Goal: Information Seeking & Learning: Find contact information

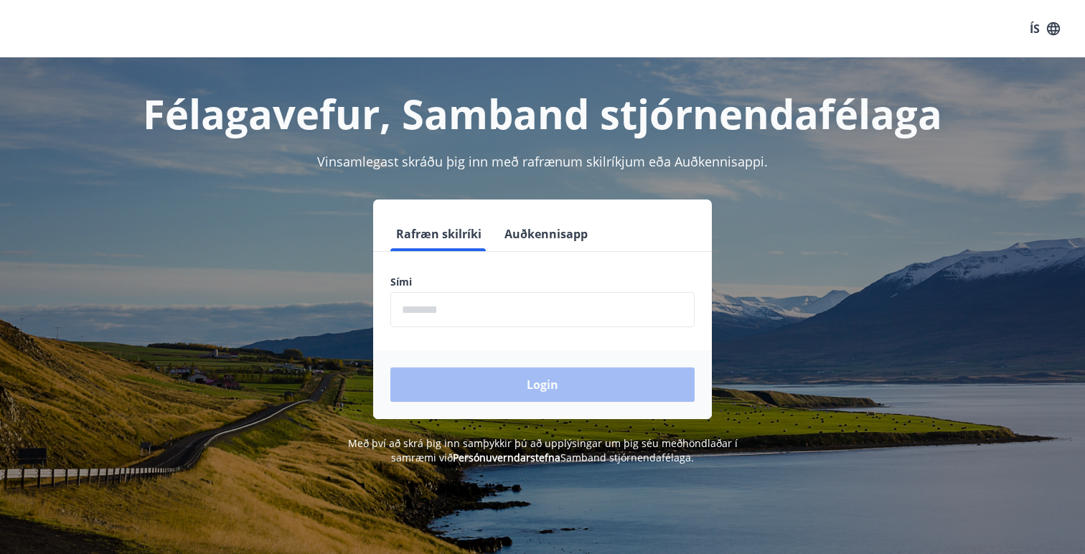
click at [435, 311] on input "phone" at bounding box center [542, 309] width 304 height 35
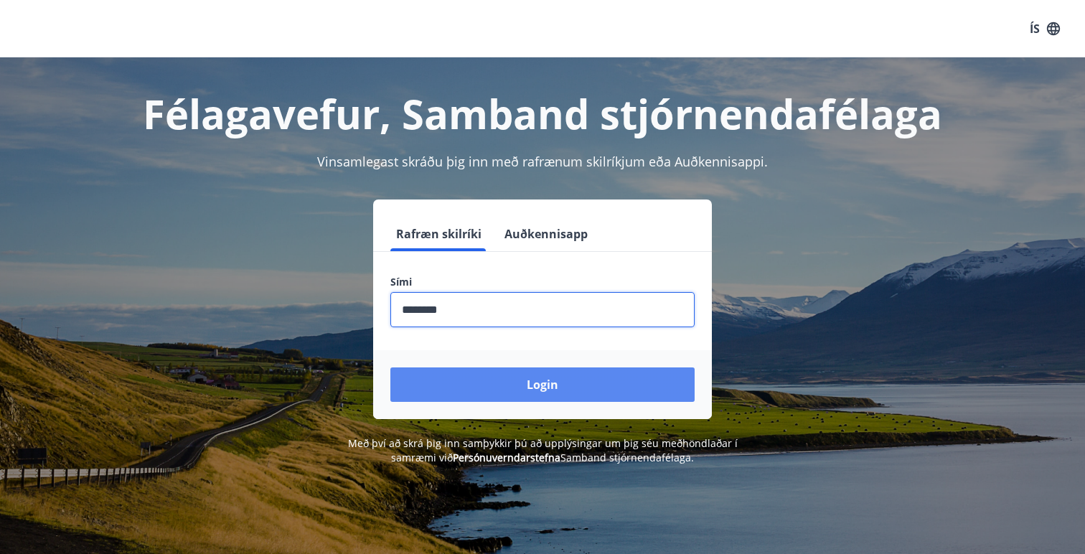
type input "********"
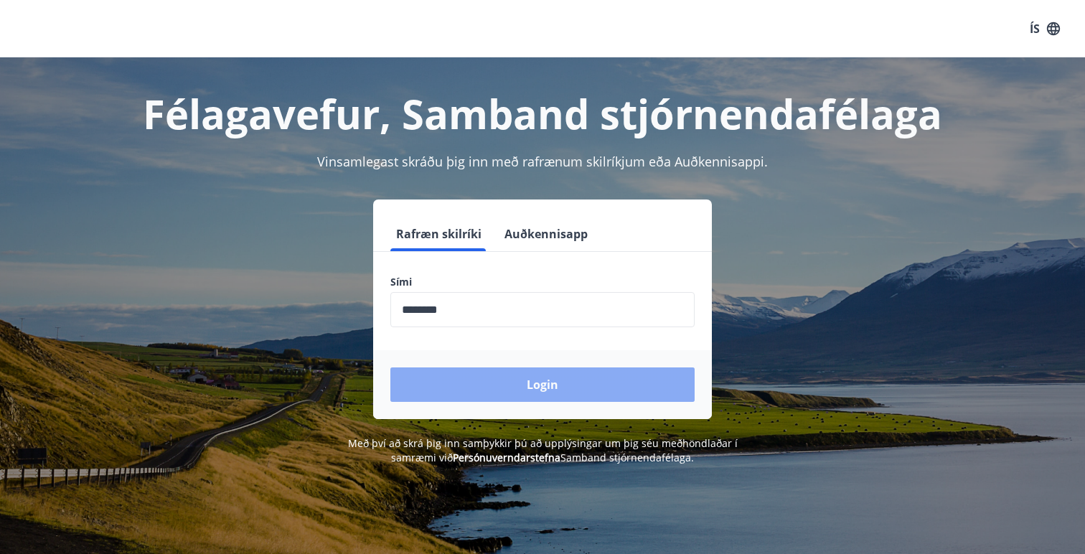
click at [523, 383] on button "Login" at bounding box center [542, 384] width 304 height 34
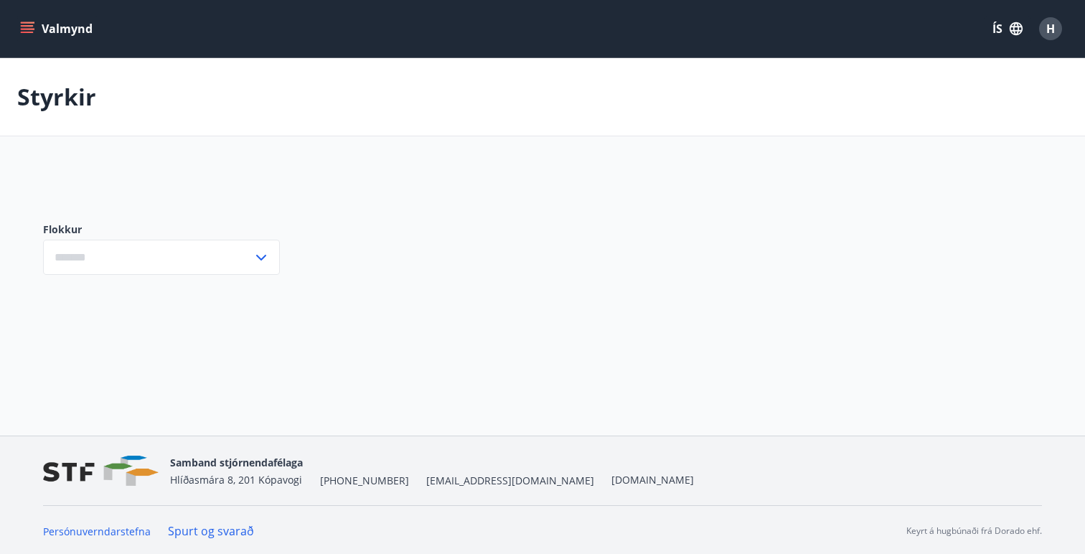
type input "***"
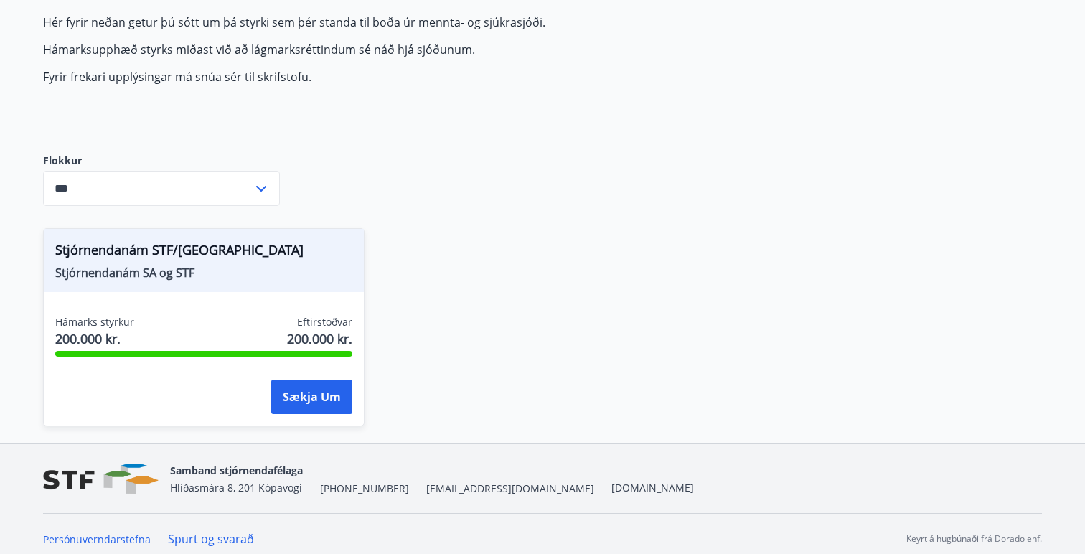
scroll to position [158, 0]
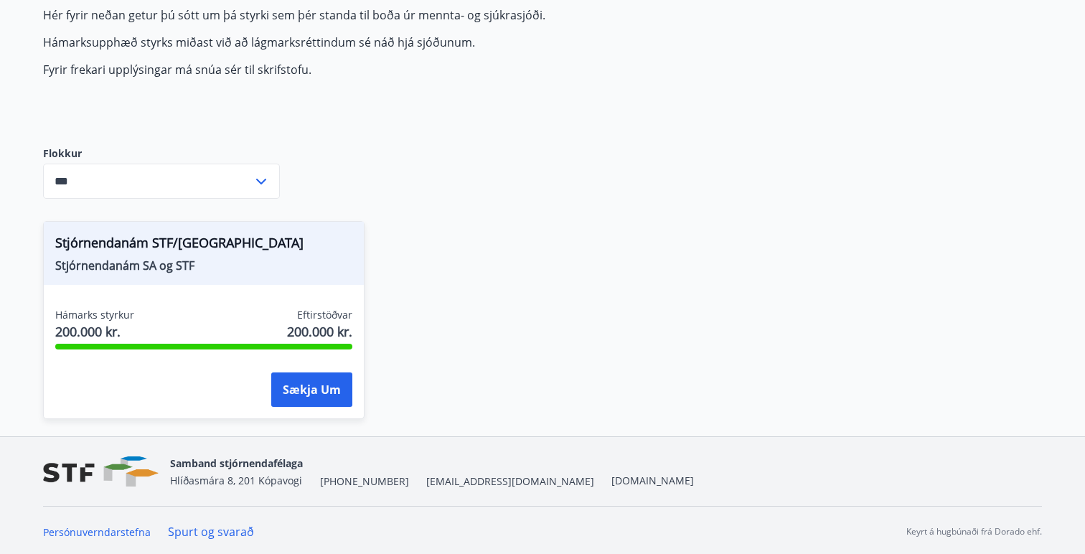
click at [262, 180] on icon at bounding box center [261, 182] width 10 height 6
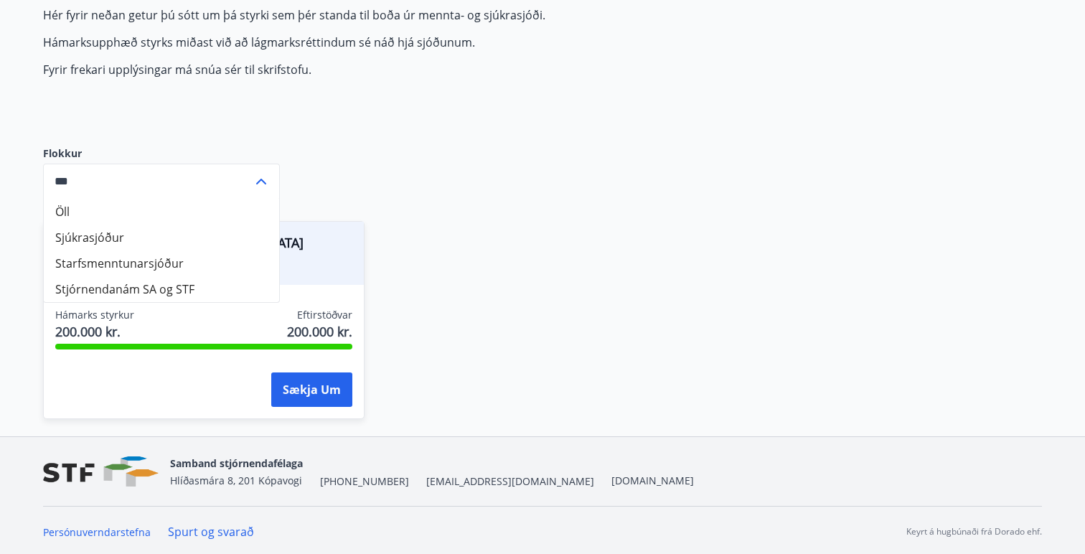
click at [386, 137] on div "Hér fyrir neðan getur þú sótt um þá styrki sem þér standa til boða úr mennta- o…" at bounding box center [542, 221] width 999 height 429
click at [530, 265] on div "Stjórnendanám STF/SA Stjórnendanám SA og STF Hámarks styrkur 200.000 kr. Eftirs…" at bounding box center [534, 311] width 1016 height 215
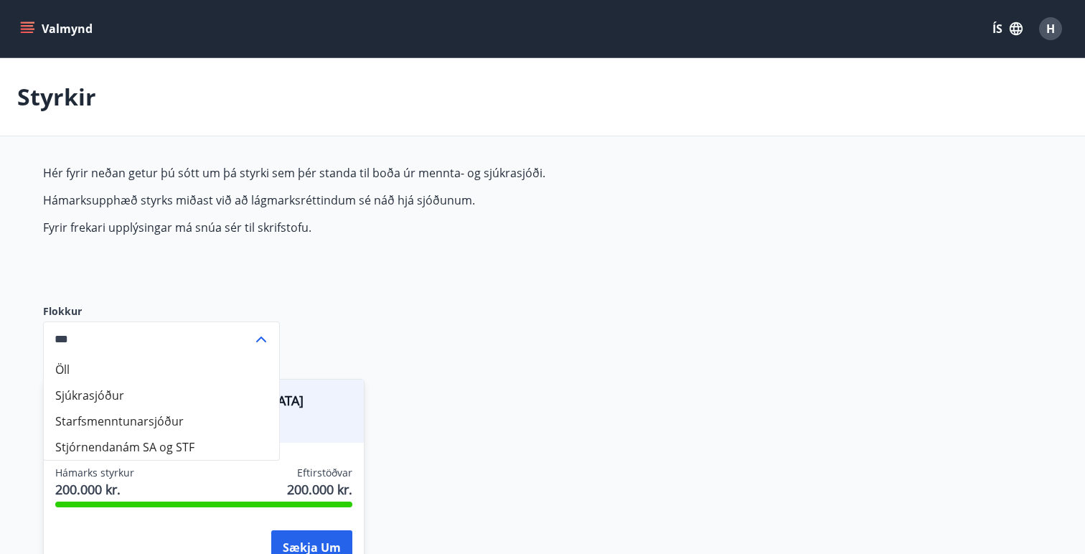
click at [131, 242] on div "Hér fyrir neðan getur þú sótt um þá styrki sem þér standa til boða úr mennta- o…" at bounding box center [381, 223] width 677 height 116
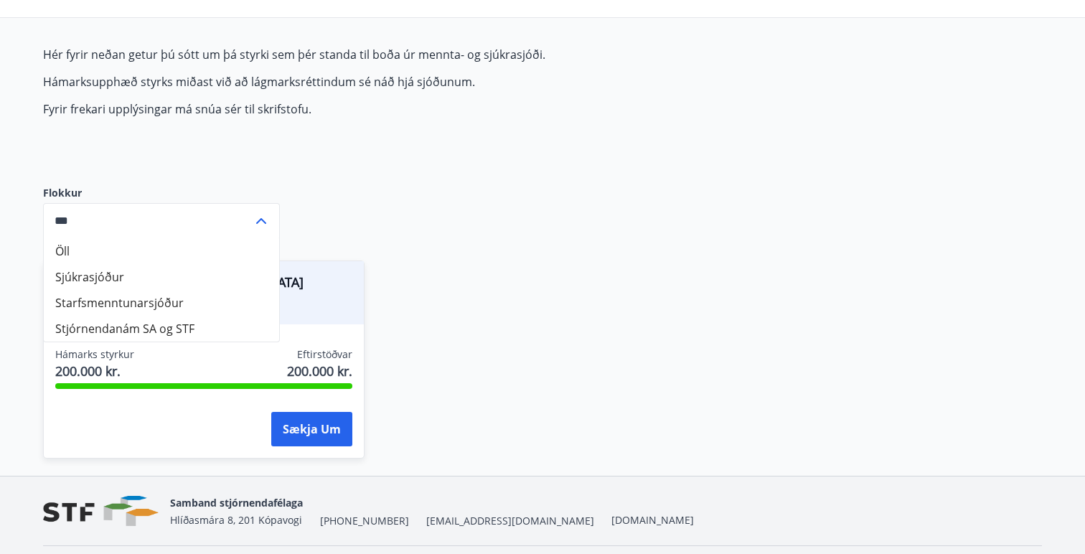
scroll to position [128, 0]
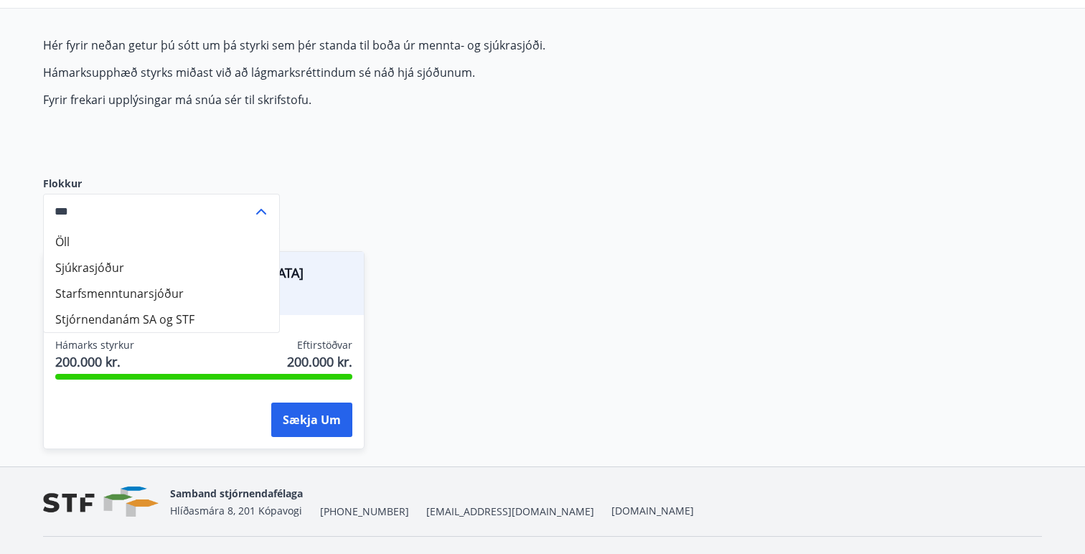
click at [550, 288] on div "Stjórnendanám STF/SA Stjórnendanám SA og STF Hámarks styrkur 200.000 kr. Eftirs…" at bounding box center [534, 341] width 1016 height 215
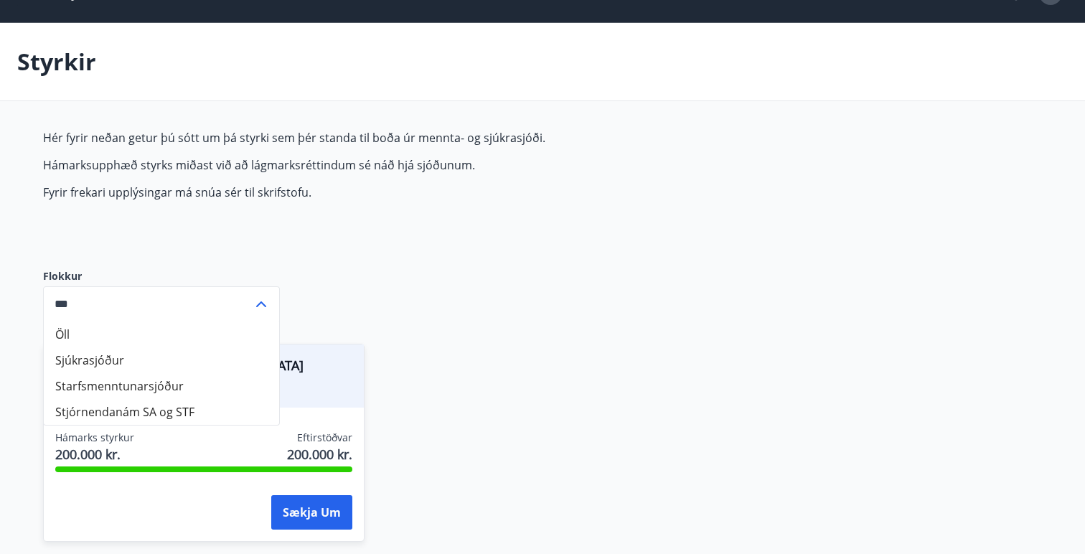
scroll to position [0, 0]
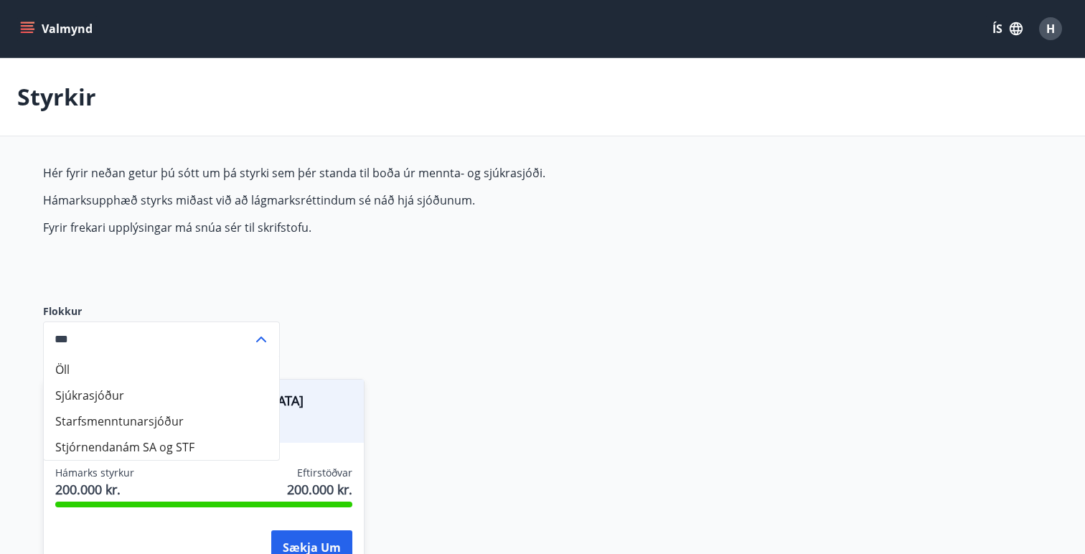
click at [24, 26] on icon "menu" at bounding box center [27, 25] width 13 height 1
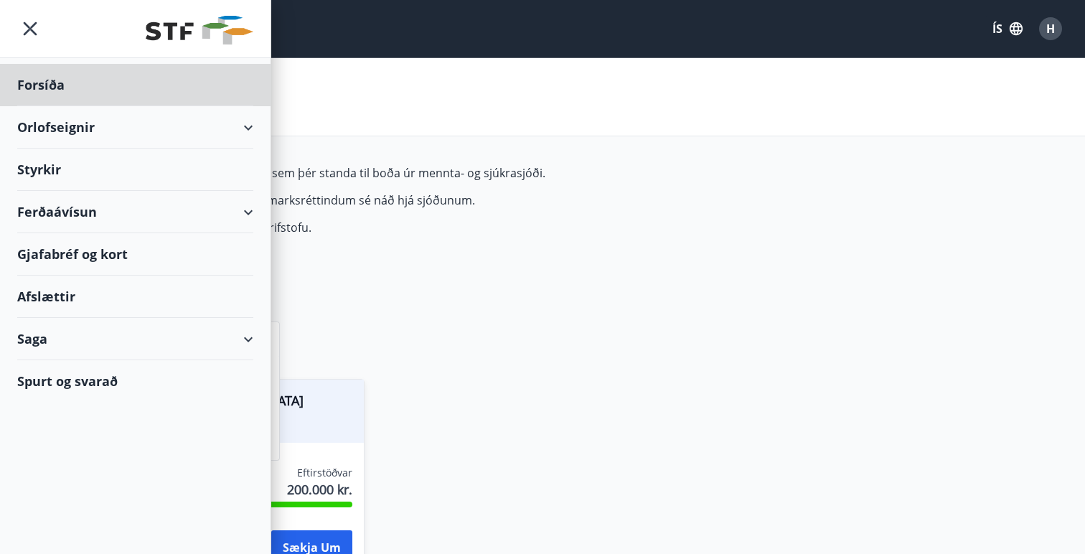
click at [85, 106] on div "Styrkir" at bounding box center [135, 85] width 236 height 42
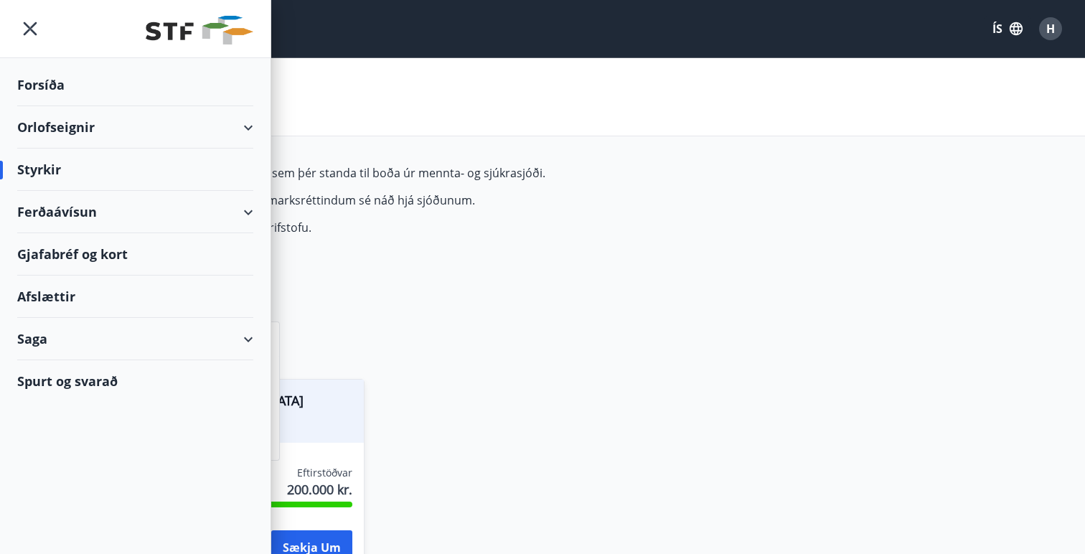
click at [75, 381] on div "Spurt og svarað" at bounding box center [135, 381] width 236 height 42
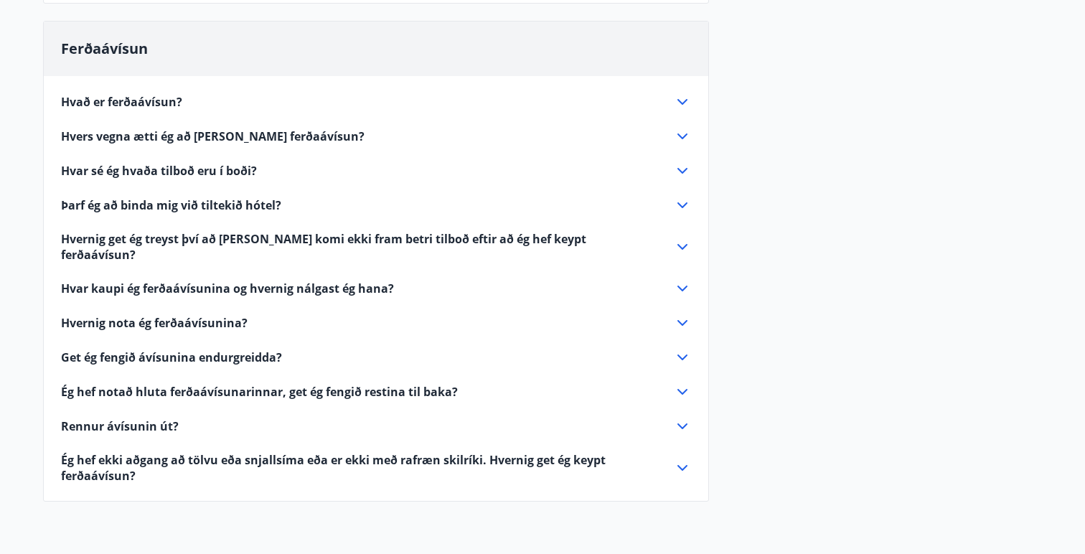
scroll to position [550, 0]
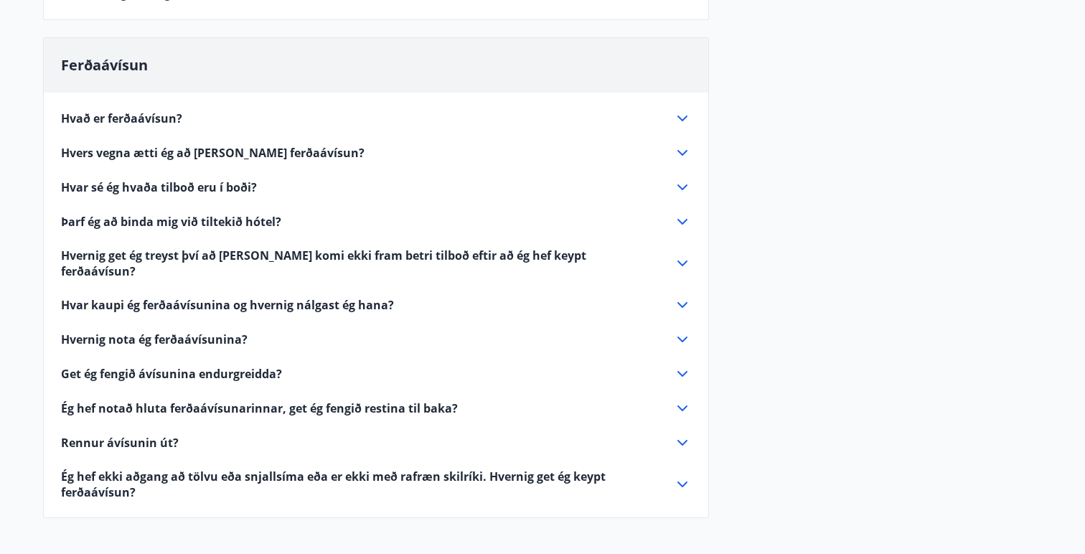
click at [833, 281] on div "Niðurstöður úthlutana Brú - Jól og Áramót 2024 Alls bárust 12 umsóknir. Úthlutu…" at bounding box center [542, 75] width 999 height 920
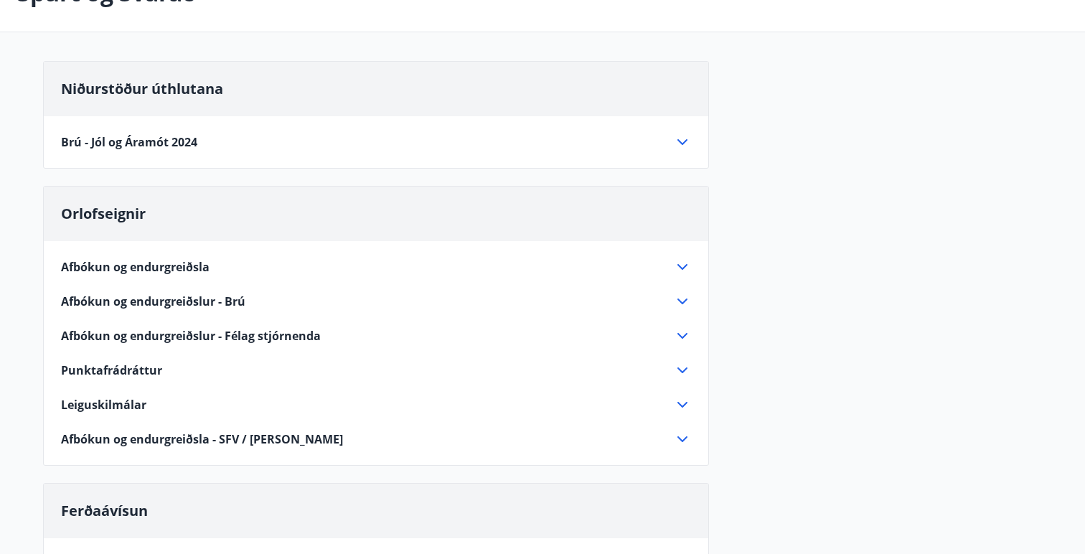
scroll to position [0, 0]
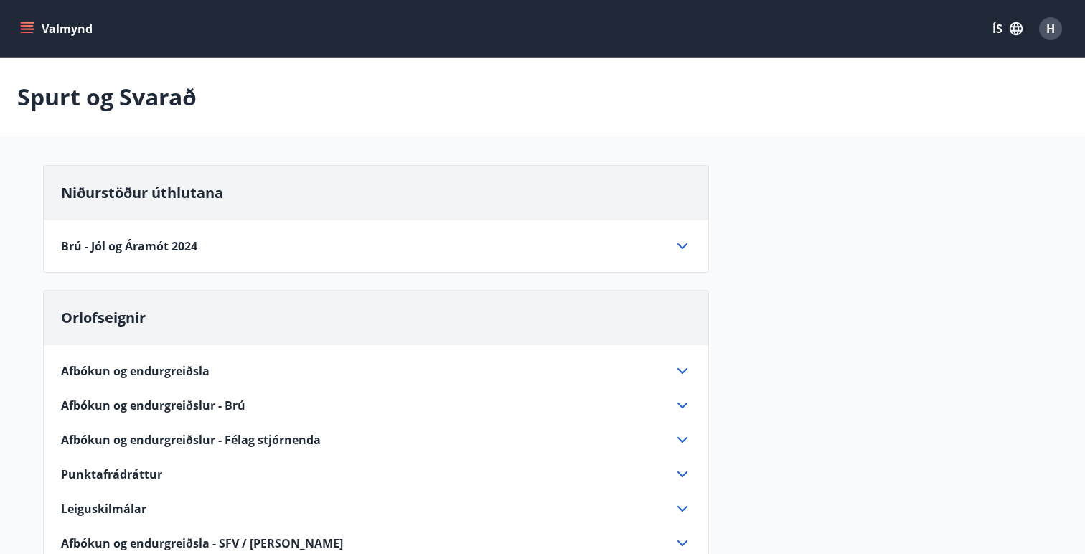
click at [25, 28] on icon "menu" at bounding box center [29, 28] width 16 height 1
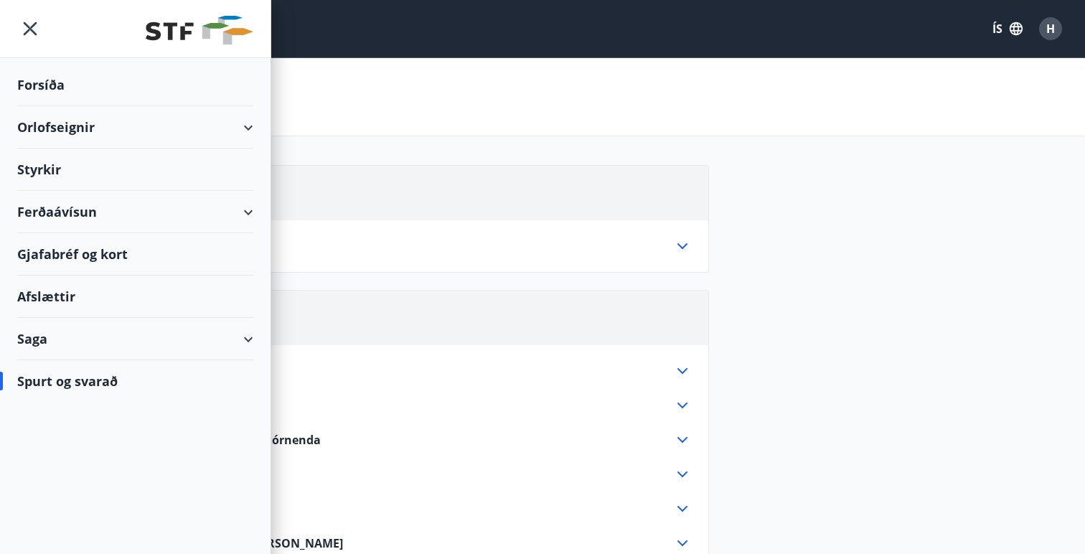
click at [52, 106] on div "Styrkir" at bounding box center [135, 85] width 236 height 42
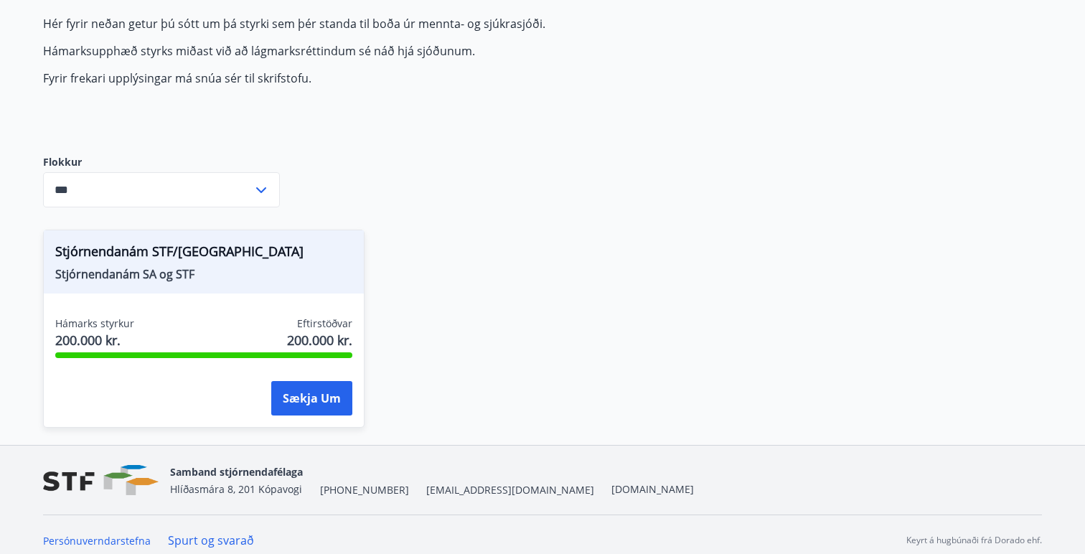
scroll to position [151, 0]
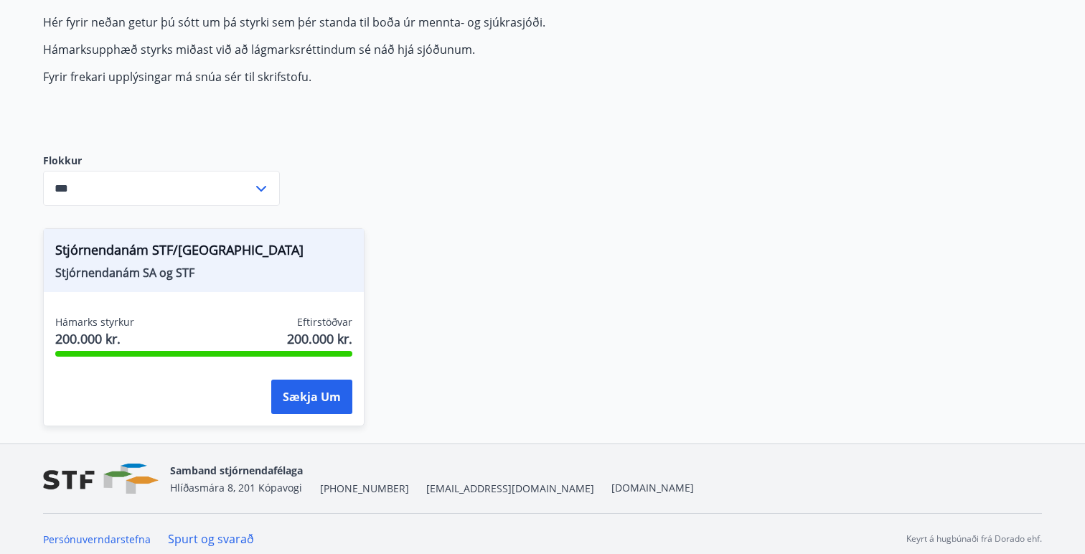
click at [237, 186] on input "***" at bounding box center [147, 188] width 209 height 35
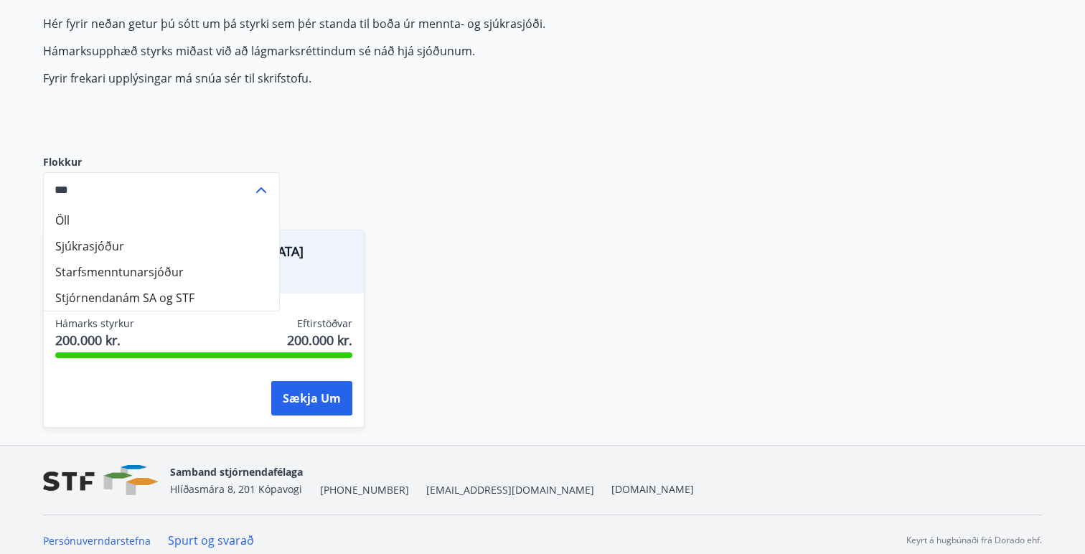
scroll to position [161, 0]
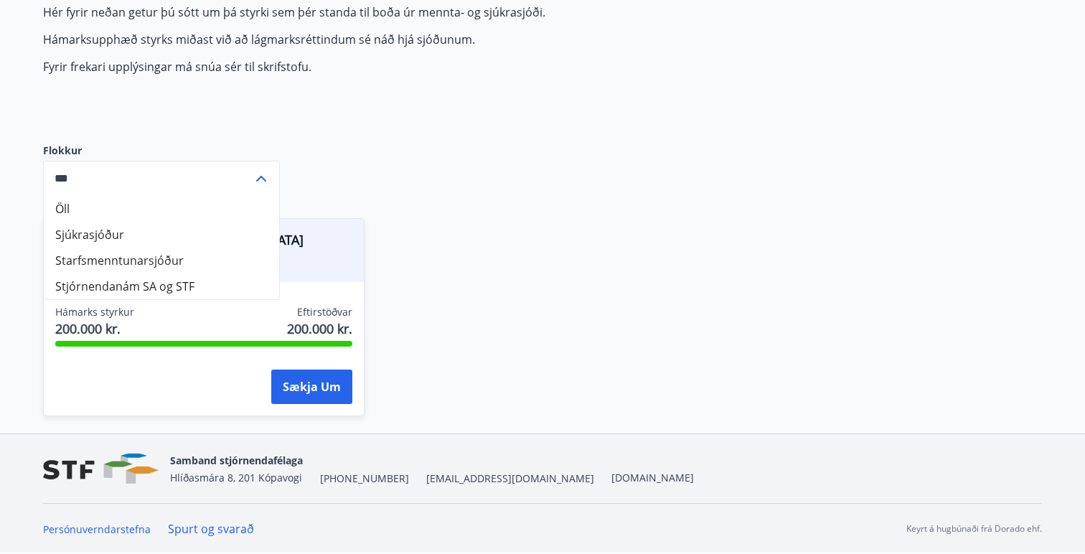
click at [113, 232] on li "Sjúkrasjóður" at bounding box center [161, 235] width 235 height 26
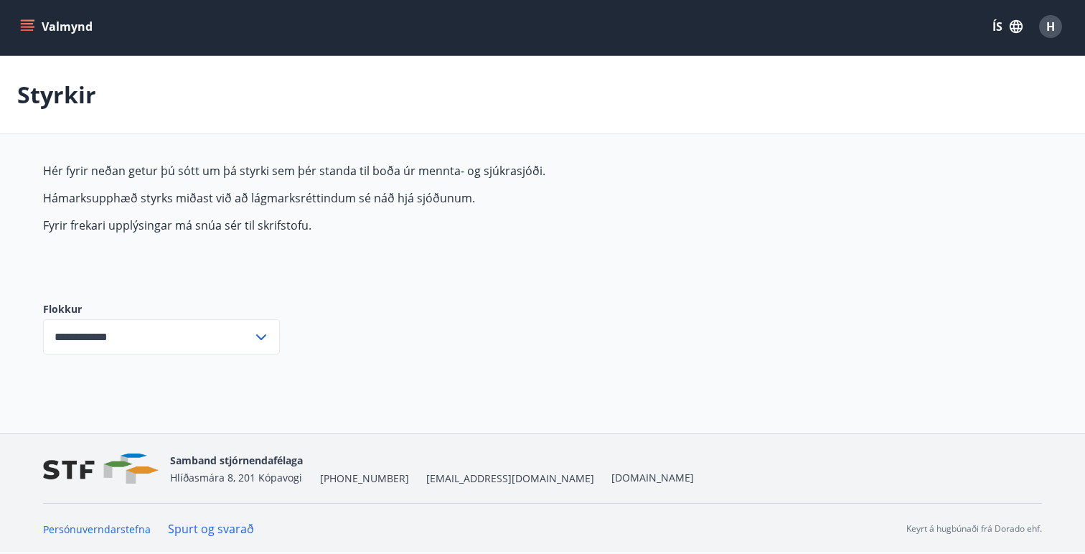
scroll to position [2, 0]
click at [236, 340] on input "**********" at bounding box center [147, 336] width 209 height 35
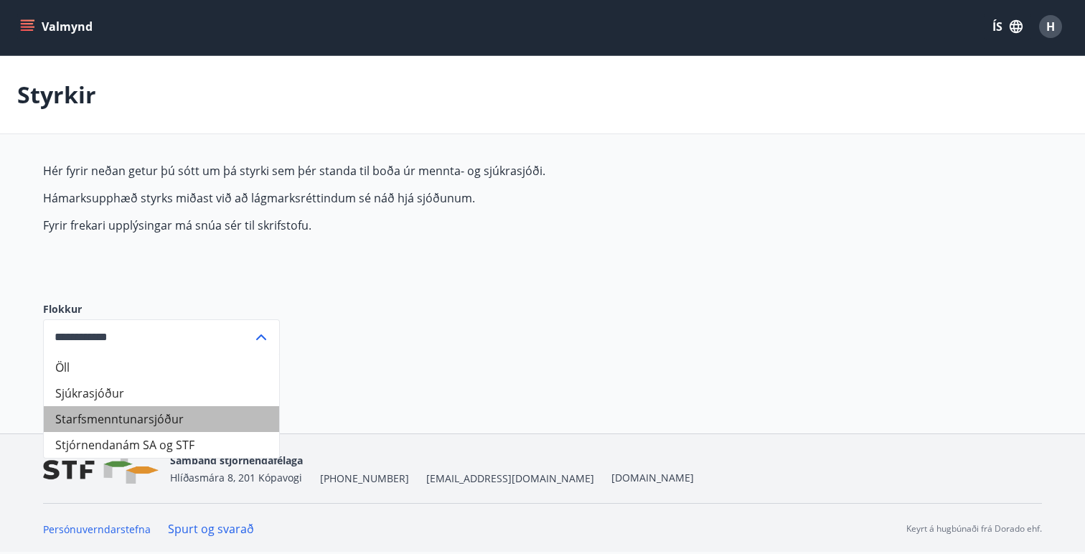
click at [141, 416] on li "Starfsmenntunarsjóður" at bounding box center [161, 419] width 235 height 26
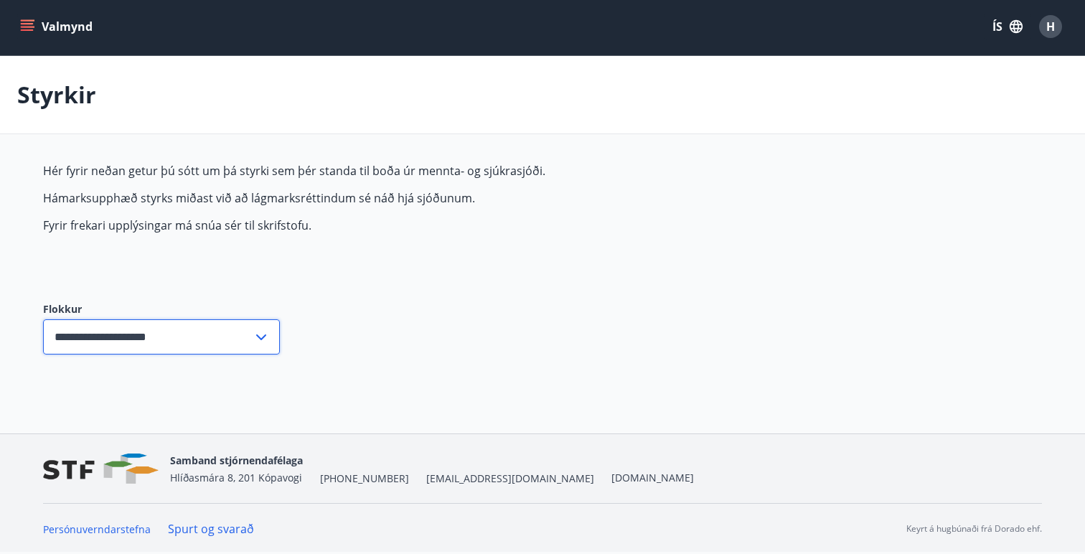
click at [246, 342] on input "**********" at bounding box center [147, 336] width 209 height 35
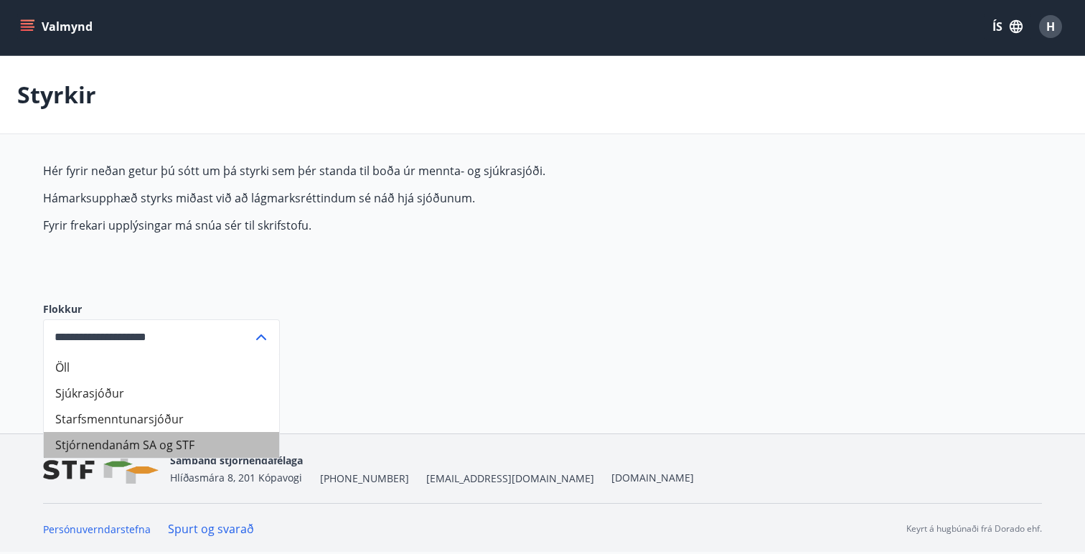
click at [159, 441] on li "Stjórnendanám SA og STF" at bounding box center [161, 445] width 235 height 26
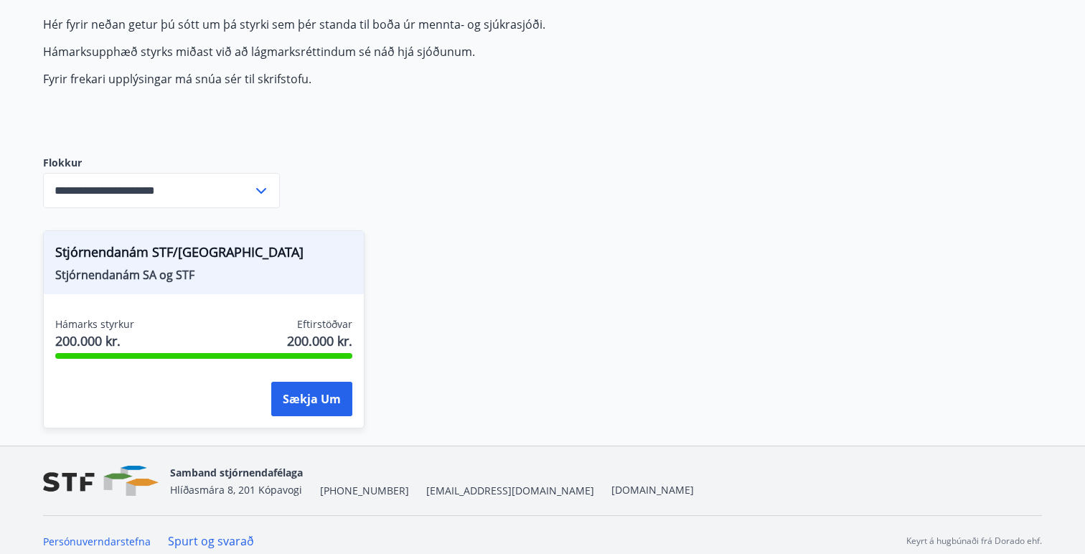
scroll to position [161, 0]
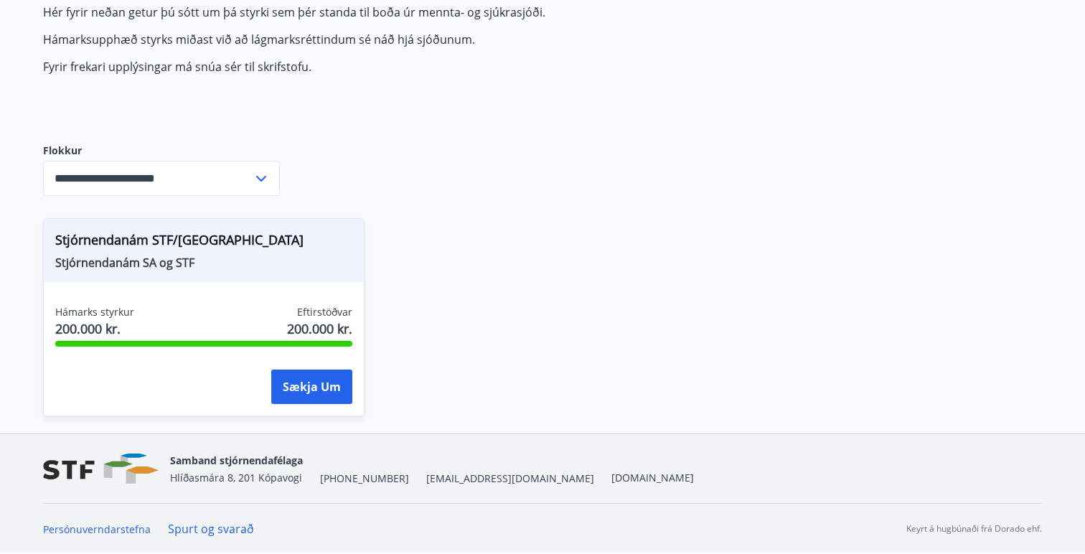
click at [166, 175] on input "**********" at bounding box center [147, 178] width 209 height 35
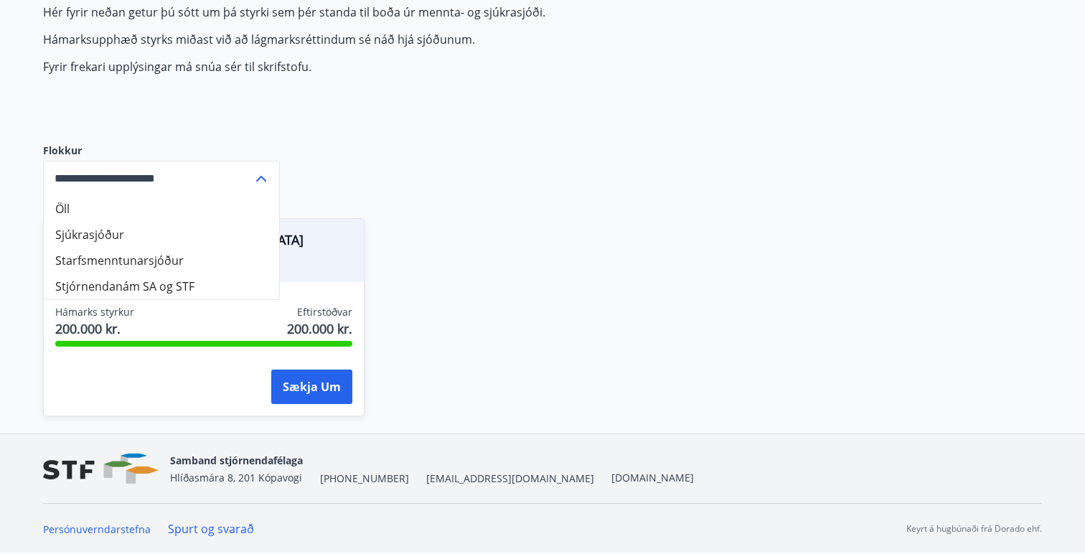
click at [132, 215] on li "Öll" at bounding box center [161, 209] width 235 height 26
type input "***"
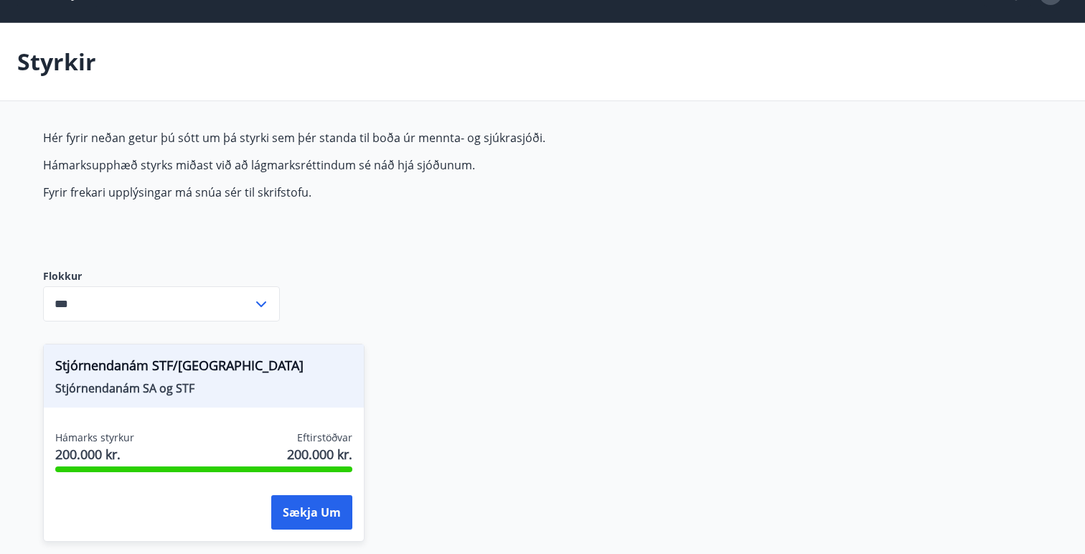
scroll to position [0, 0]
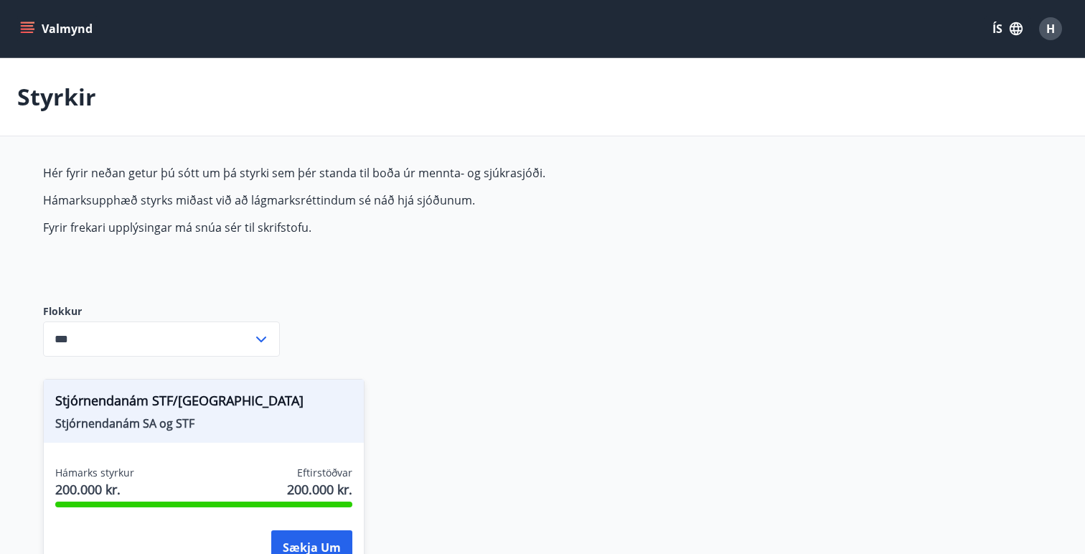
click at [23, 26] on icon "menu" at bounding box center [27, 25] width 13 height 1
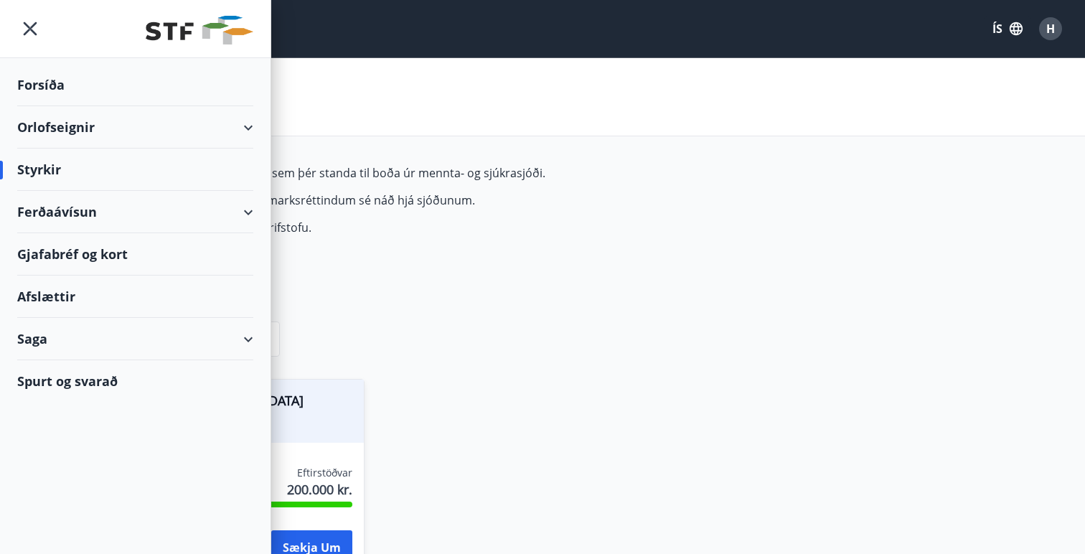
click at [70, 337] on div "Saga" at bounding box center [135, 339] width 236 height 42
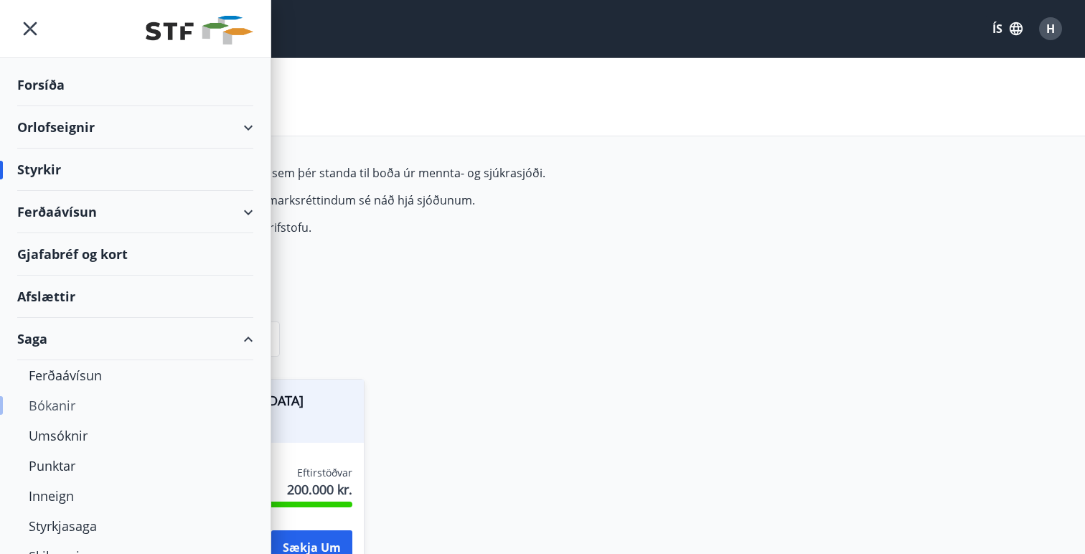
scroll to position [59, 0]
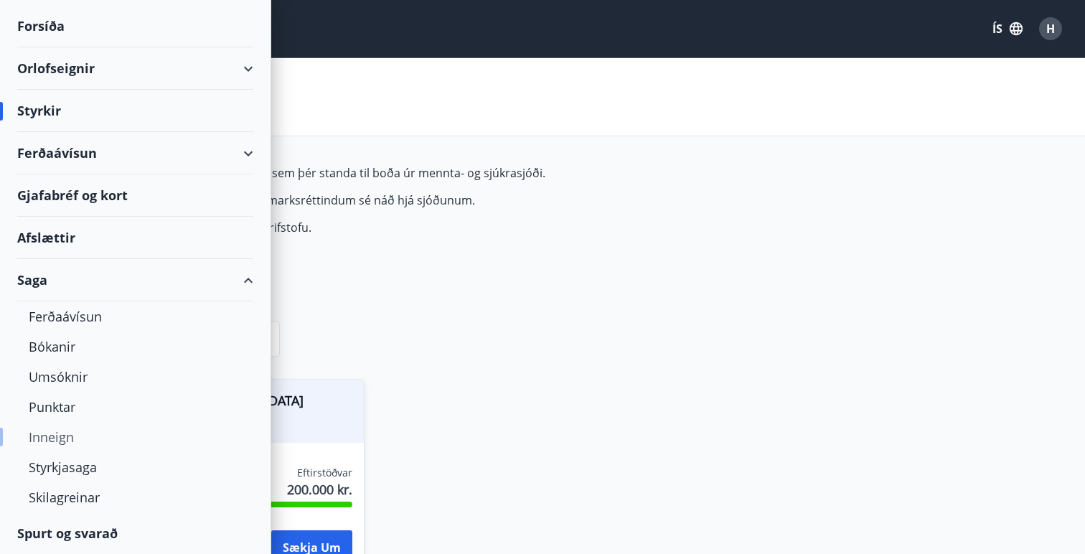
click at [59, 441] on div "Inneign" at bounding box center [135, 437] width 213 height 30
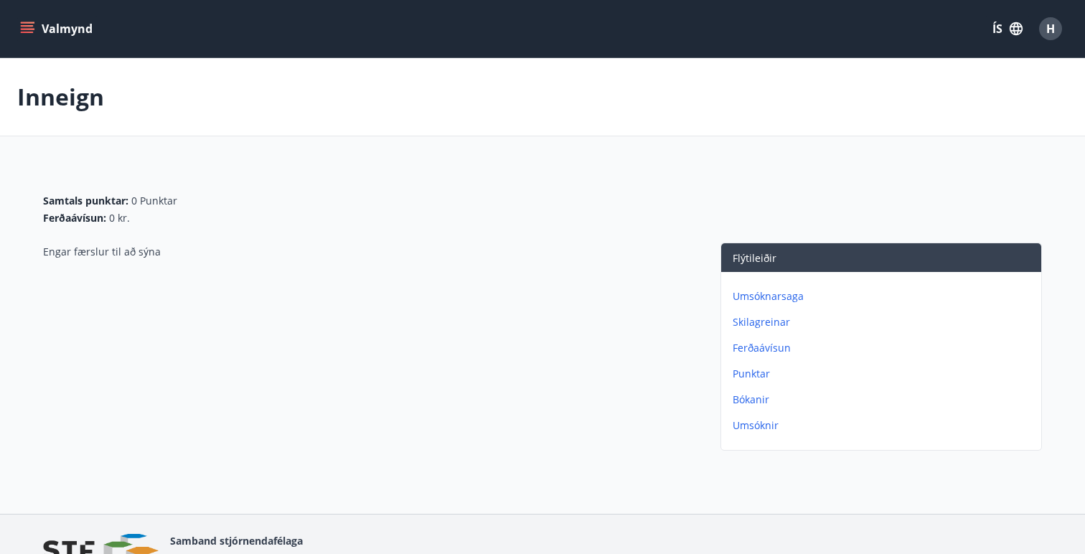
click at [764, 296] on p "Umsóknarsaga" at bounding box center [883, 296] width 303 height 14
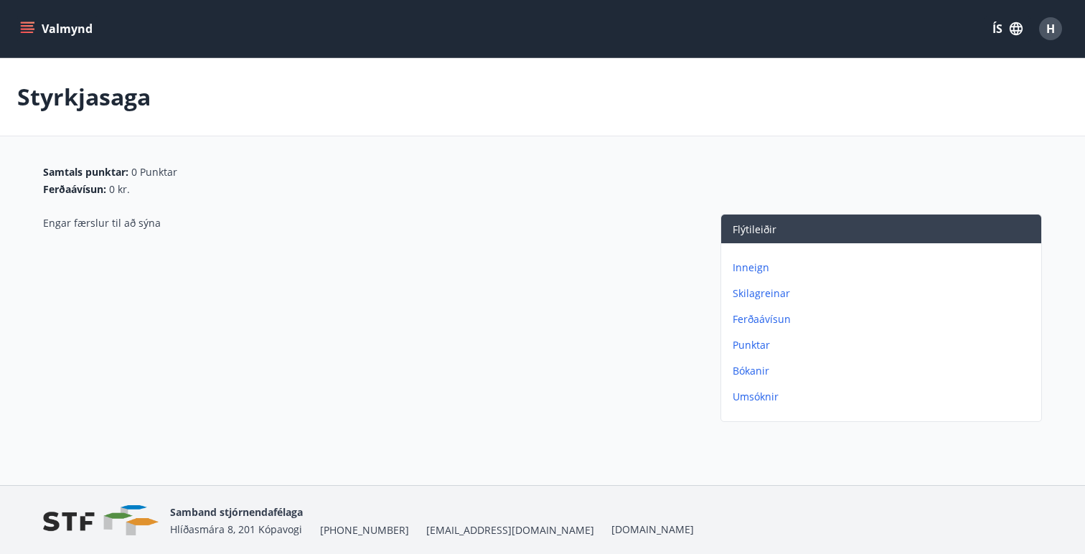
click at [753, 397] on p "Umsóknir" at bounding box center [883, 397] width 303 height 14
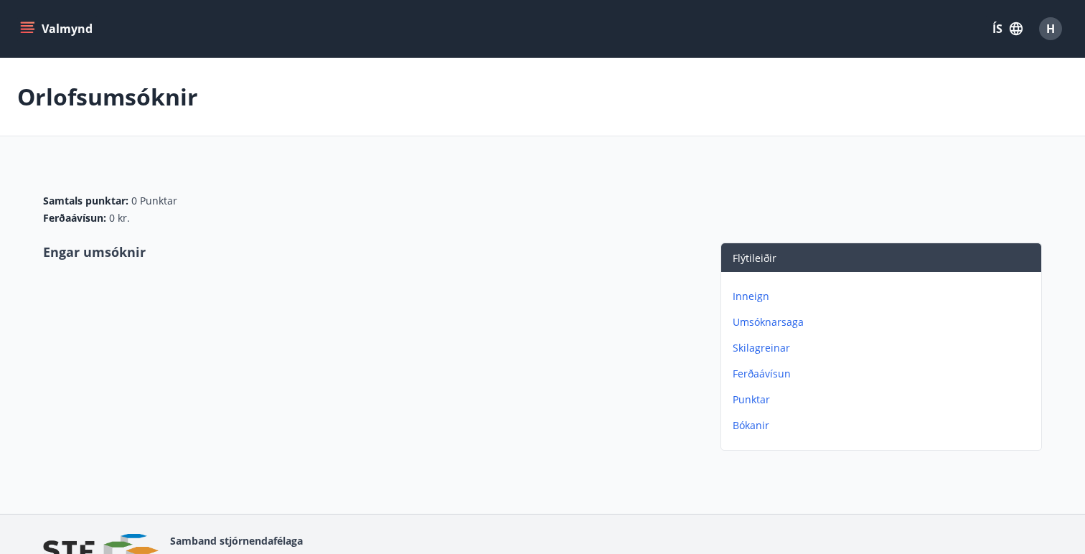
click at [745, 297] on p "Inneign" at bounding box center [883, 296] width 303 height 14
click at [753, 322] on p "Skilagreinar" at bounding box center [883, 322] width 303 height 14
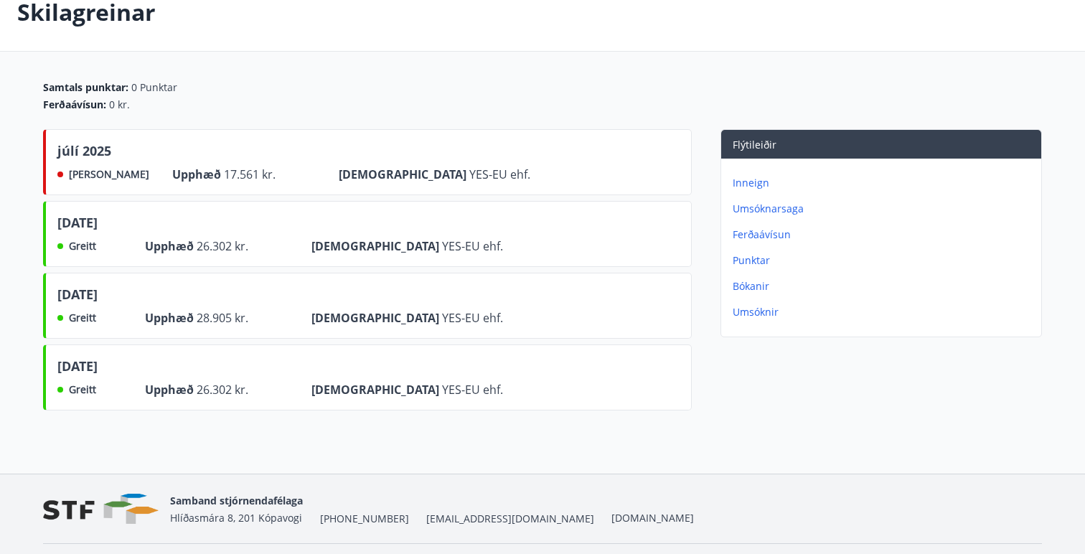
scroll to position [83, 0]
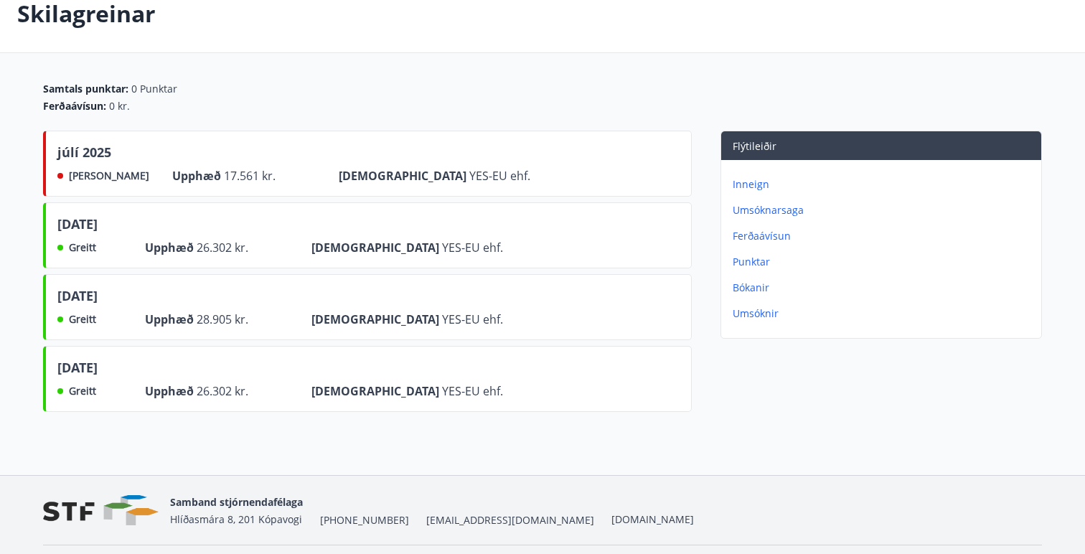
click at [22, 52] on div "Skilagreinar" at bounding box center [542, 14] width 1085 height 78
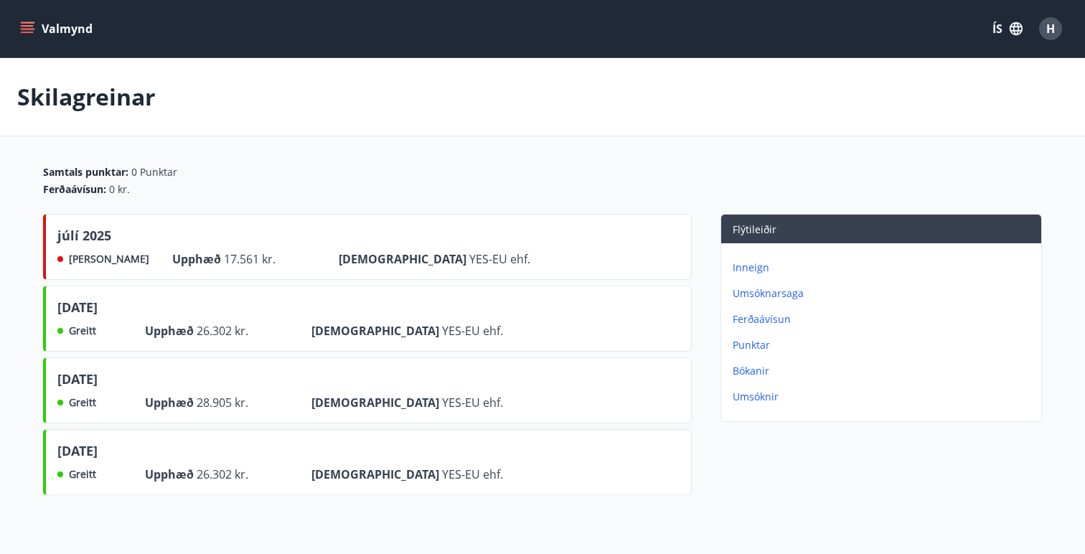
click at [22, 29] on icon "menu" at bounding box center [29, 28] width 16 height 1
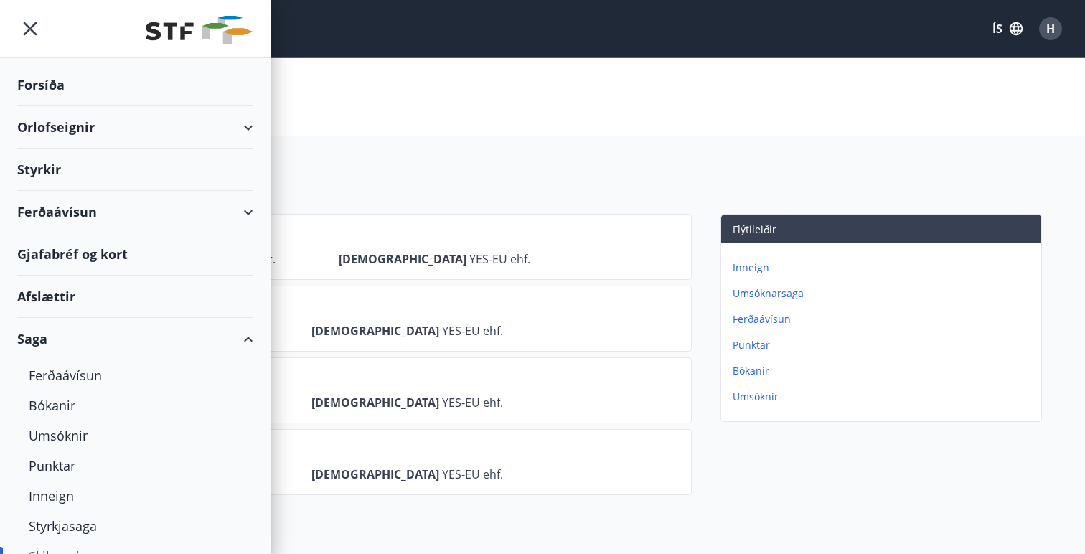
click at [64, 121] on div "Orlofseignir" at bounding box center [135, 127] width 236 height 42
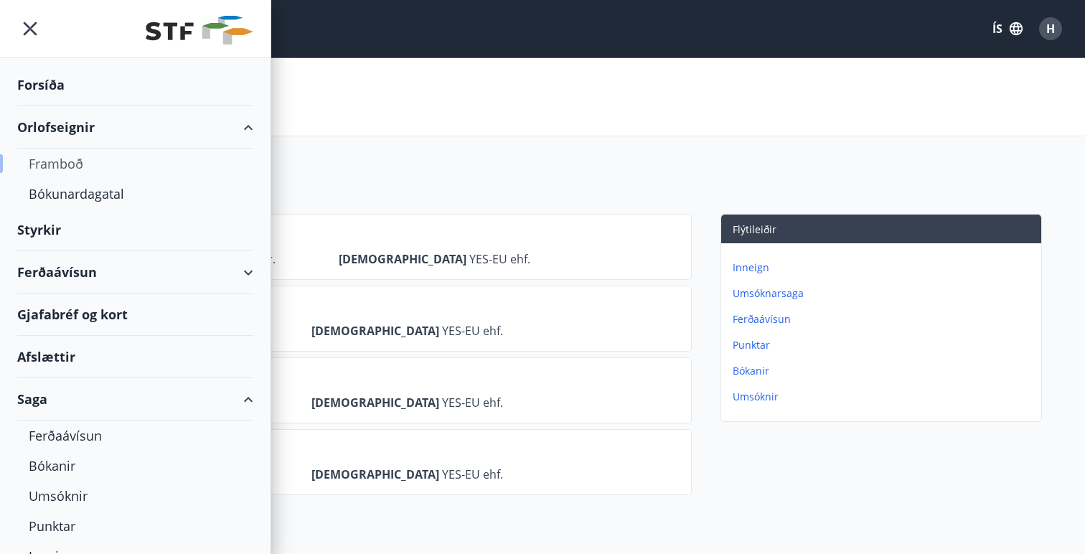
click at [64, 168] on div "Framboð" at bounding box center [135, 164] width 213 height 30
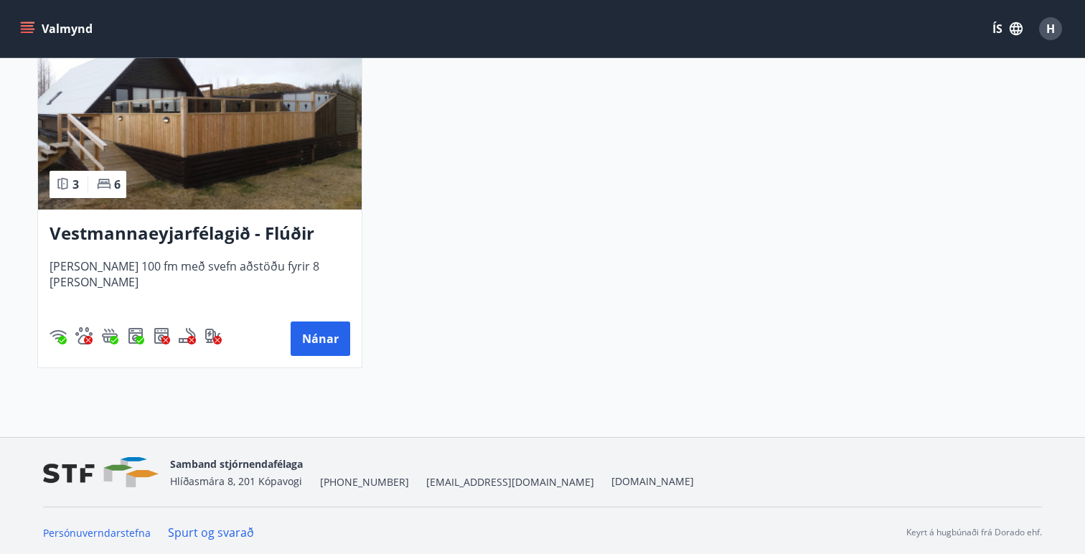
scroll to position [3836, 0]
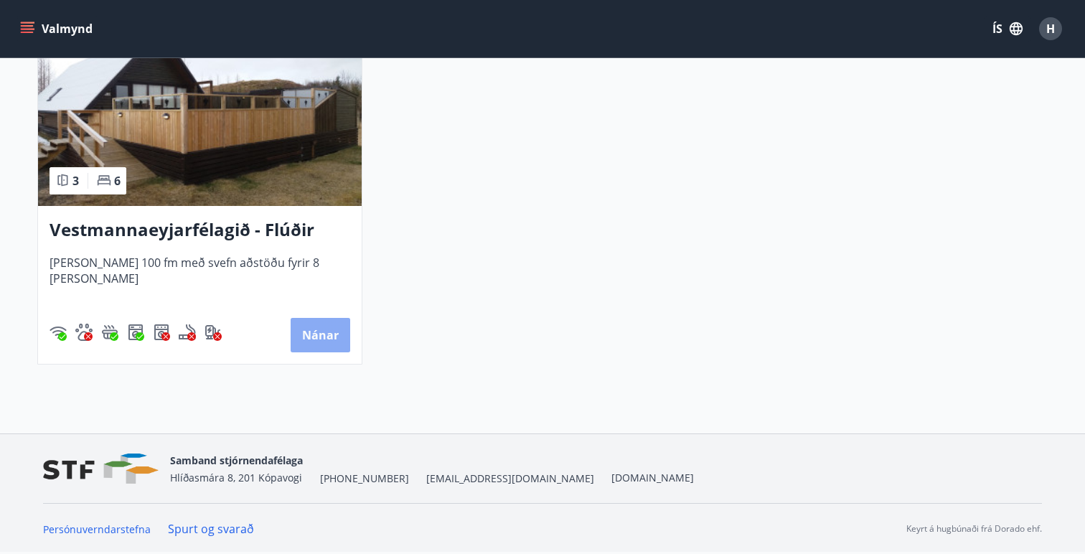
click at [326, 333] on button "Nánar" at bounding box center [321, 335] width 60 height 34
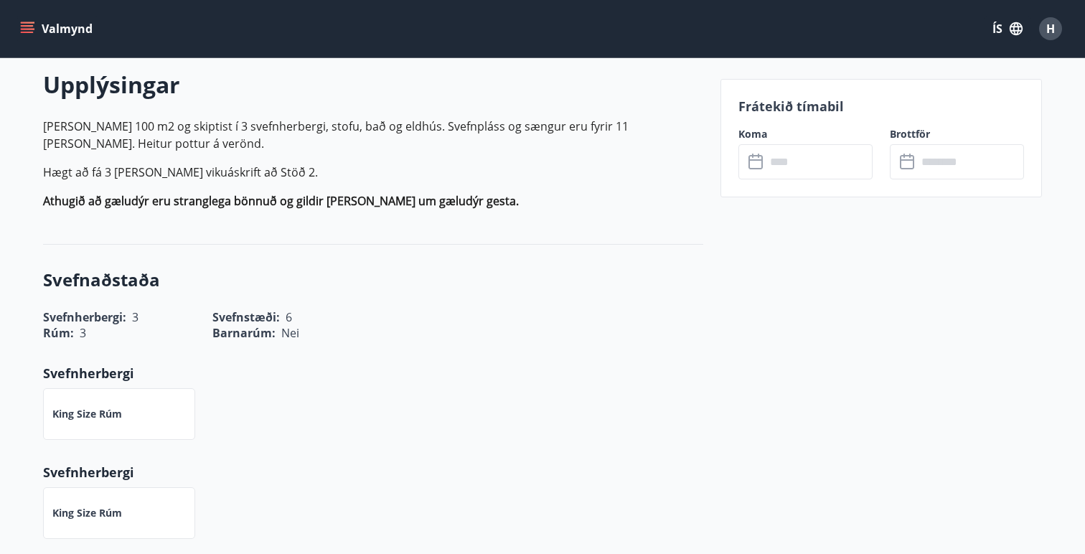
scroll to position [415, 0]
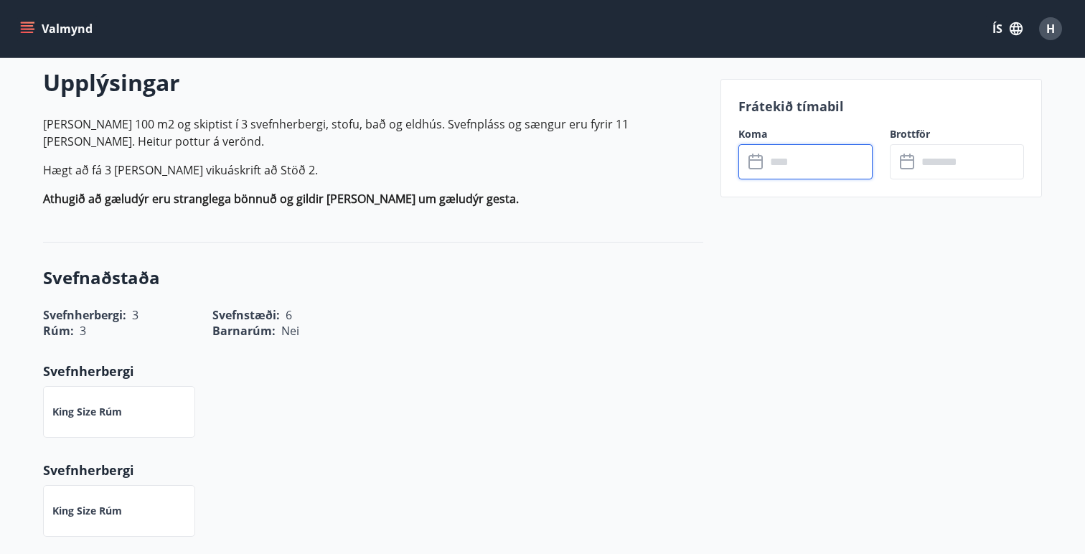
click at [803, 151] on input "text" at bounding box center [818, 161] width 107 height 35
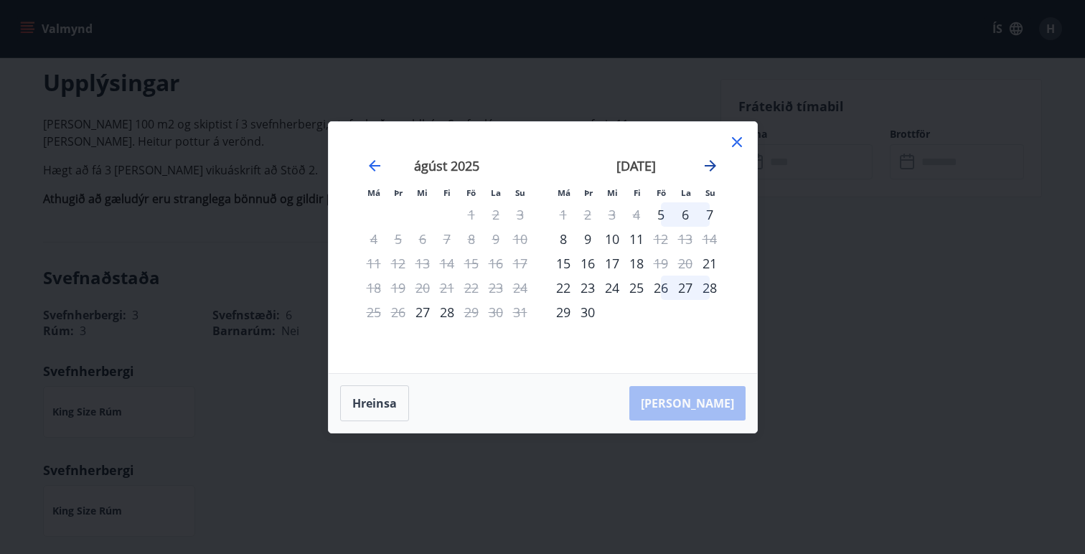
click at [714, 164] on icon "Move forward to switch to the next month." at bounding box center [709, 165] width 11 height 11
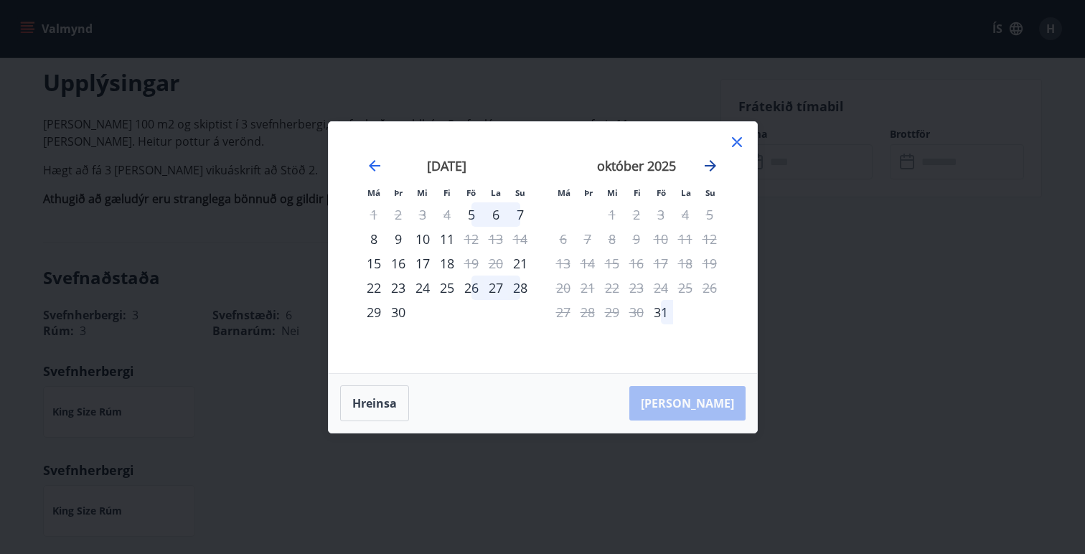
click at [712, 166] on icon "Move forward to switch to the next month." at bounding box center [710, 165] width 17 height 17
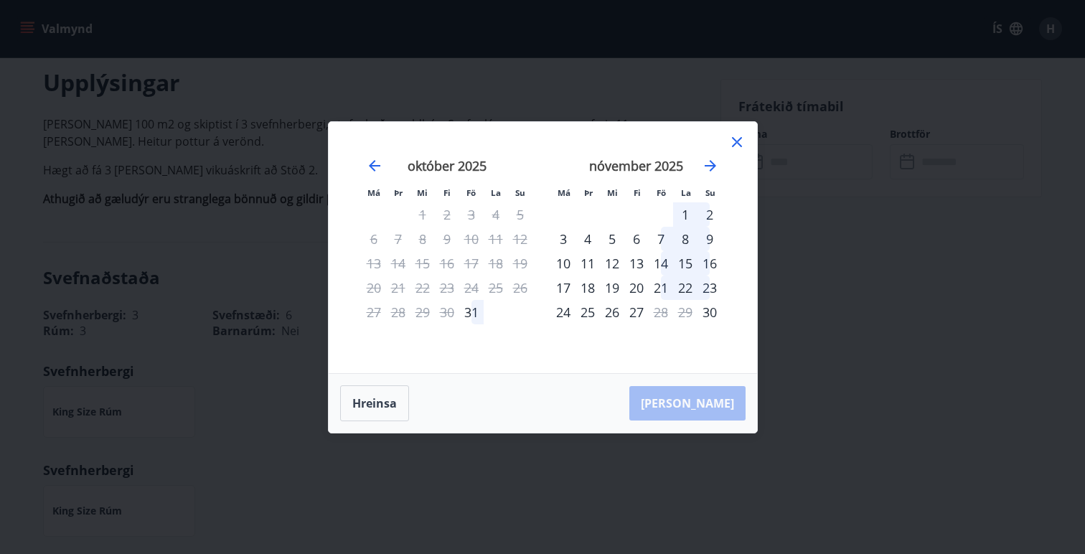
click at [562, 235] on div "3" at bounding box center [563, 239] width 24 height 24
click at [707, 234] on div "9" at bounding box center [709, 239] width 24 height 24
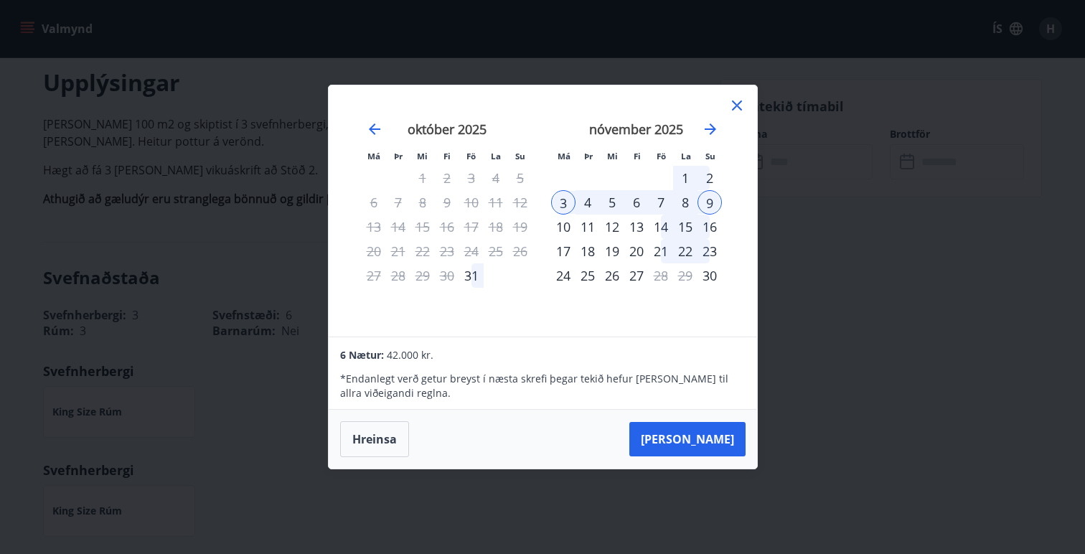
click at [732, 105] on icon at bounding box center [736, 105] width 17 height 17
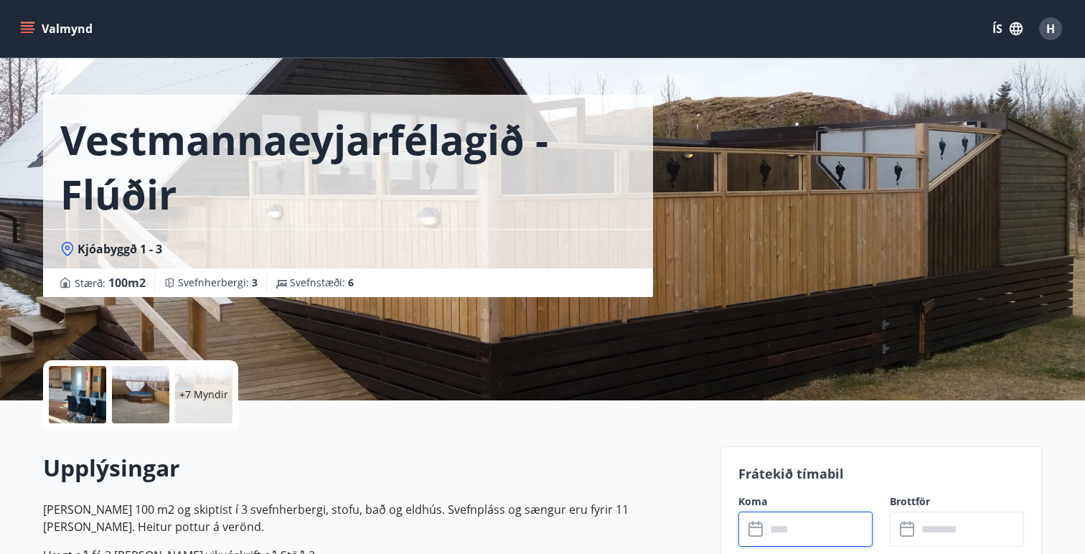
scroll to position [0, 0]
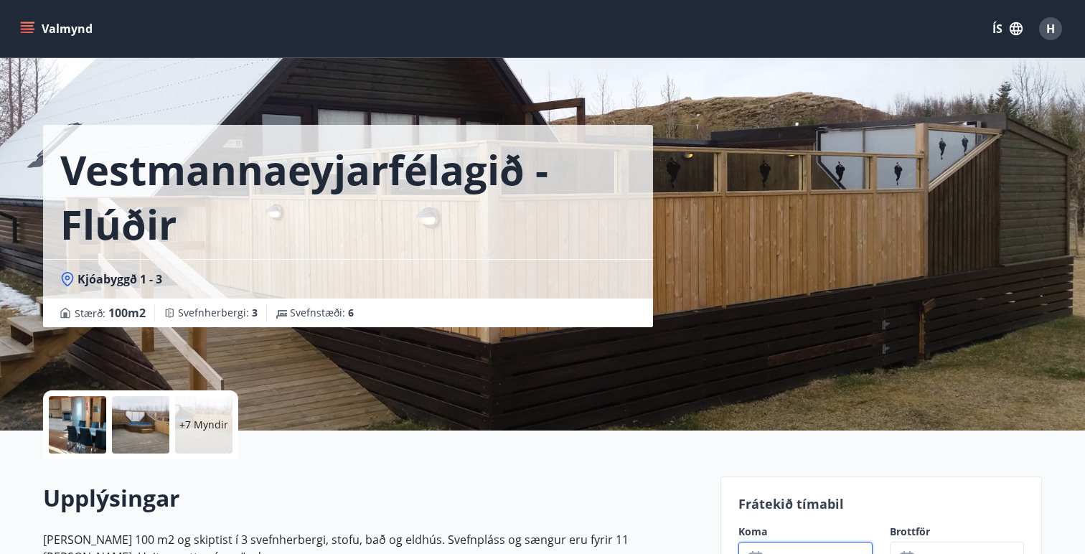
click at [66, 419] on div at bounding box center [77, 424] width 57 height 57
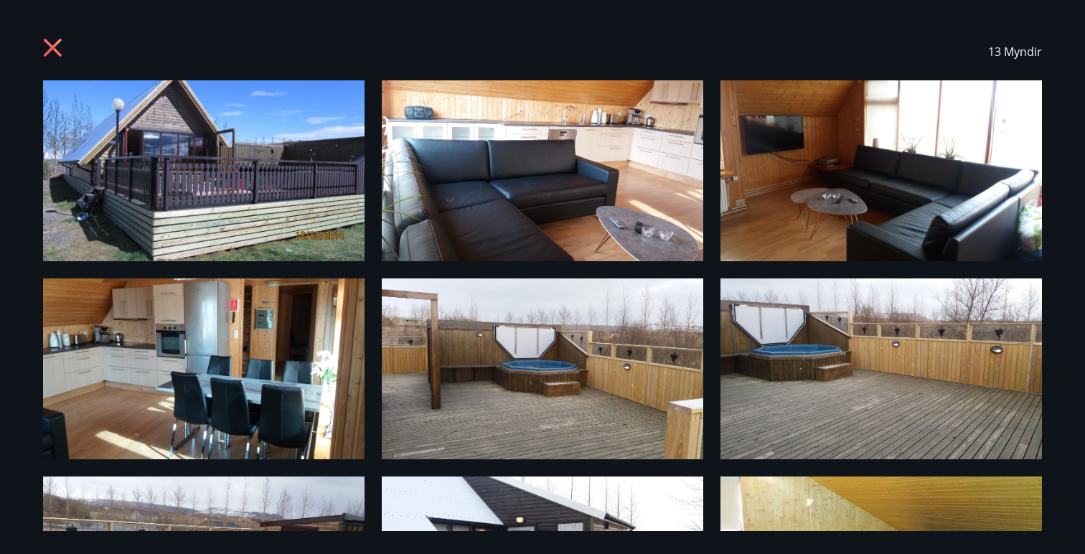
click at [52, 51] on icon at bounding box center [54, 49] width 23 height 23
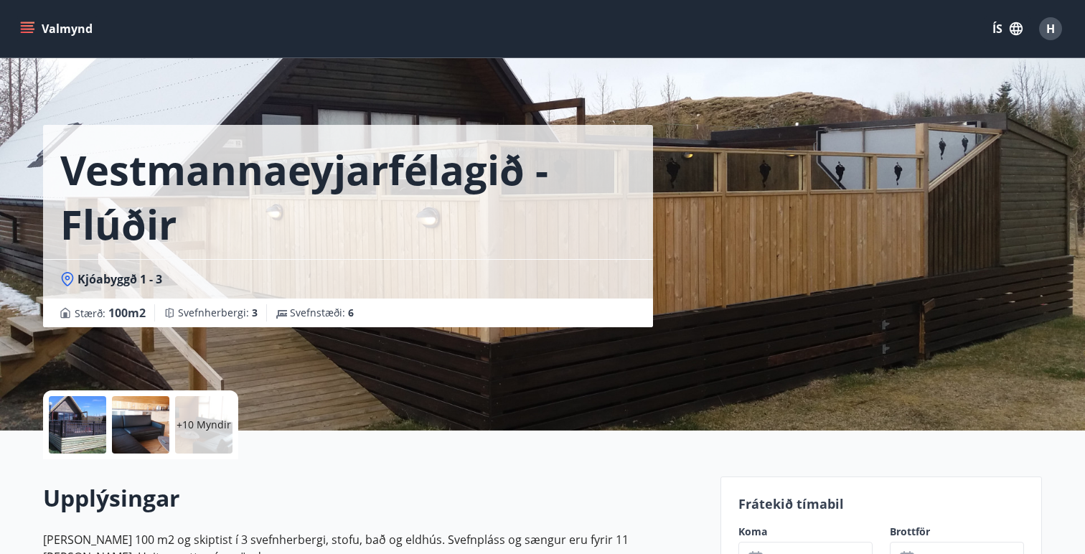
click at [23, 27] on icon "menu" at bounding box center [27, 29] width 14 height 14
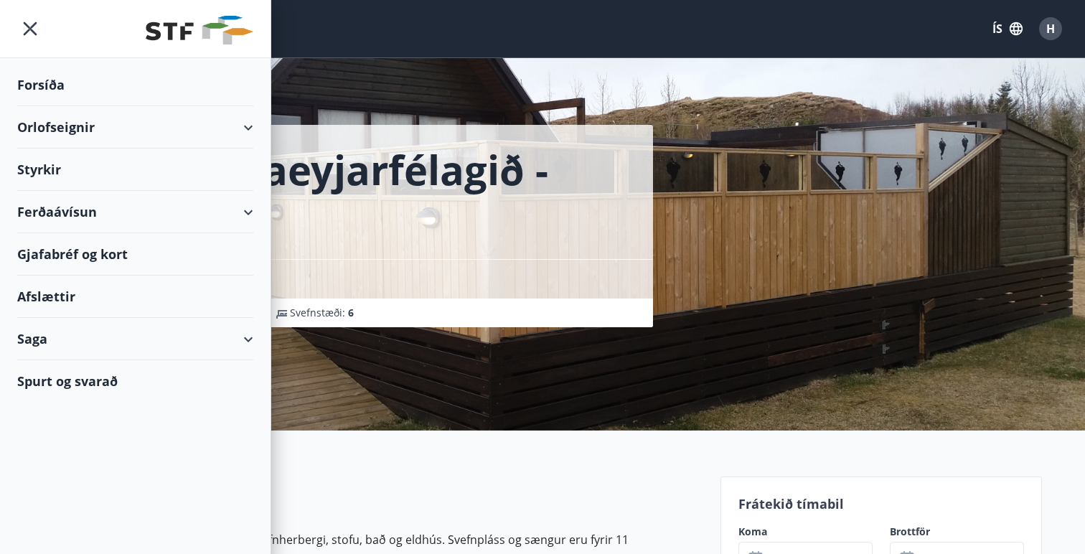
click at [82, 298] on div "Afslættir" at bounding box center [135, 296] width 236 height 42
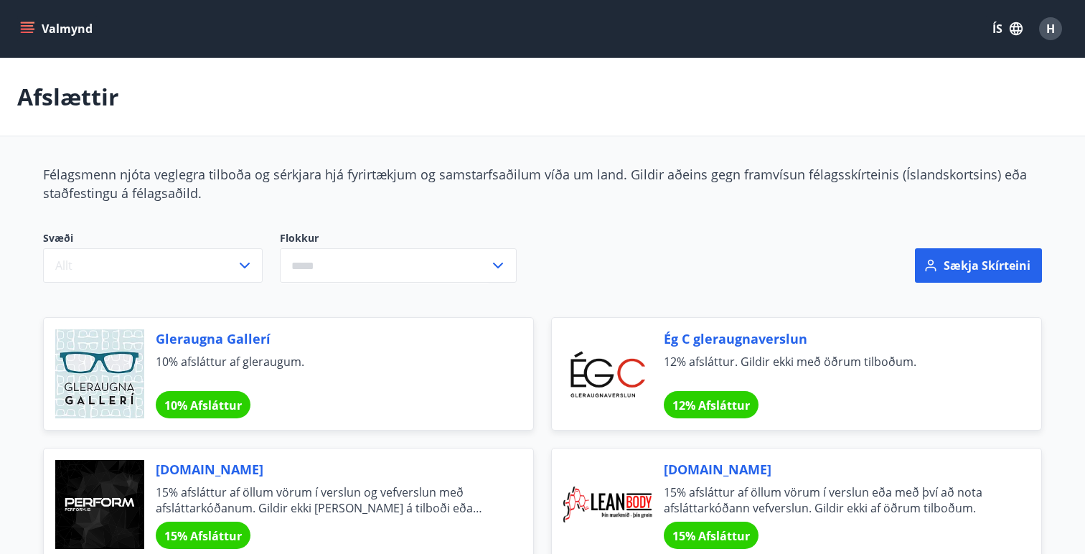
click at [26, 19] on button "Valmynd" at bounding box center [57, 29] width 81 height 26
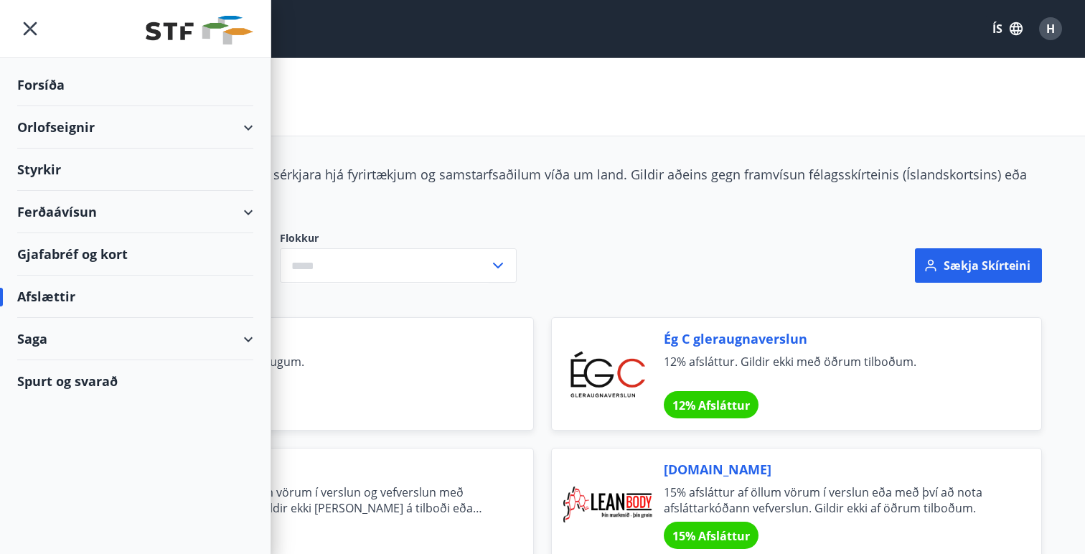
click at [118, 342] on div "Saga" at bounding box center [135, 339] width 236 height 42
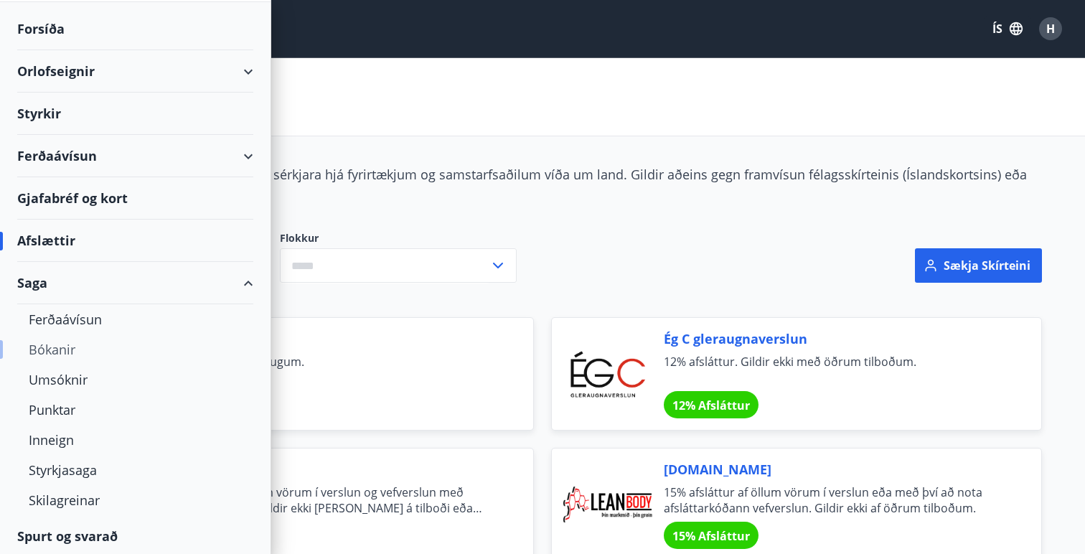
scroll to position [59, 0]
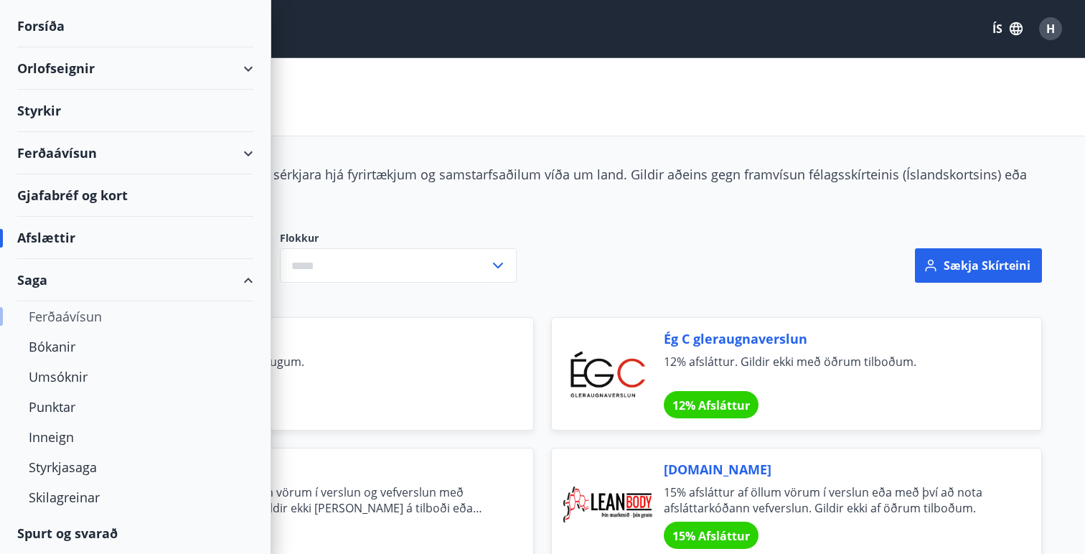
click at [54, 316] on div "Ferðaávísun" at bounding box center [135, 316] width 213 height 30
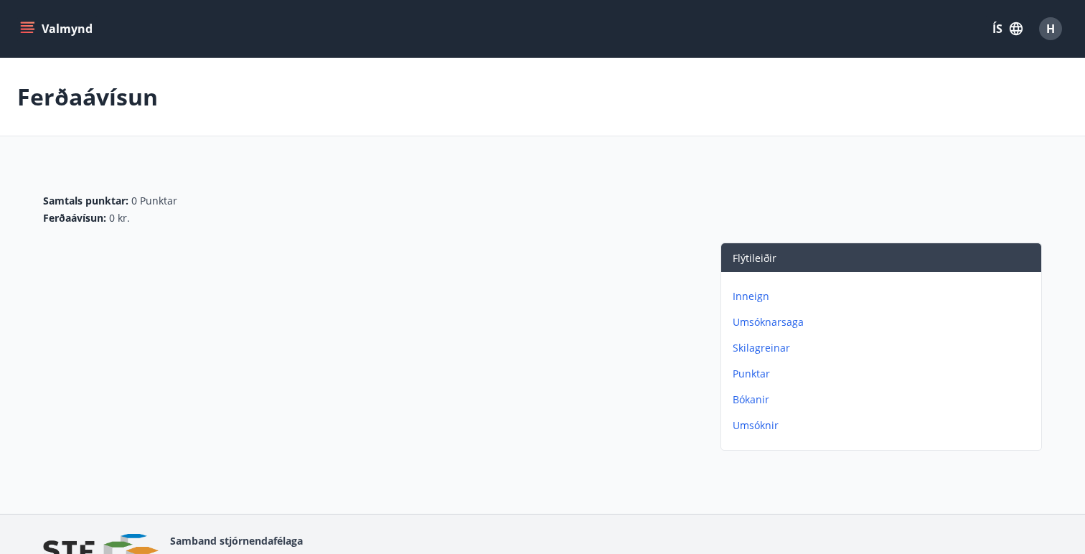
click at [748, 402] on p "Bókanir" at bounding box center [883, 399] width 303 height 14
click at [755, 420] on p "Umsóknir" at bounding box center [883, 425] width 303 height 14
click at [760, 321] on p "Umsóknarsaga" at bounding box center [883, 322] width 303 height 14
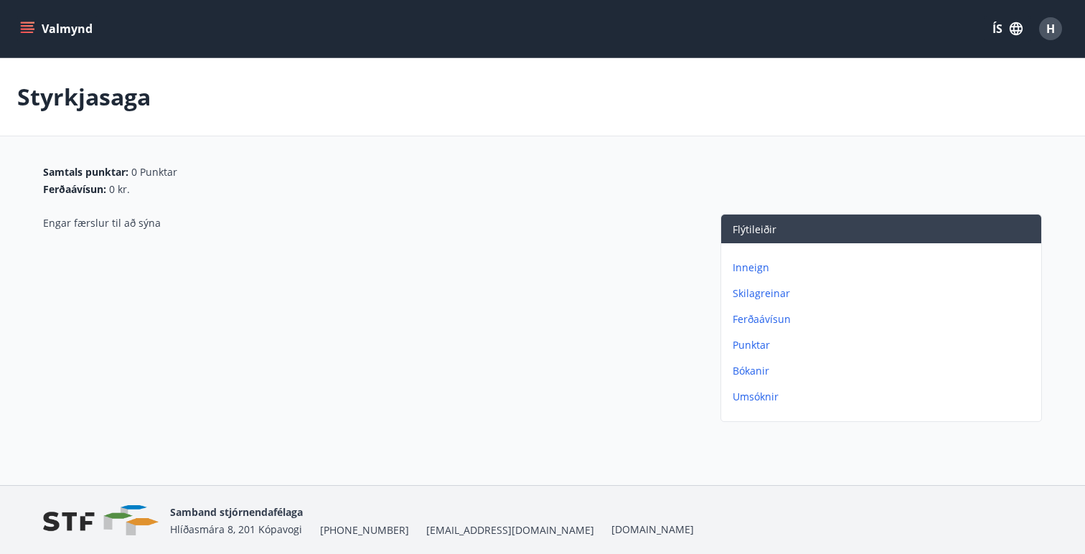
click at [759, 324] on p "Ferðaávísun" at bounding box center [883, 319] width 303 height 14
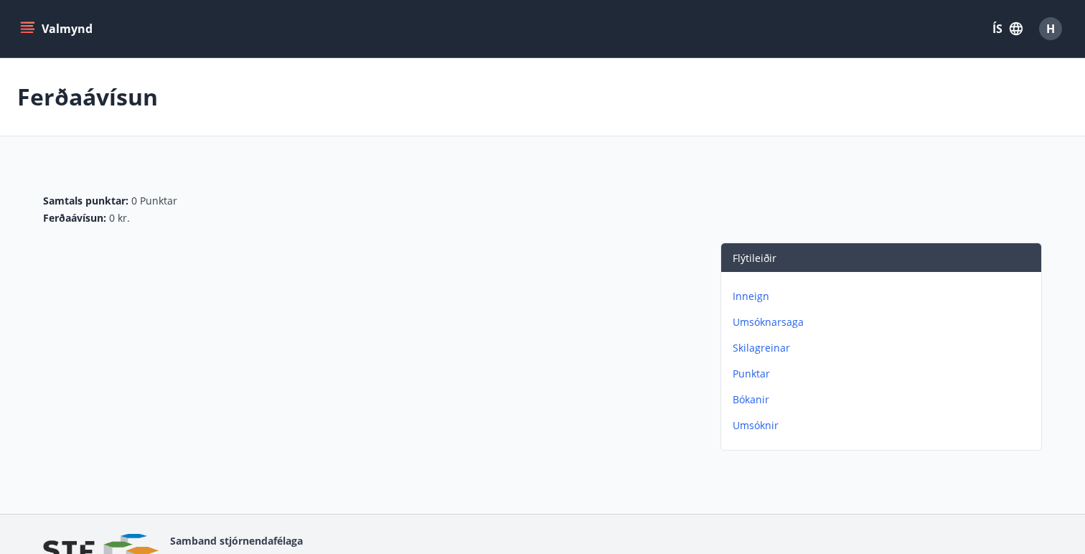
click at [753, 286] on div "Inneign Umsóknarsaga Skilagreinar Punktar Bókanir Umsóknir" at bounding box center [881, 355] width 320 height 166
click at [750, 295] on p "Inneign" at bounding box center [883, 296] width 303 height 14
click at [31, 34] on icon "menu" at bounding box center [27, 29] width 14 height 14
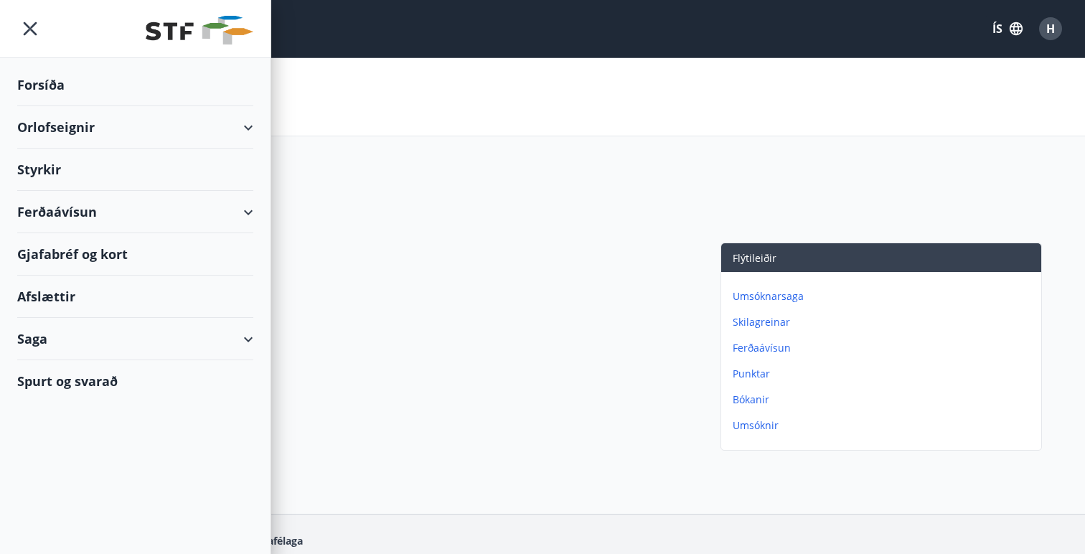
click at [88, 332] on div "Saga" at bounding box center [135, 339] width 236 height 42
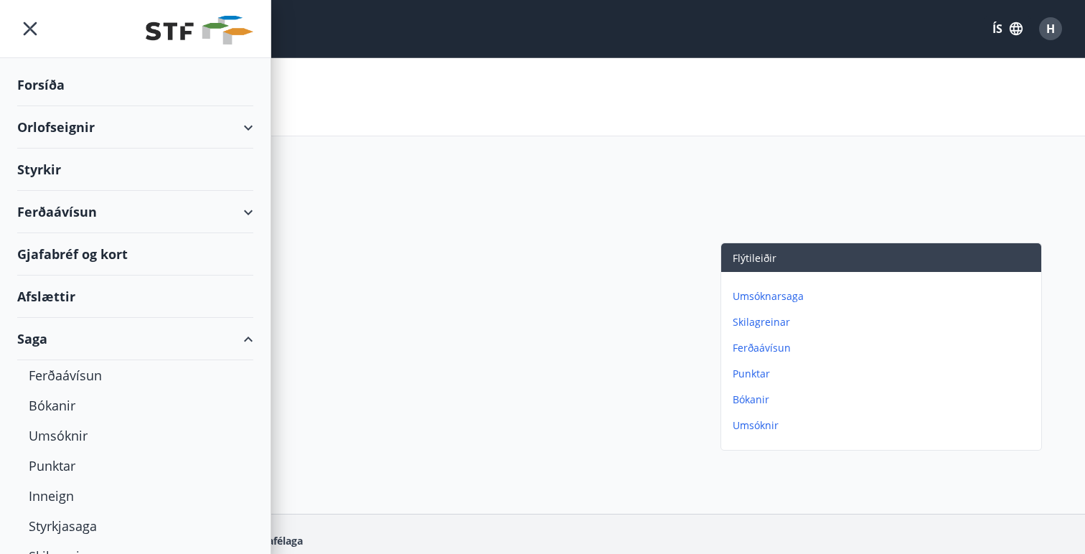
click at [1053, 29] on span "H" at bounding box center [1050, 29] width 9 height 16
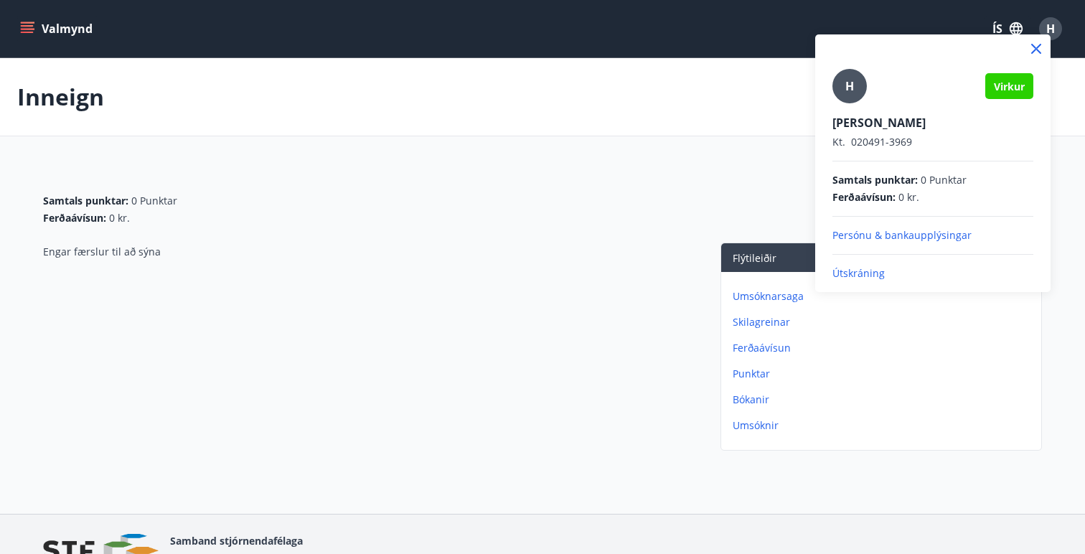
click at [644, 181] on div at bounding box center [542, 277] width 1085 height 554
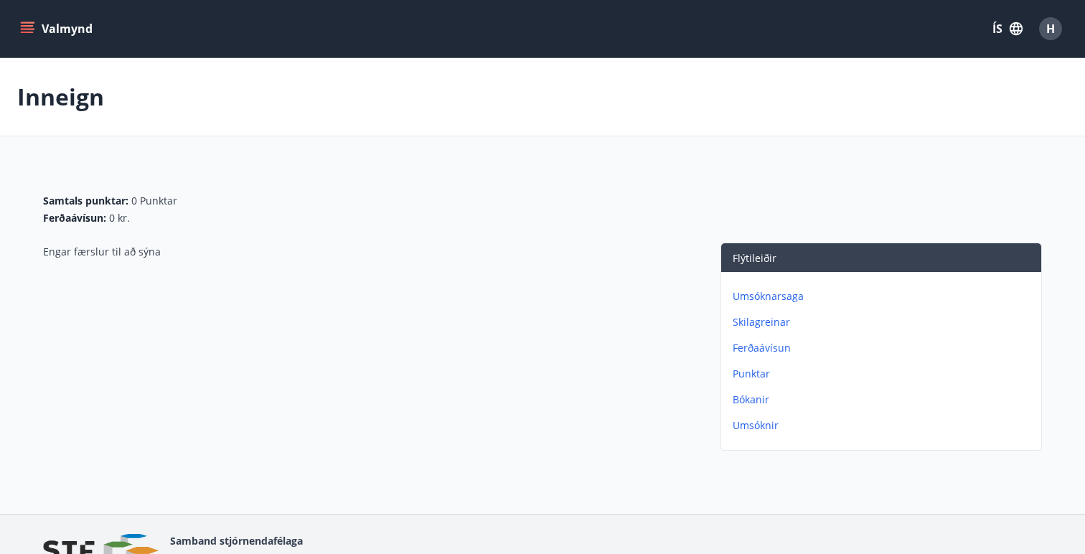
click at [24, 29] on icon "menu" at bounding box center [29, 28] width 16 height 1
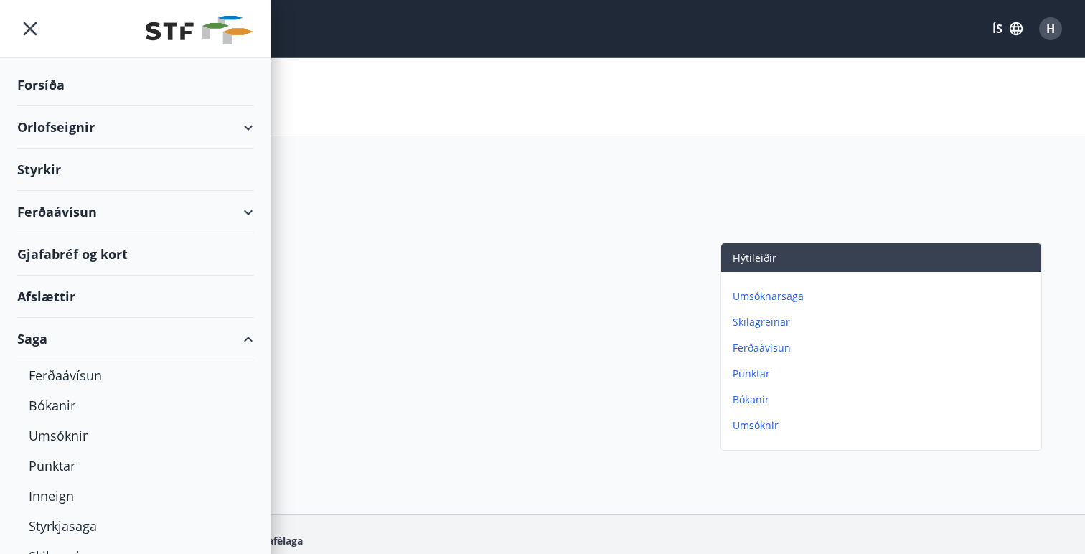
click at [63, 212] on div "Ferðaávísun" at bounding box center [135, 212] width 236 height 42
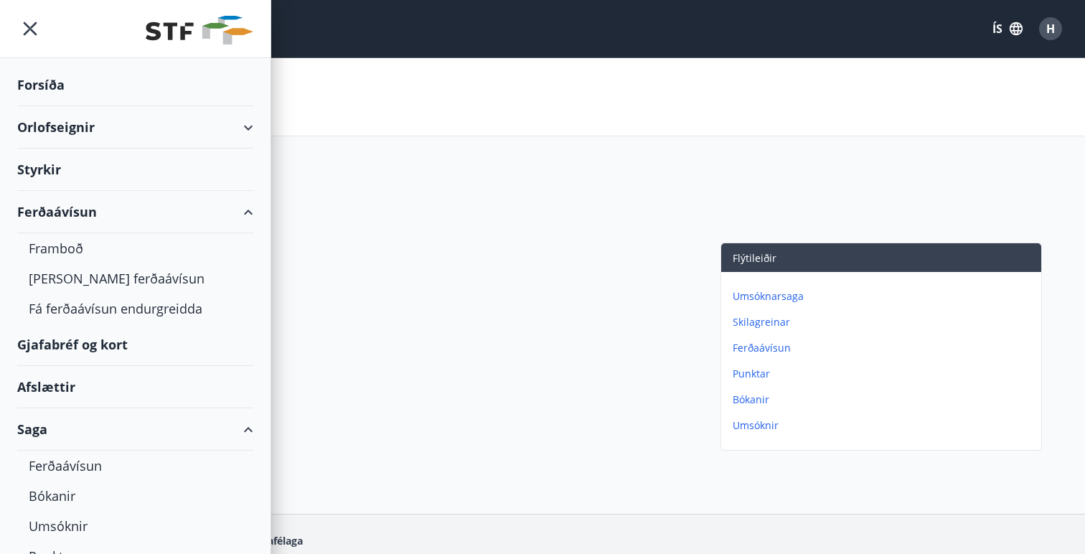
click at [448, 302] on div "Engar færslur til að sýna" at bounding box center [367, 349] width 649 height 214
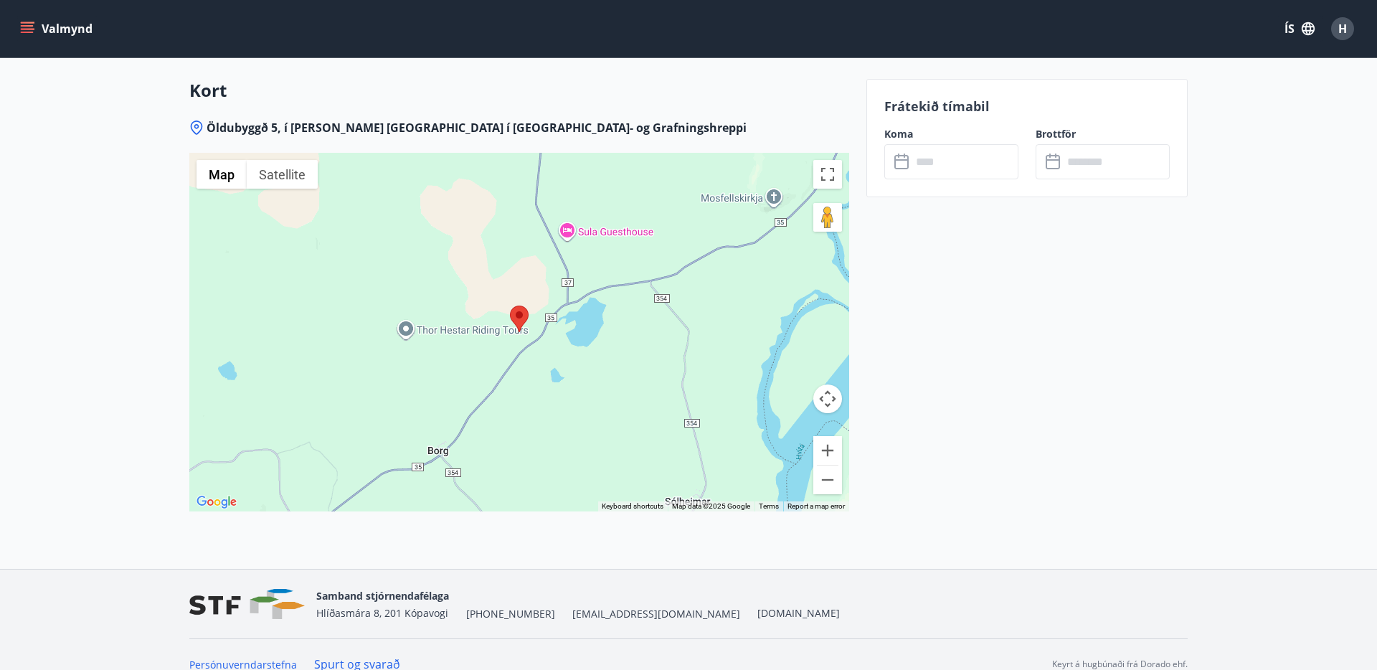
scroll to position [2224, 0]
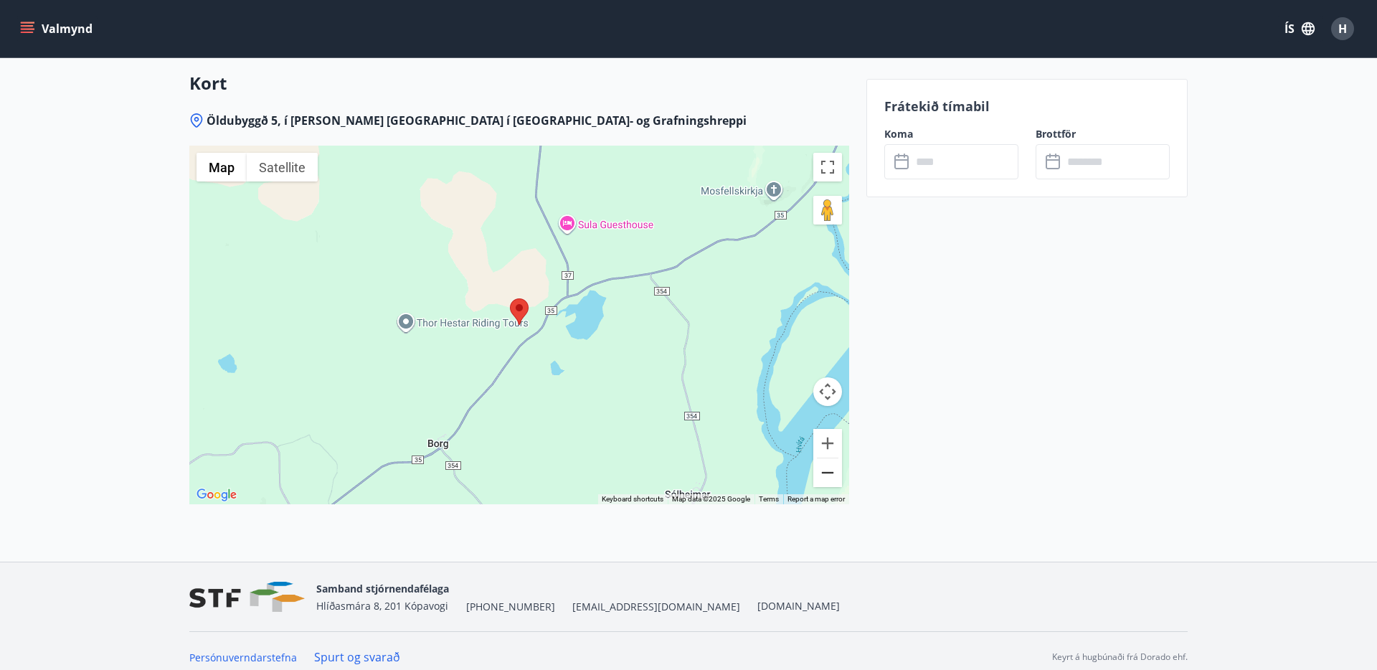
click at [826, 479] on button "Zoom out" at bounding box center [828, 472] width 29 height 29
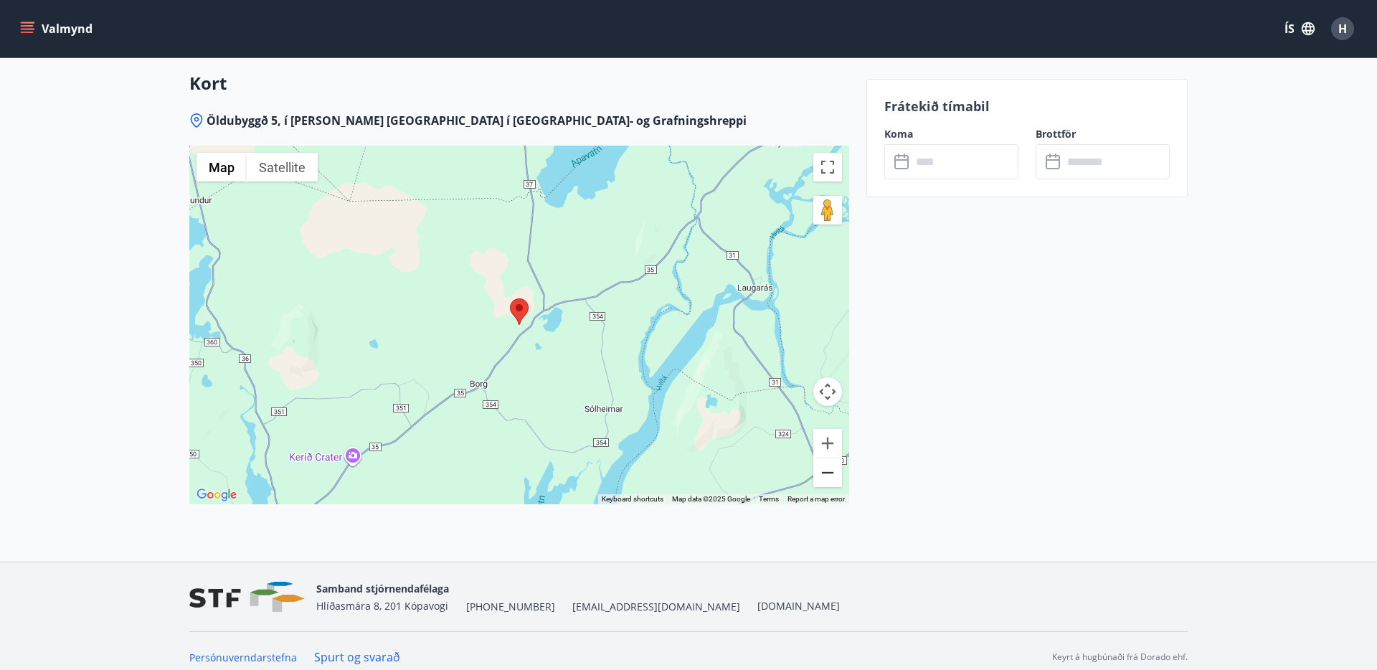
click at [826, 479] on button "Zoom out" at bounding box center [828, 472] width 29 height 29
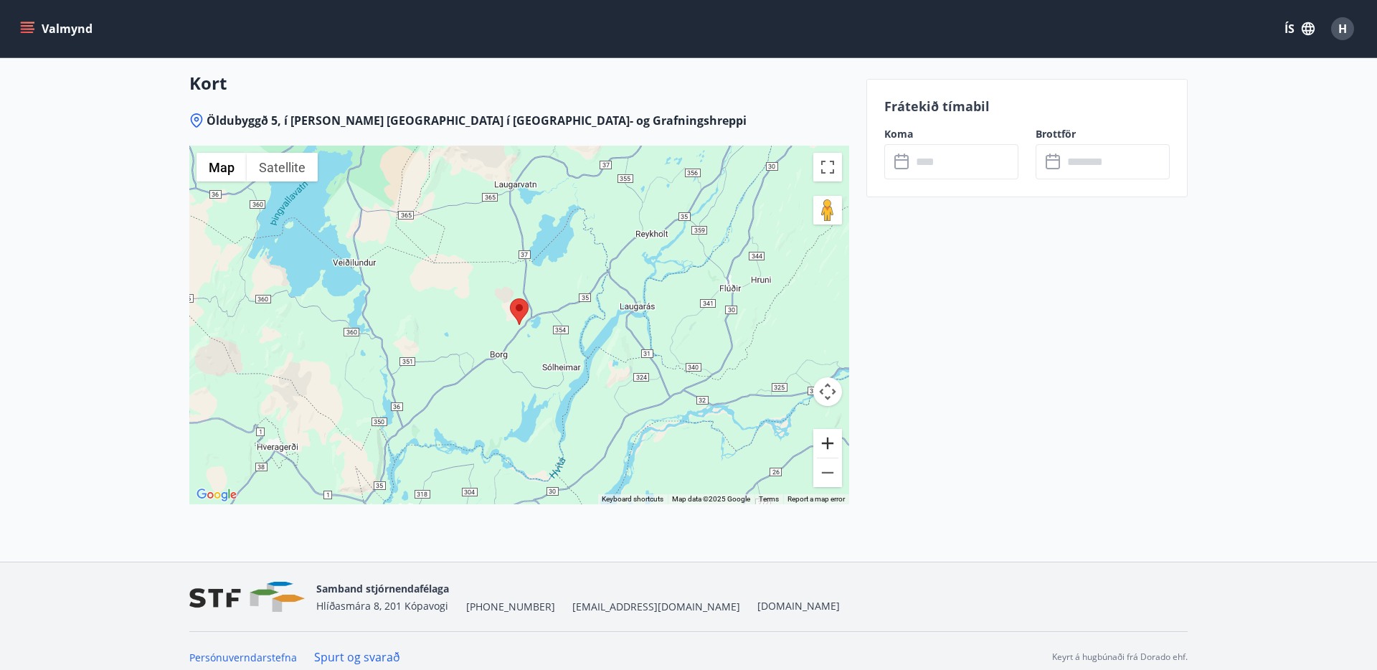
click at [826, 443] on button "Zoom in" at bounding box center [828, 443] width 29 height 29
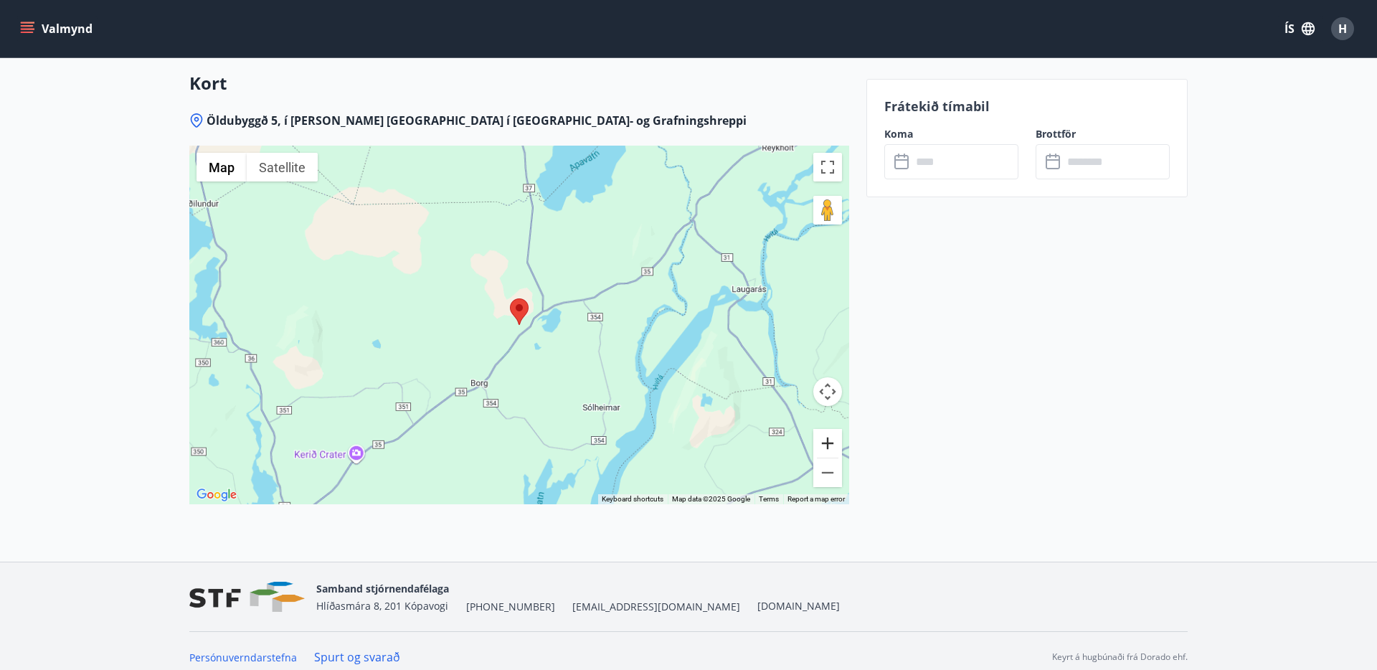
click at [826, 443] on button "Zoom in" at bounding box center [828, 443] width 29 height 29
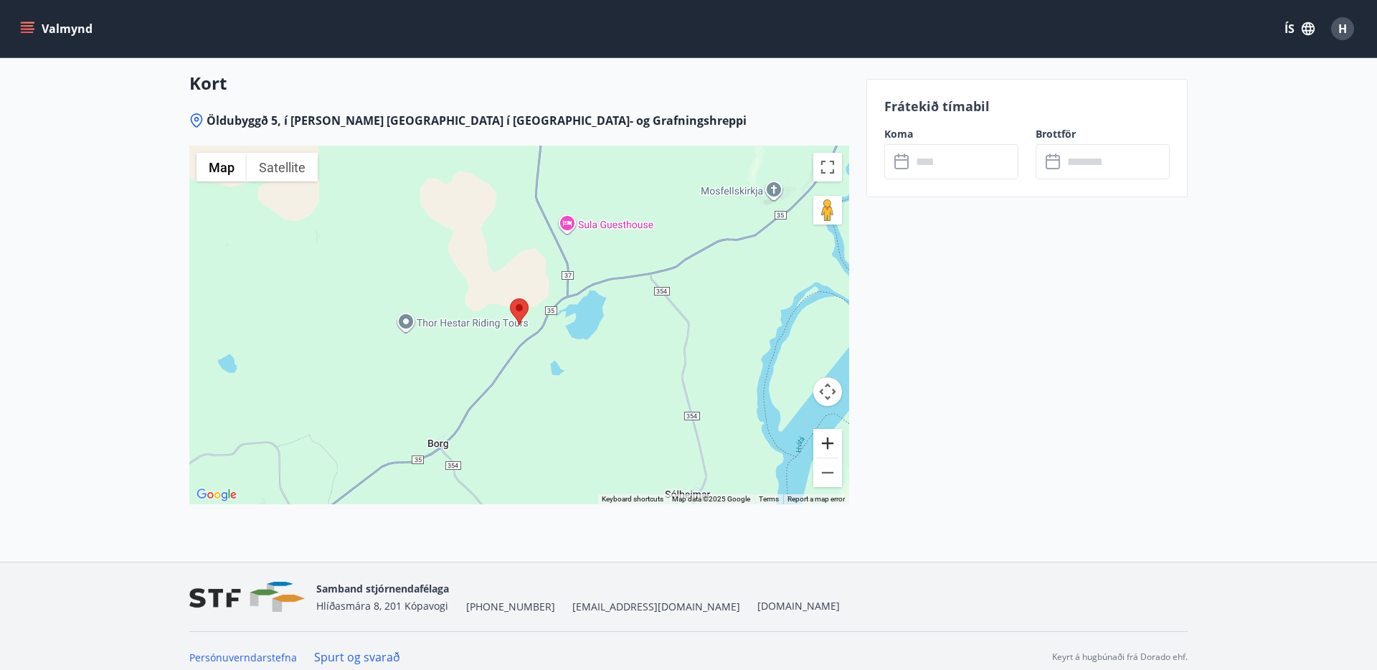
click at [826, 443] on button "Zoom in" at bounding box center [828, 443] width 29 height 29
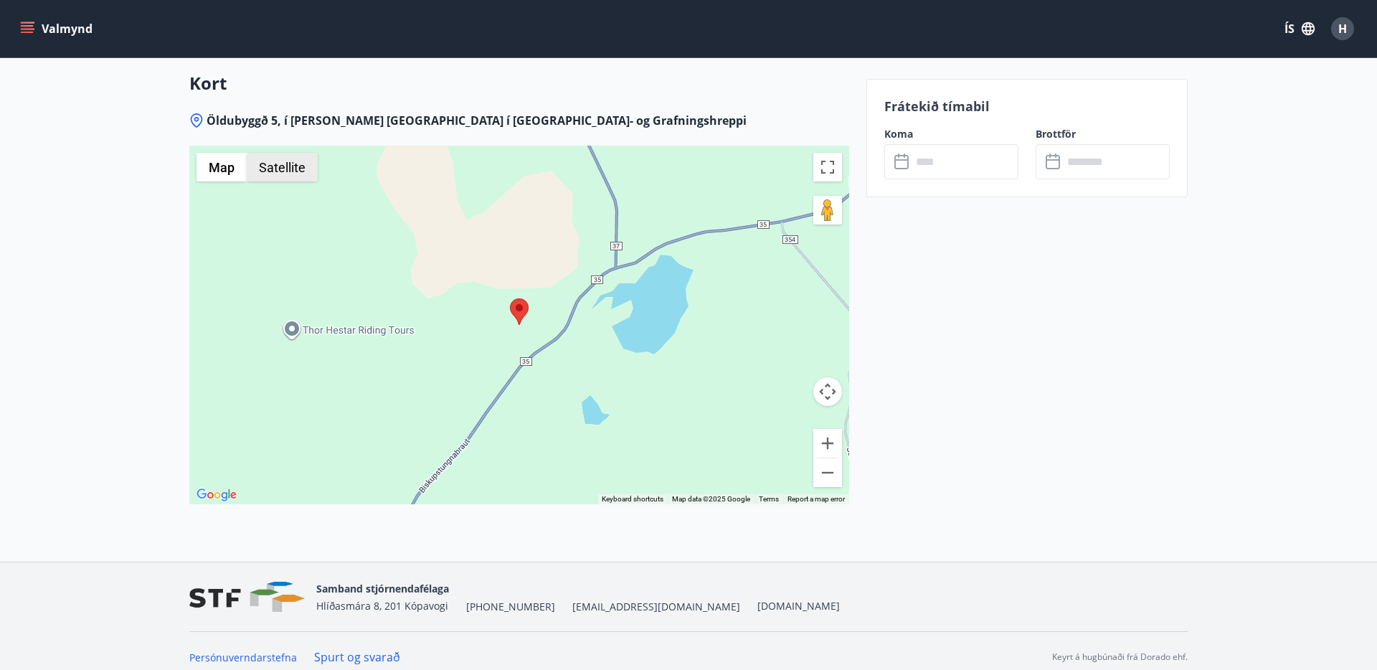
click at [285, 165] on button "Satellite" at bounding box center [282, 167] width 71 height 29
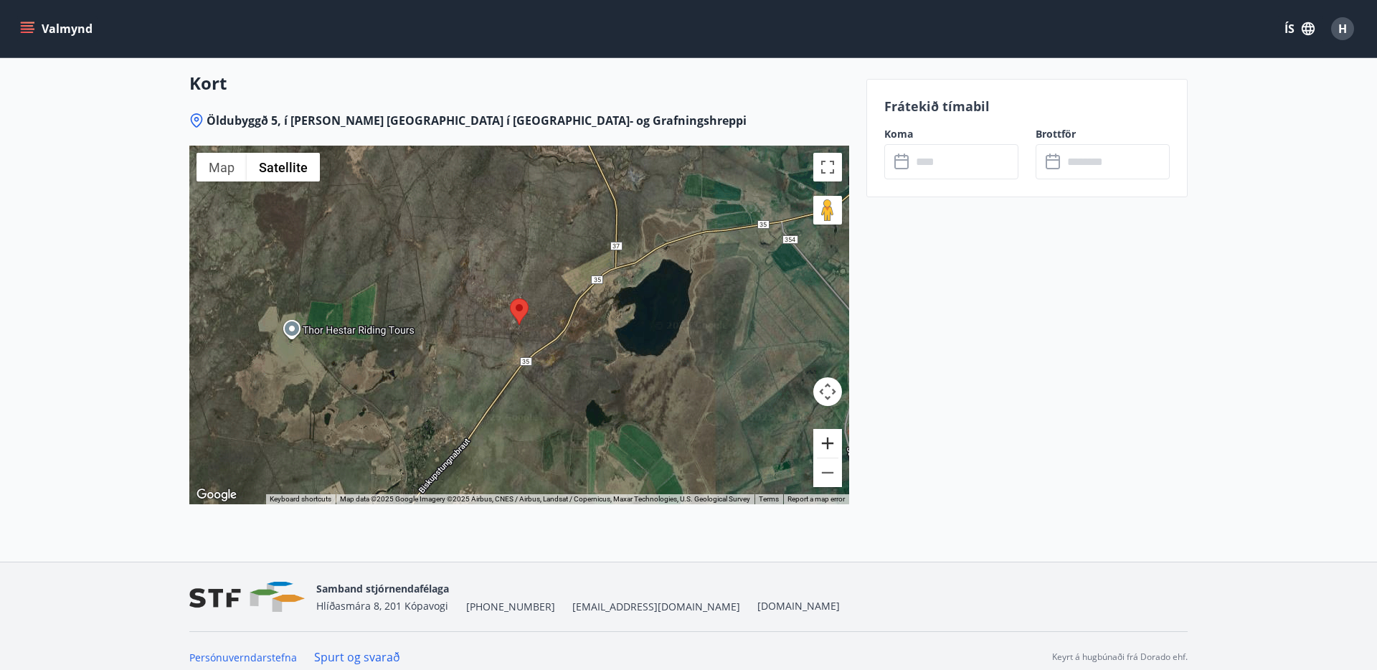
click at [827, 439] on button "Zoom in" at bounding box center [828, 443] width 29 height 29
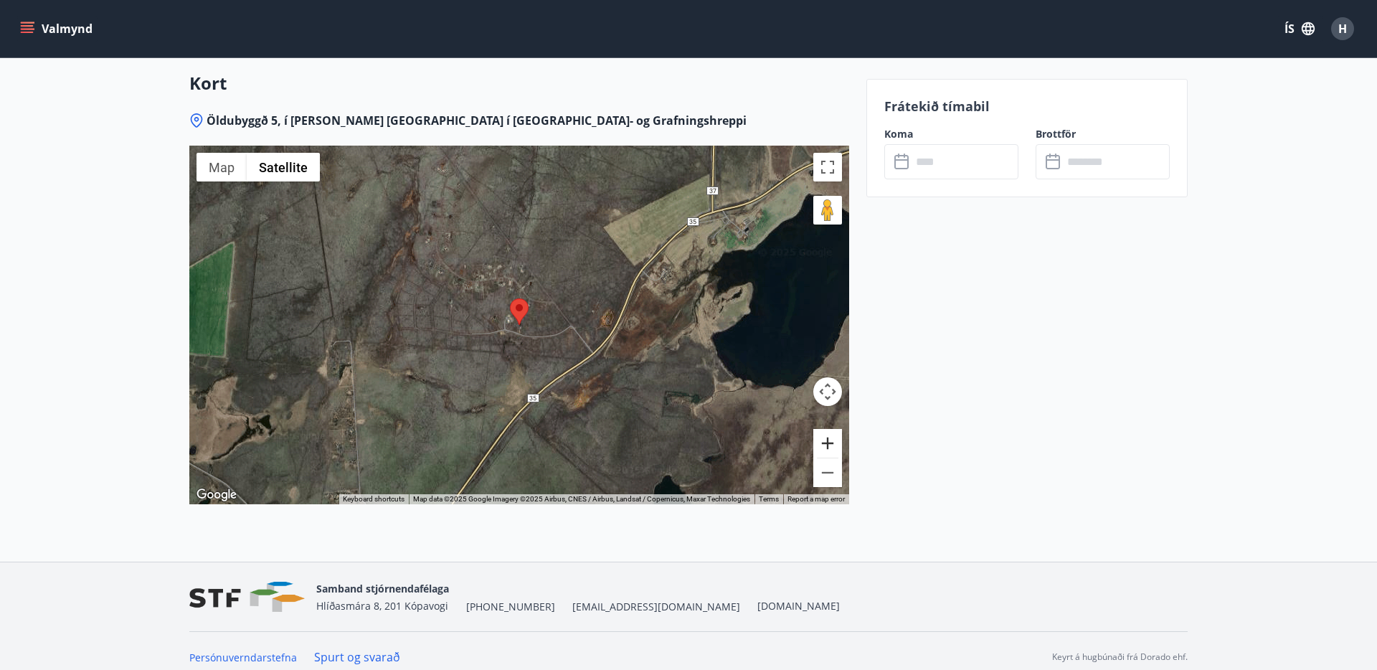
click at [827, 439] on button "Zoom in" at bounding box center [828, 443] width 29 height 29
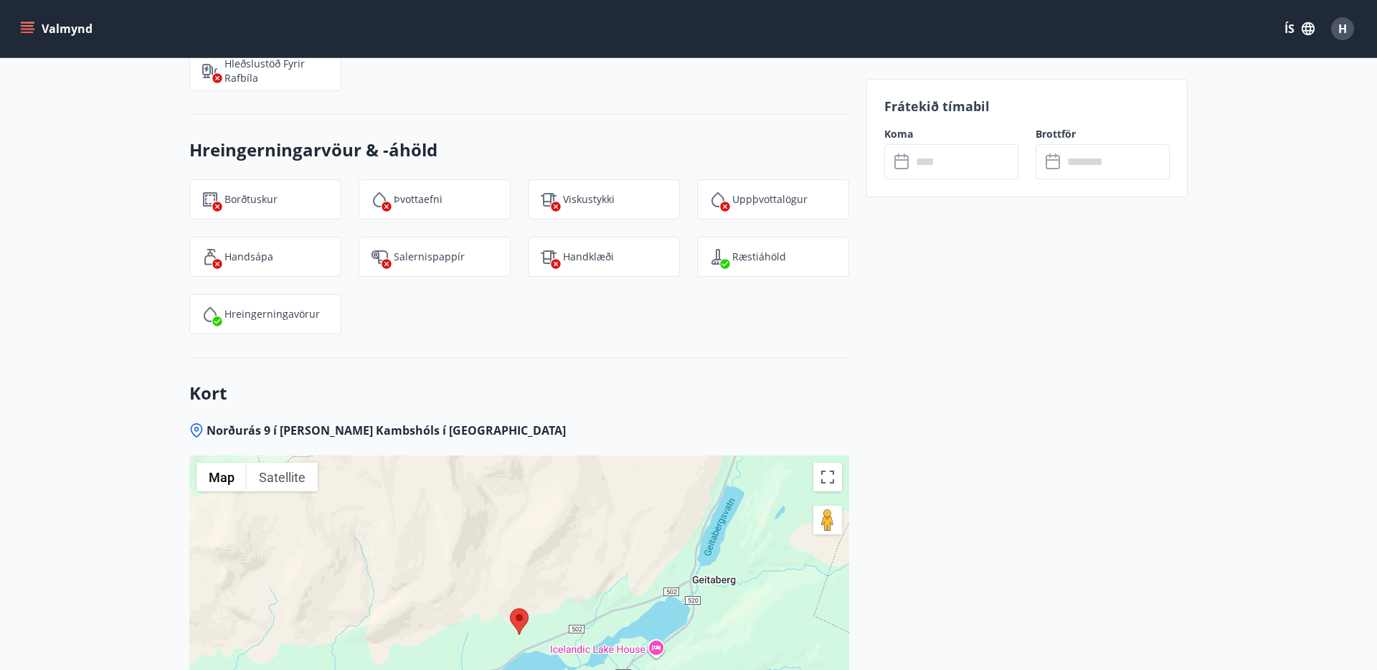
scroll to position [1547, 0]
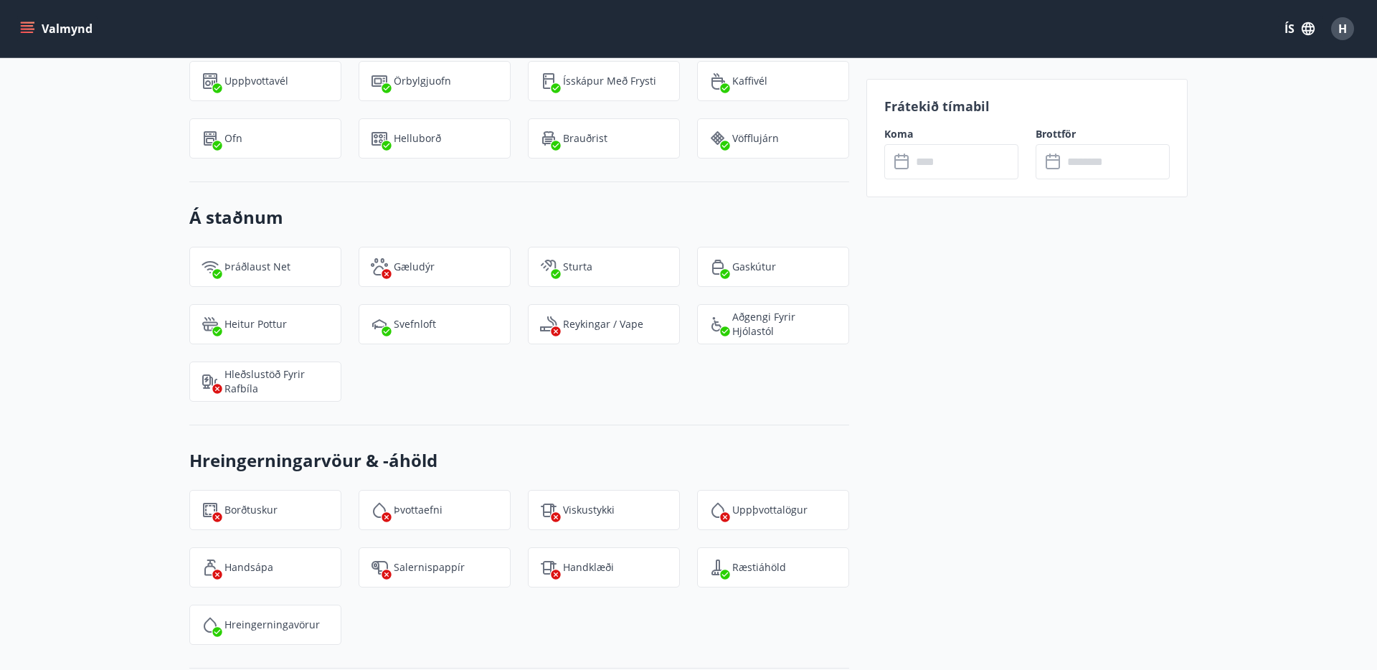
click at [394, 272] on p "Gæludýr" at bounding box center [414, 267] width 41 height 14
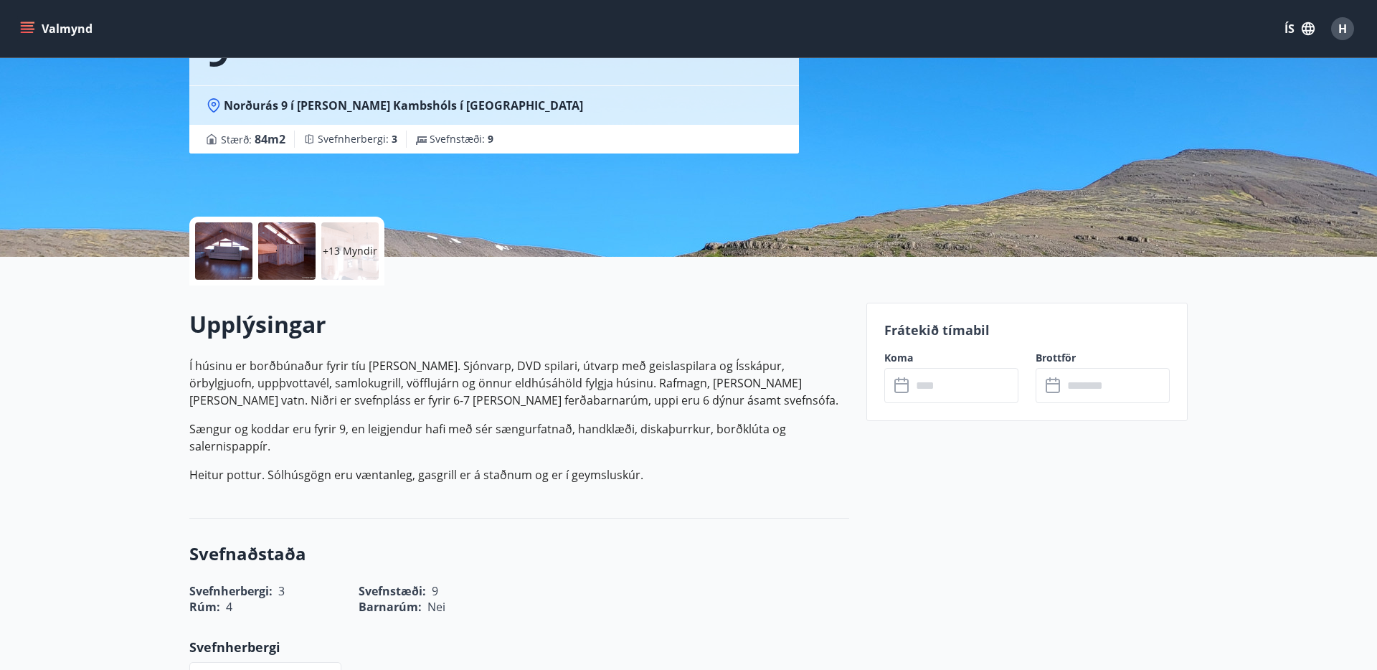
scroll to position [0, 0]
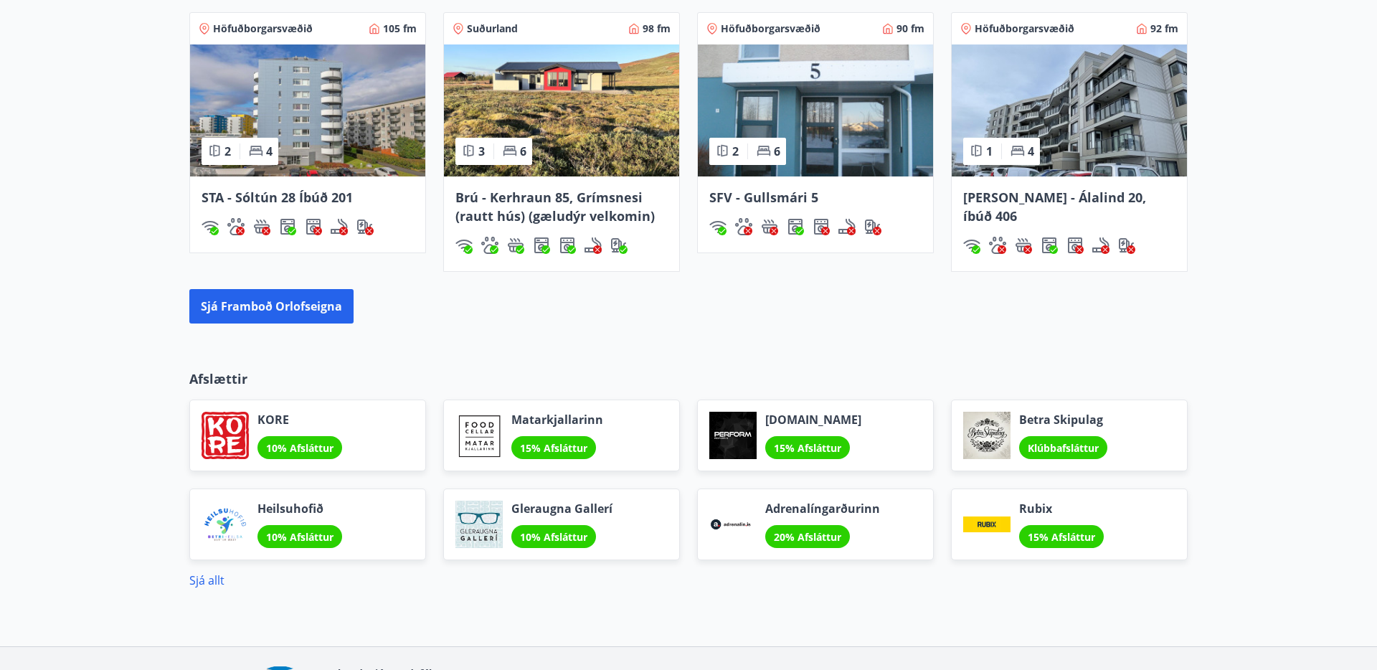
scroll to position [1040, 0]
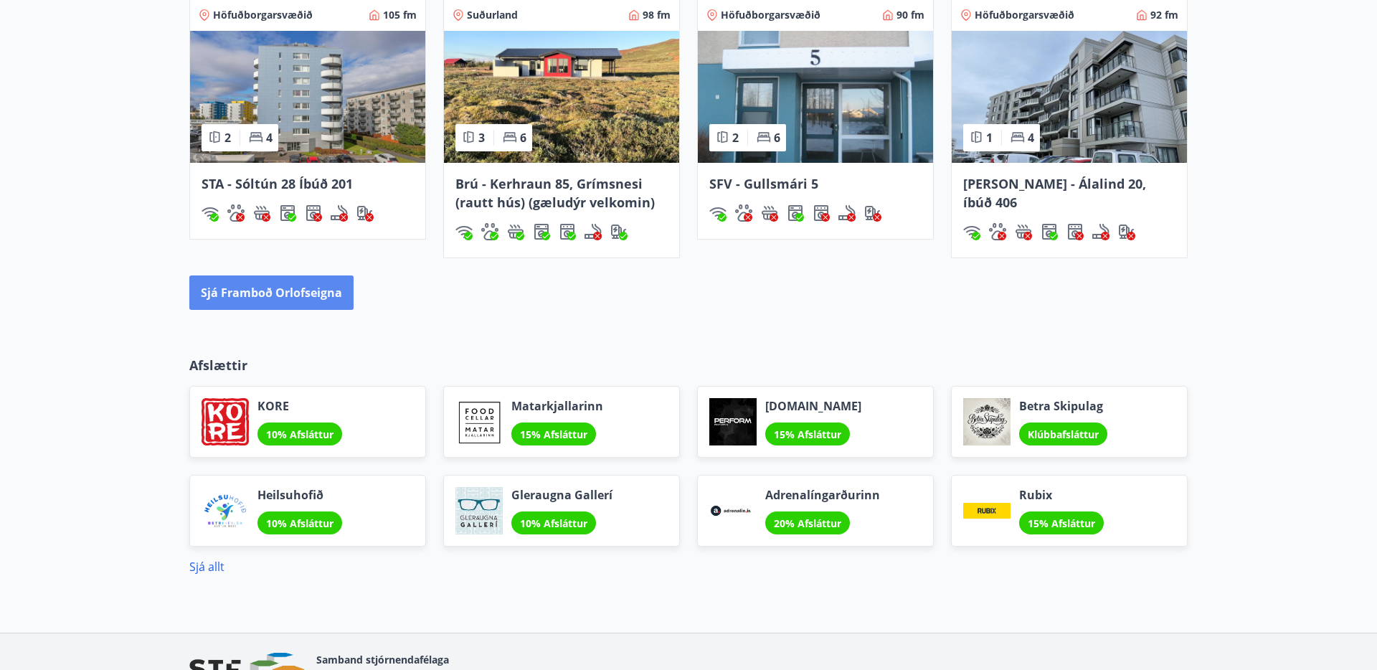
click at [239, 291] on button "Sjá framboð orlofseigna" at bounding box center [271, 292] width 164 height 34
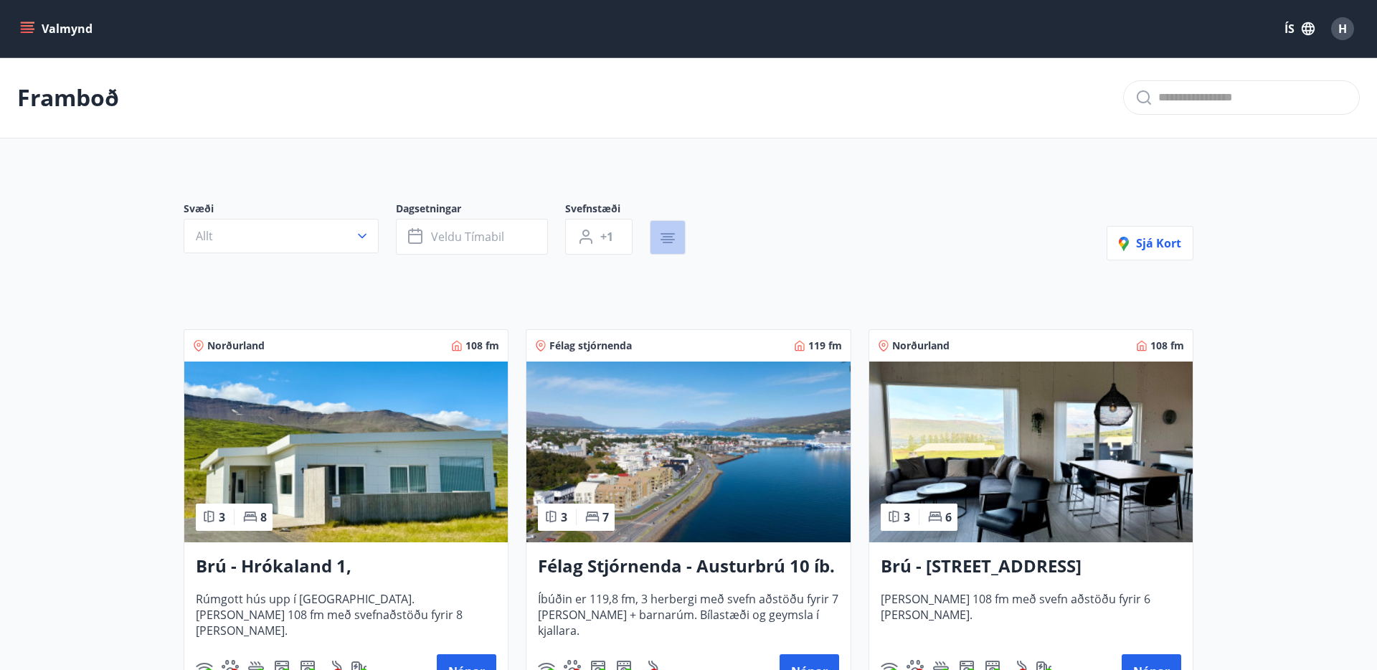
click at [677, 236] on button "button" at bounding box center [668, 237] width 36 height 34
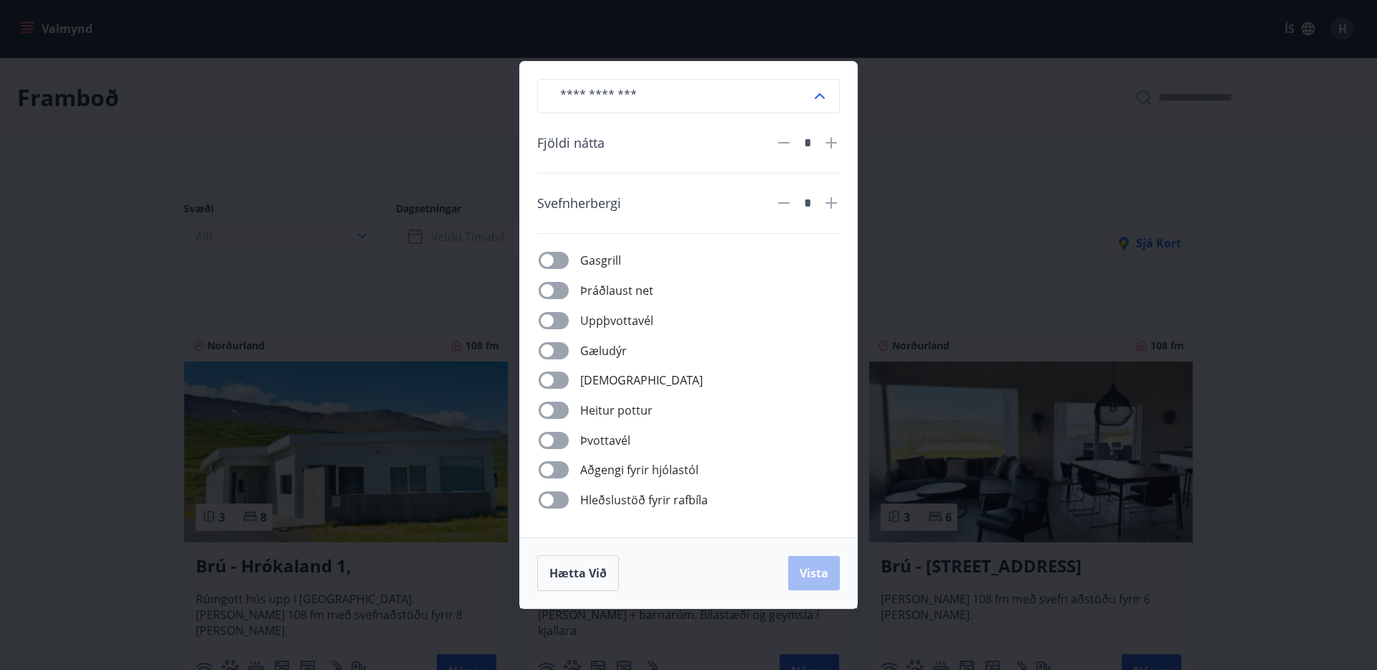
click at [560, 358] on span at bounding box center [554, 350] width 30 height 17
click at [801, 570] on span "Vista" at bounding box center [814, 573] width 29 height 16
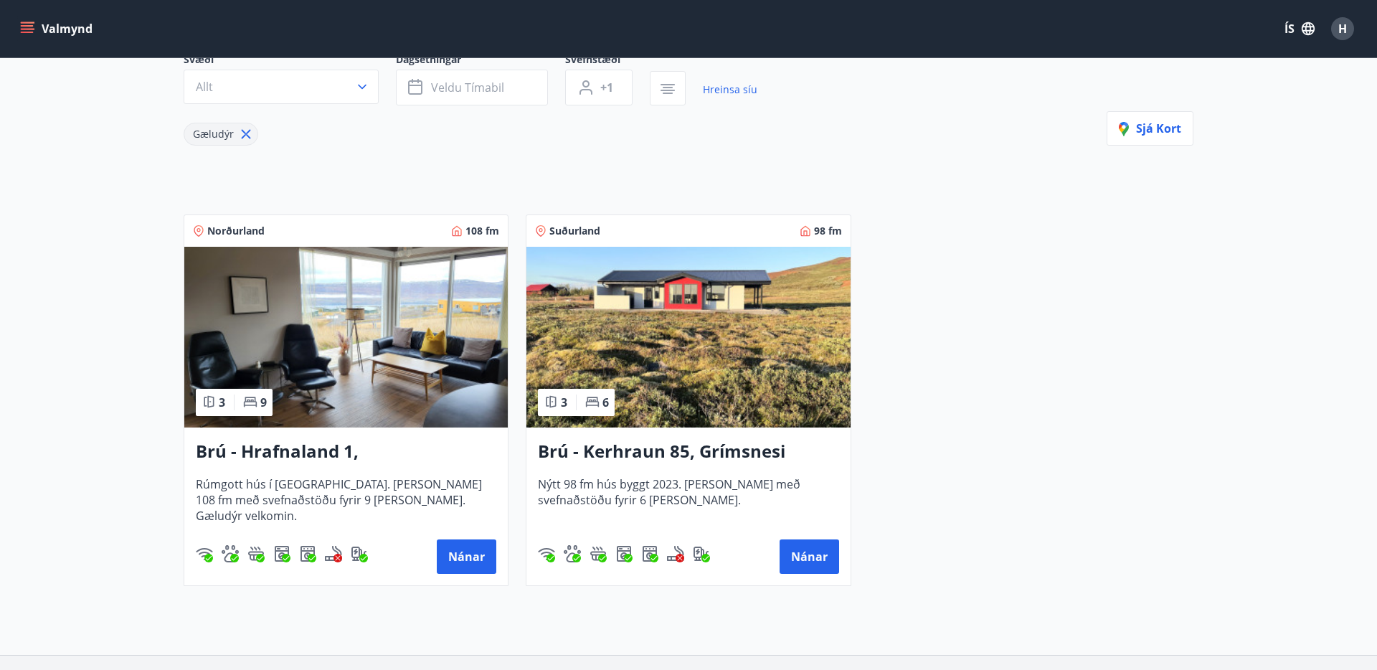
scroll to position [143, 0]
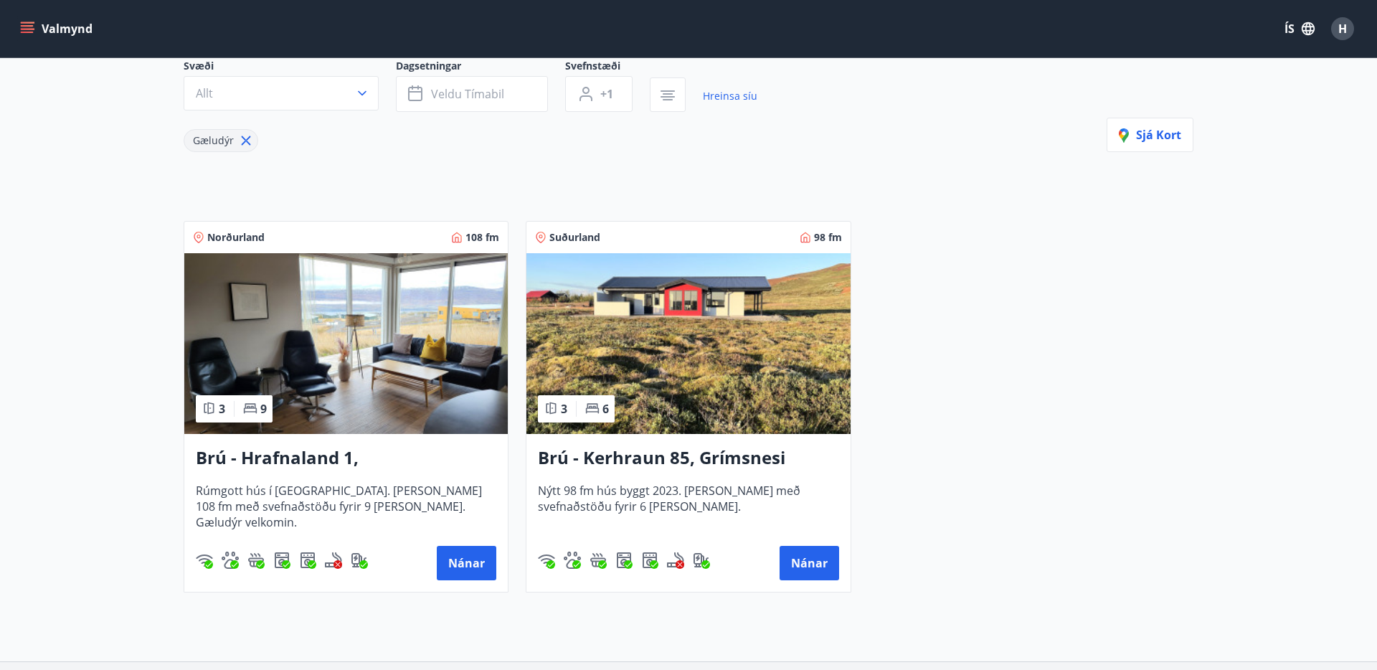
click at [672, 336] on img at bounding box center [689, 343] width 324 height 181
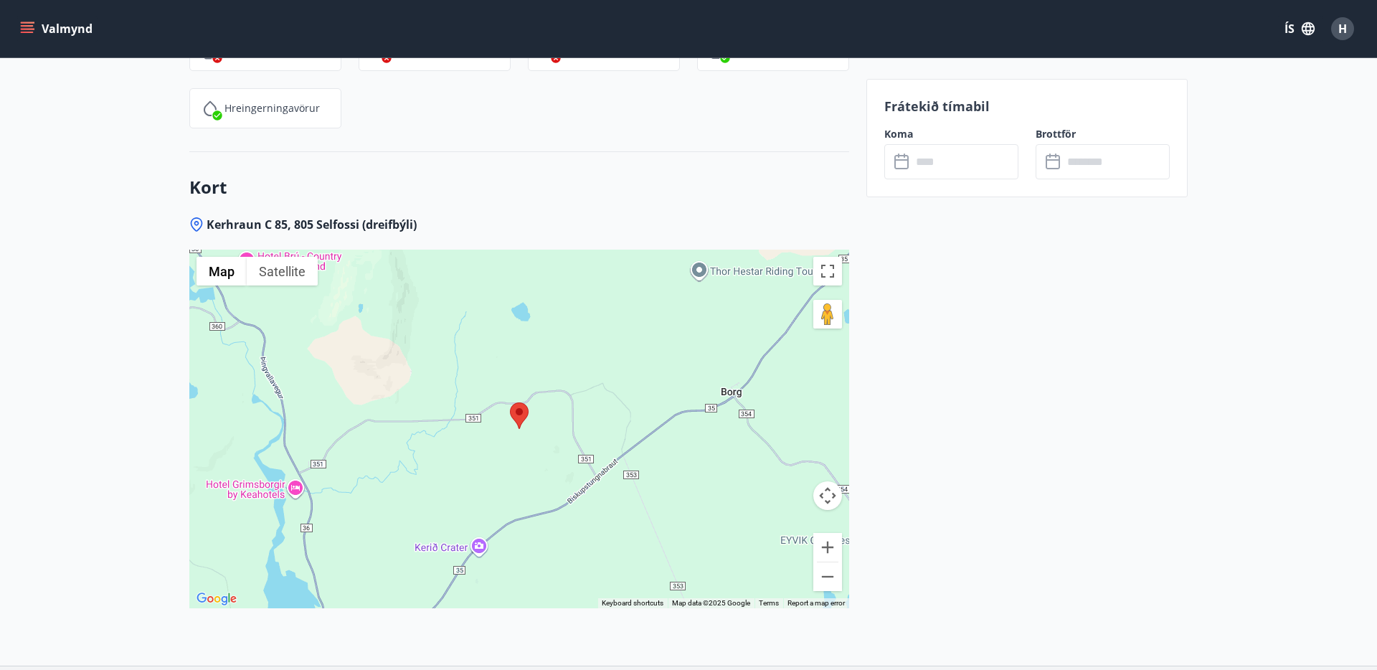
scroll to position [2504, 0]
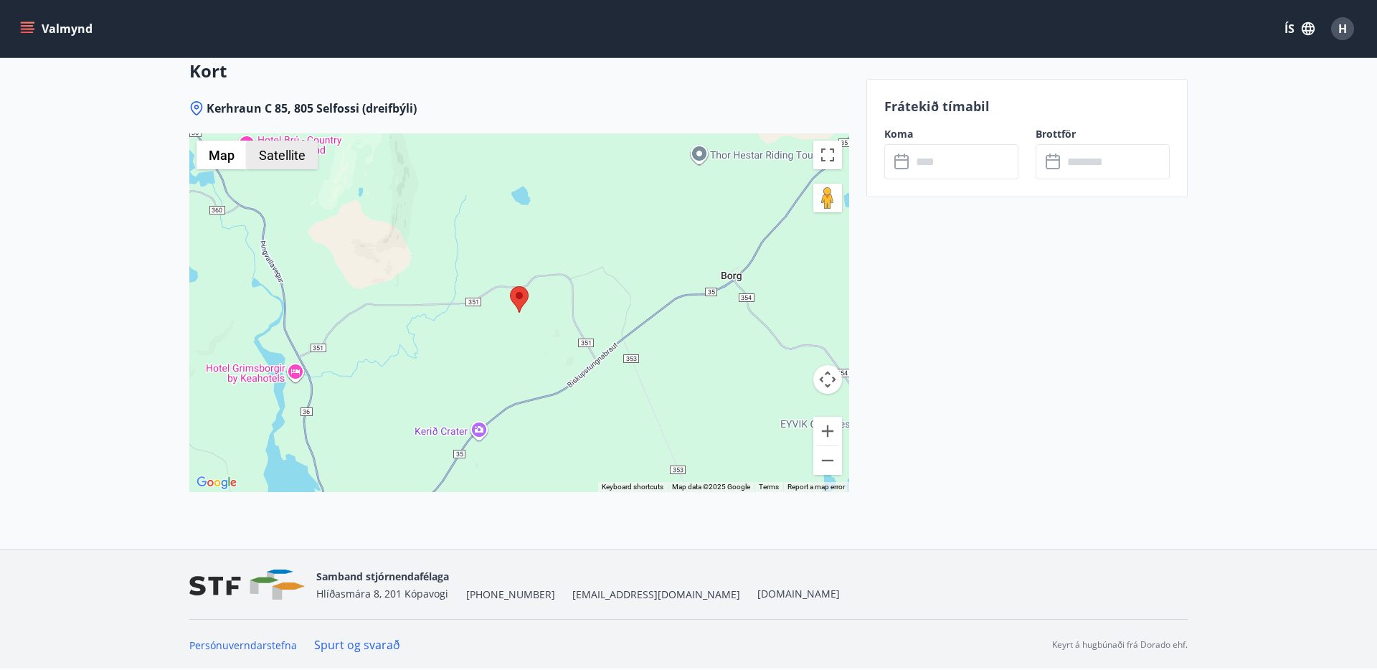
click at [299, 165] on button "Satellite" at bounding box center [282, 155] width 71 height 29
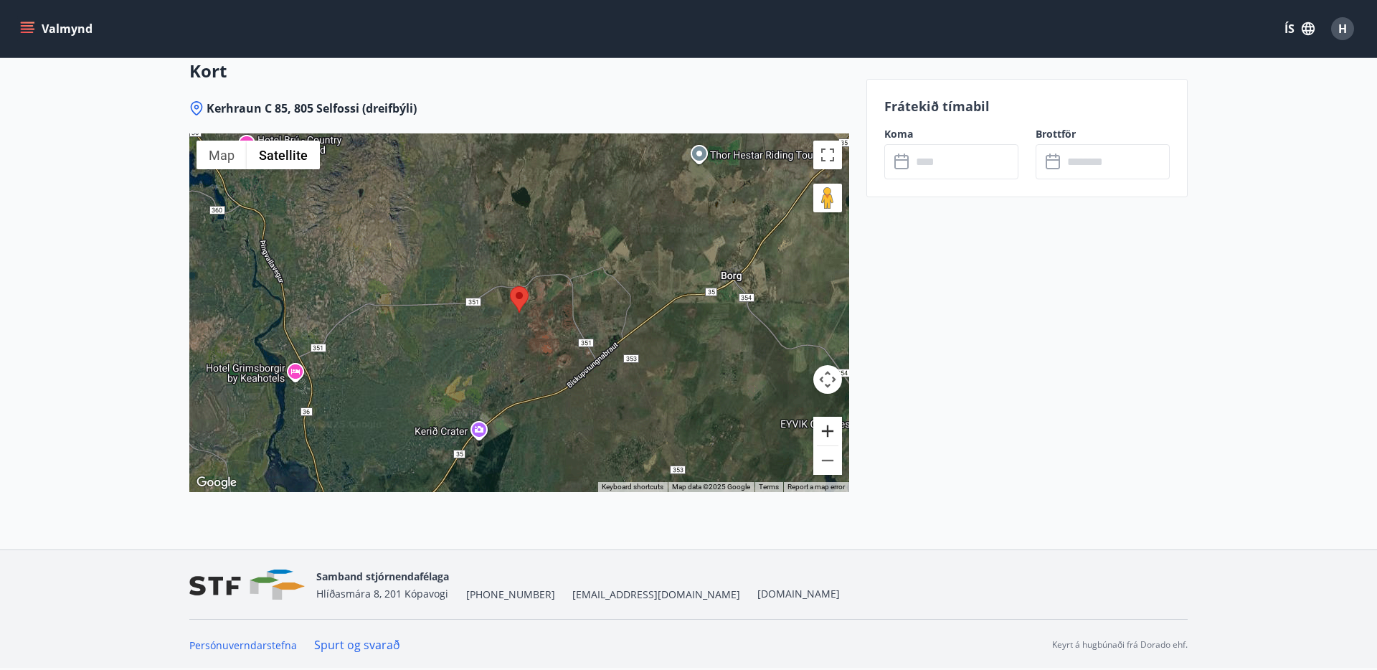
click at [831, 426] on button "Zoom in" at bounding box center [828, 431] width 29 height 29
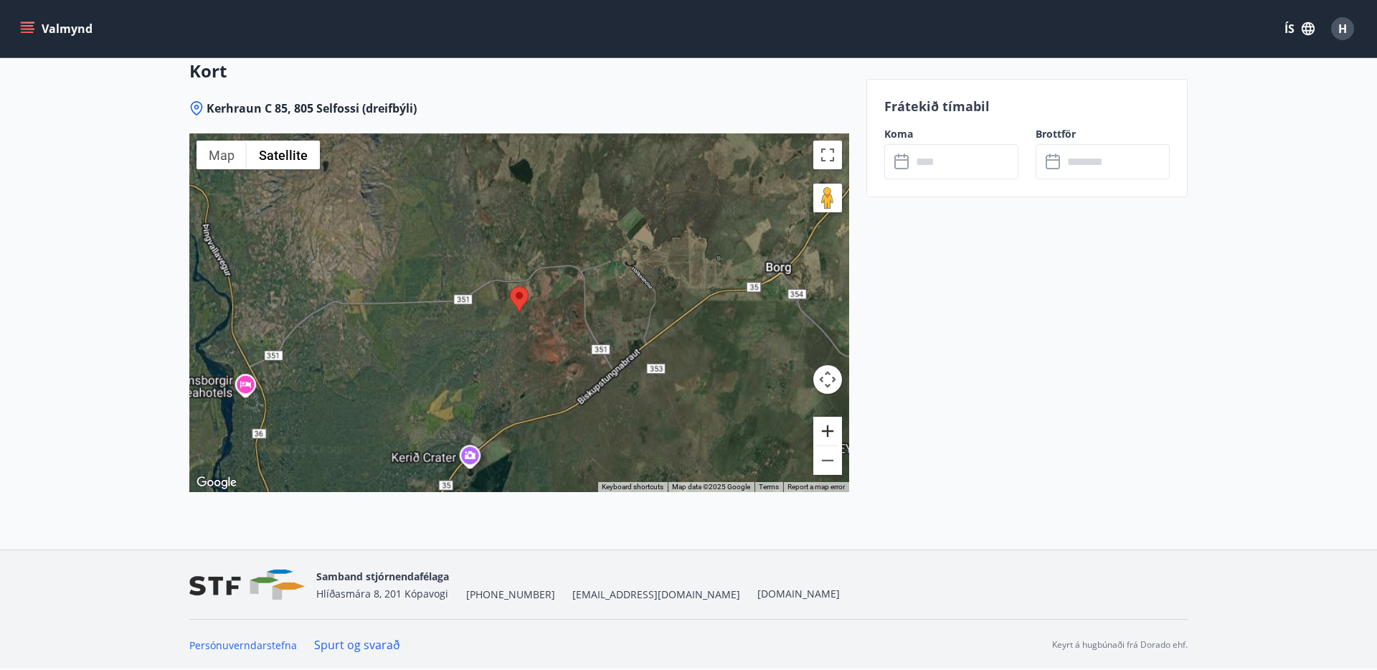
click at [831, 426] on button "Zoom in" at bounding box center [828, 431] width 29 height 29
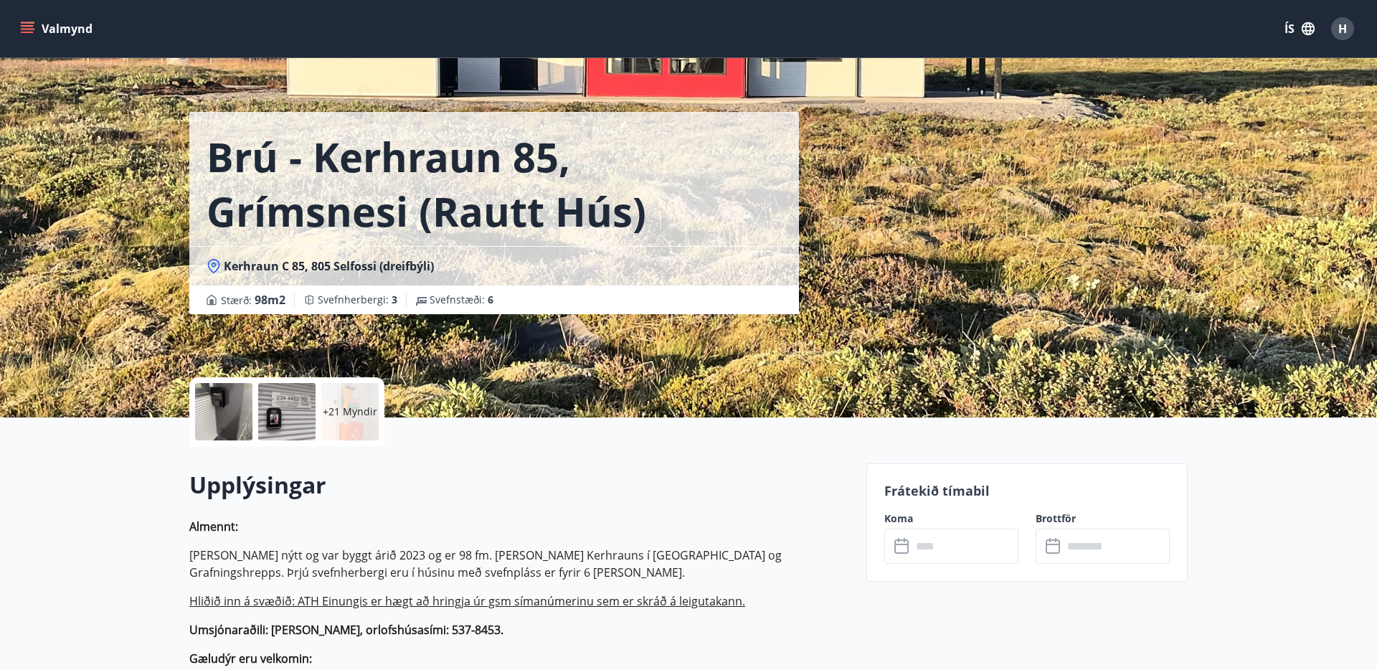
scroll to position [14, 0]
click at [357, 414] on p "+21 Myndir" at bounding box center [350, 411] width 55 height 14
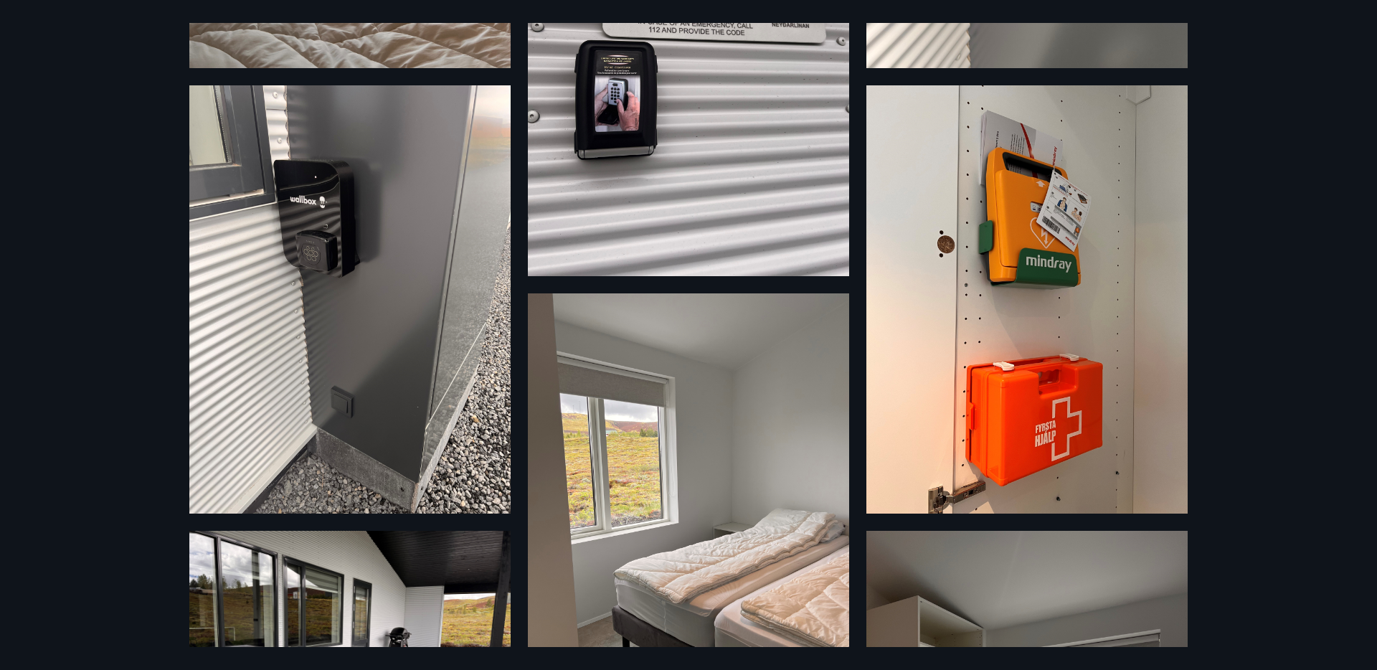
scroll to position [0, 0]
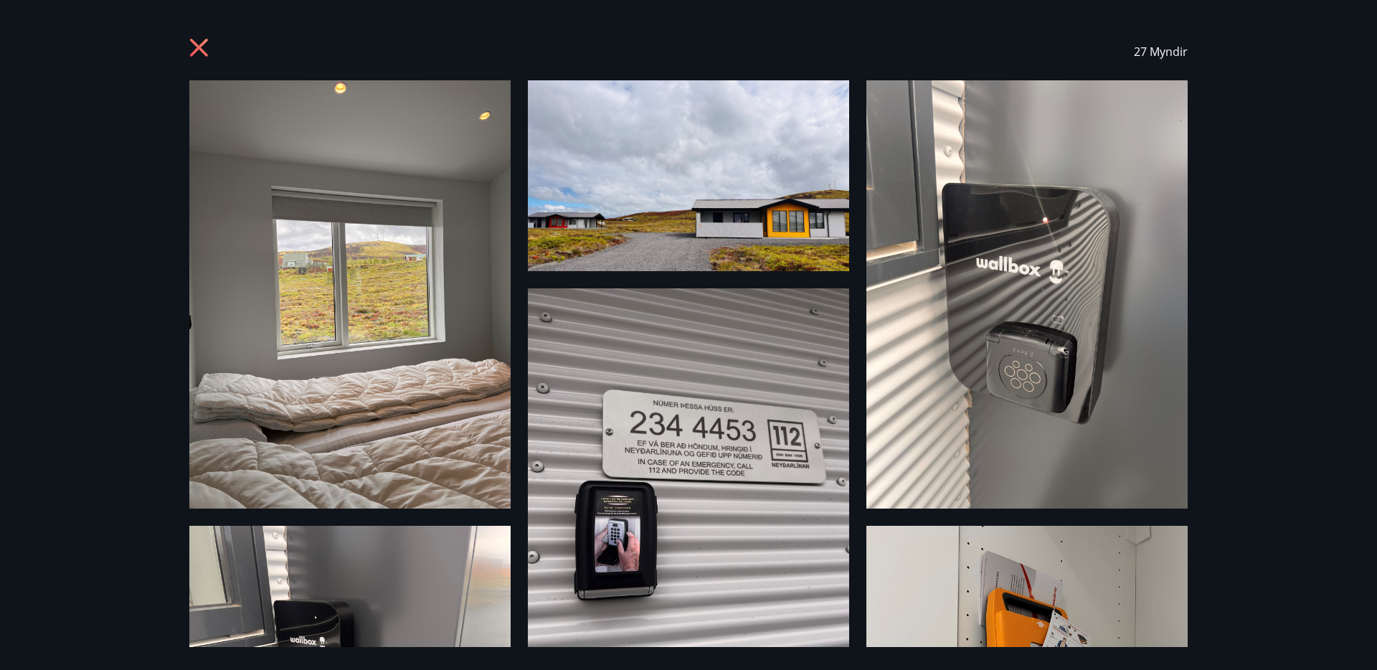
click at [194, 39] on icon at bounding box center [200, 49] width 23 height 23
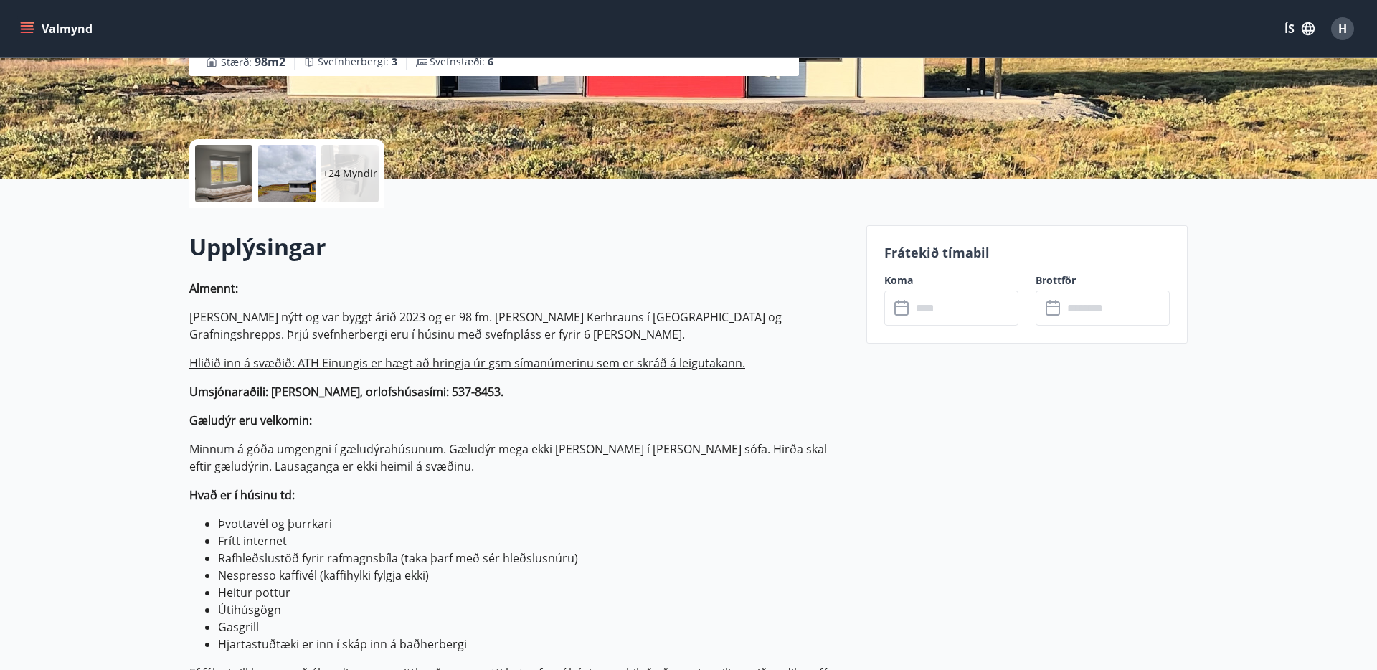
scroll to position [255, 0]
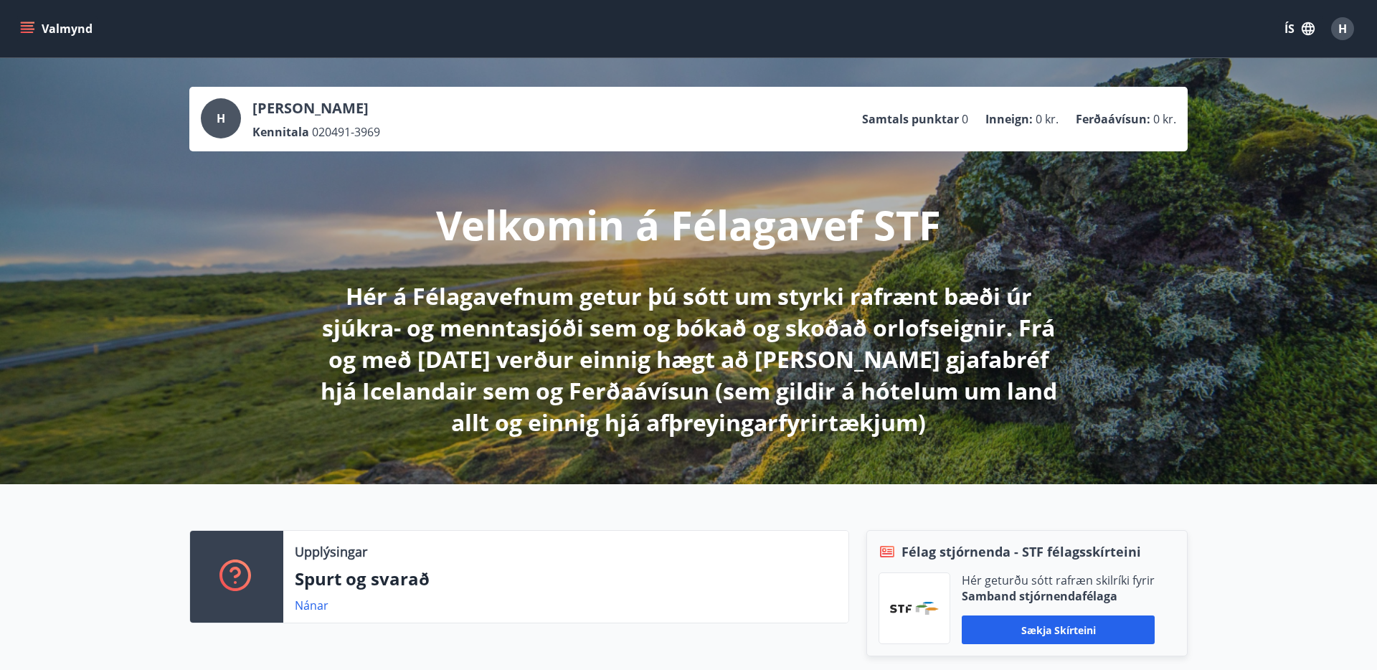
click at [927, 113] on p "Samtals punktar" at bounding box center [910, 119] width 97 height 16
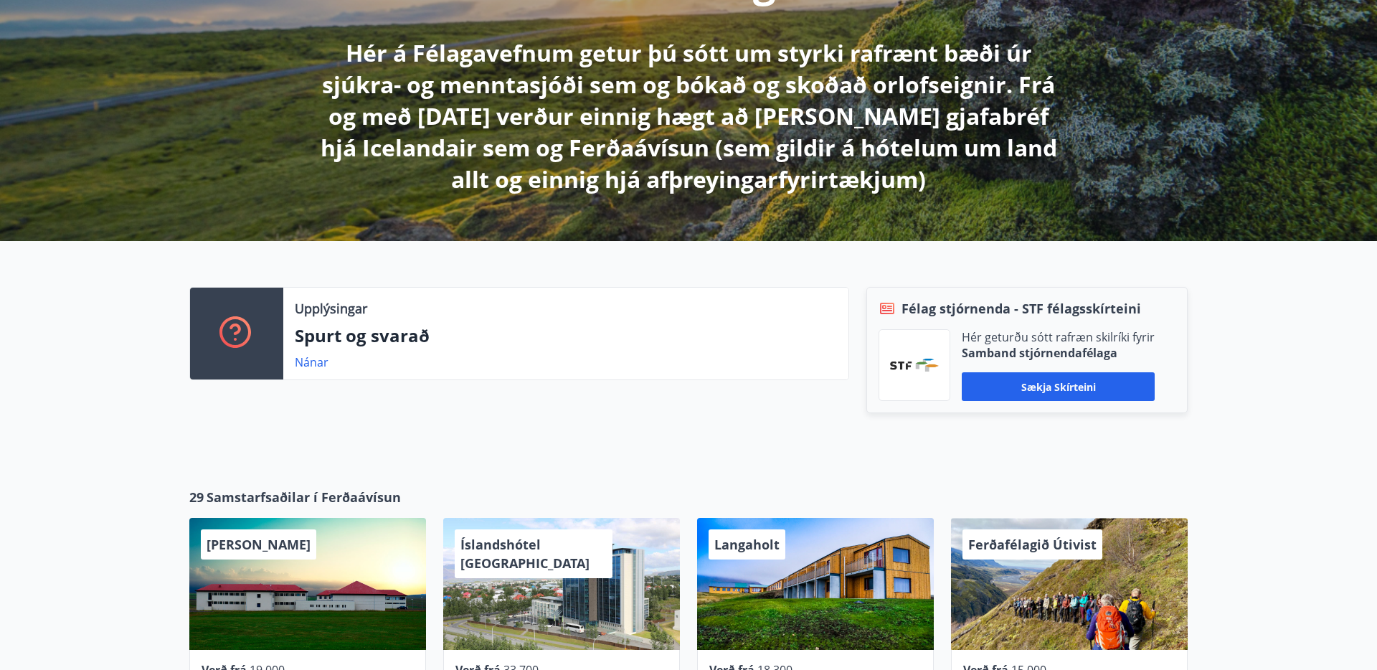
scroll to position [244, 0]
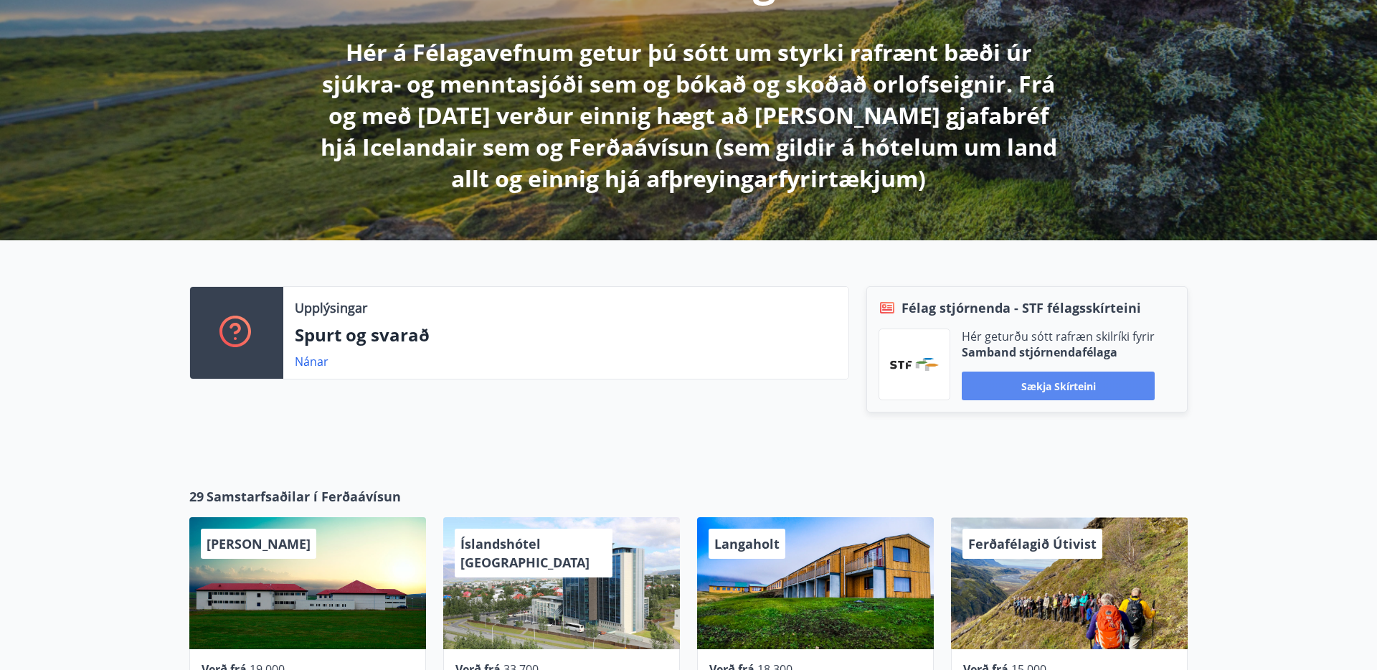
click at [1050, 385] on button "Sækja skírteini" at bounding box center [1058, 386] width 193 height 29
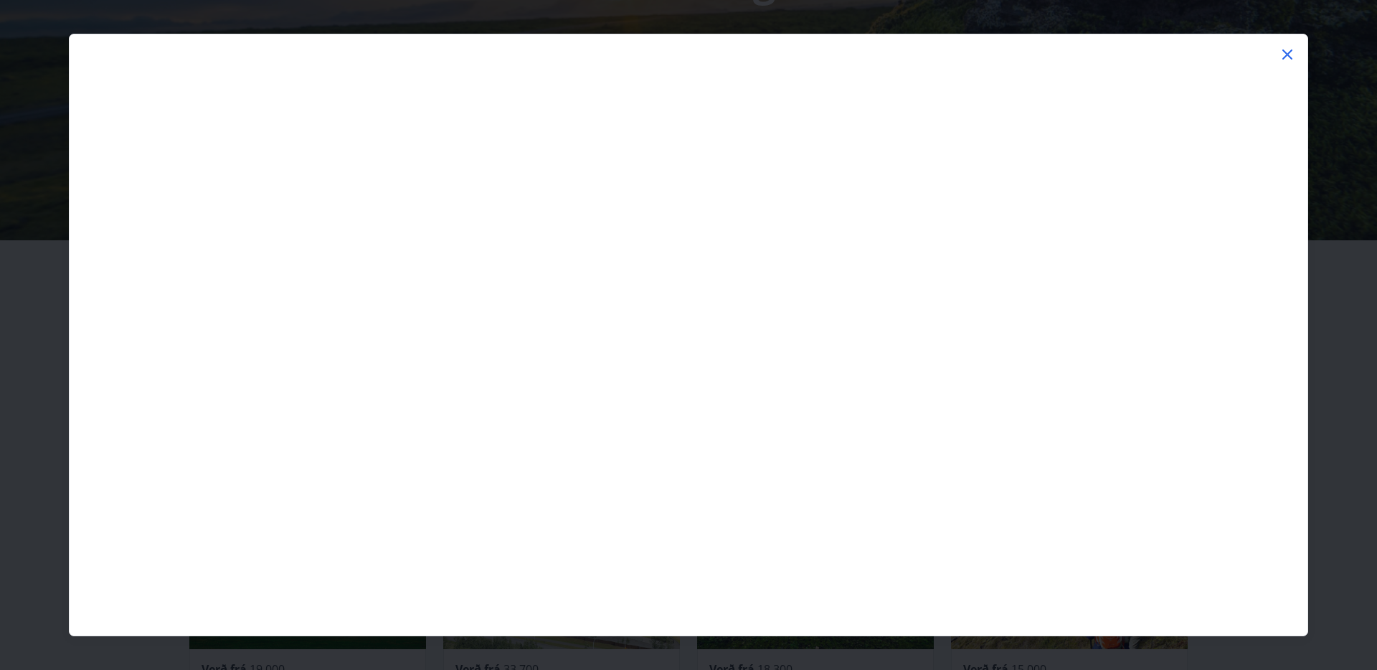
click at [1289, 52] on icon at bounding box center [1288, 55] width 10 height 10
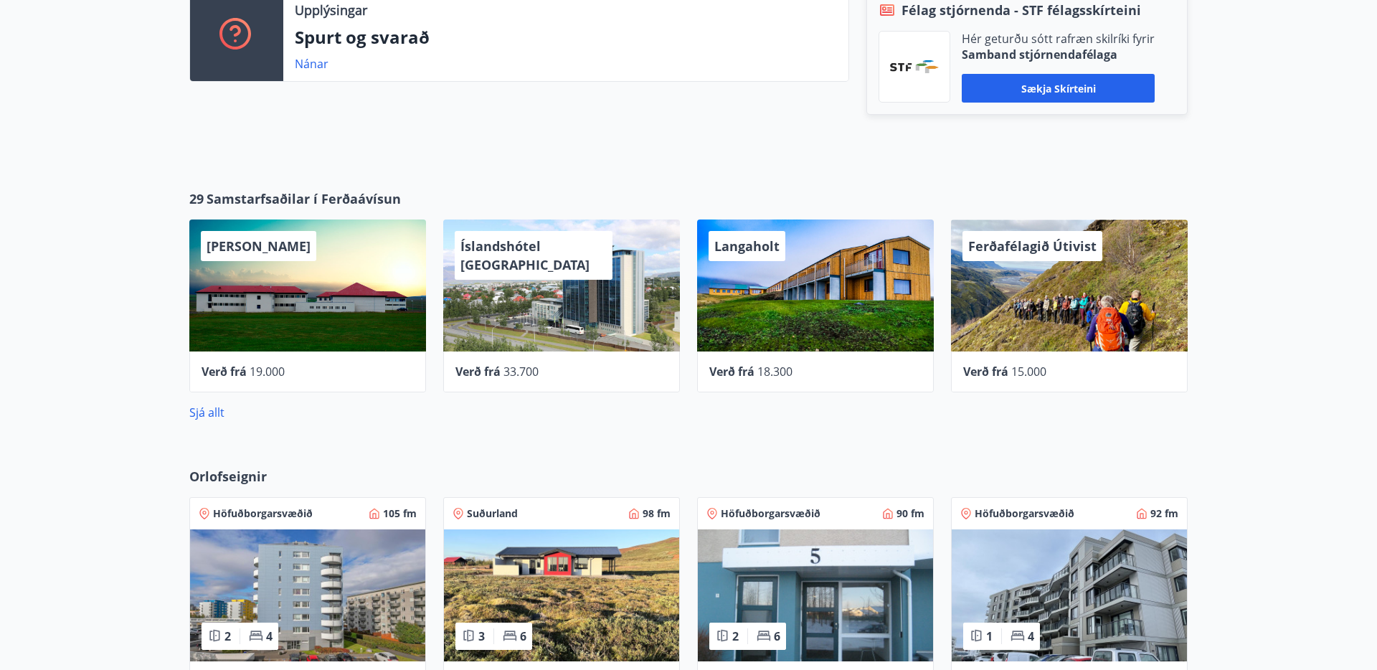
scroll to position [0, 0]
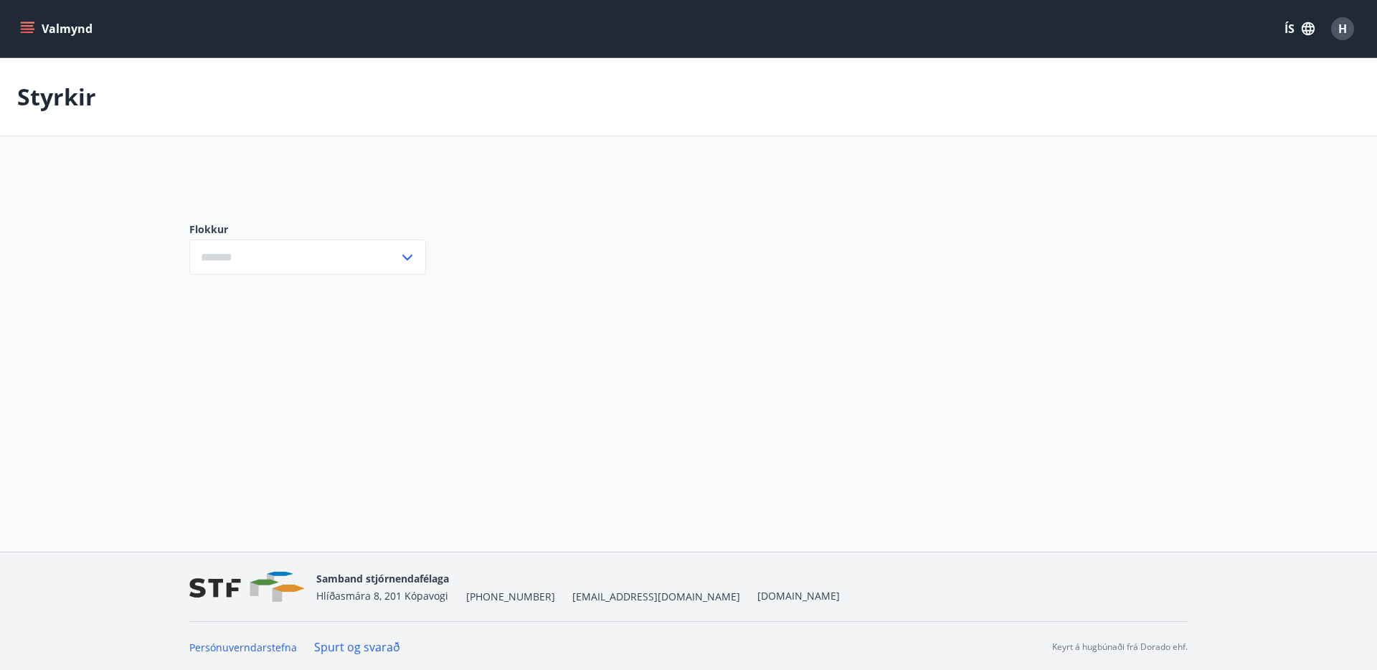
type input "***"
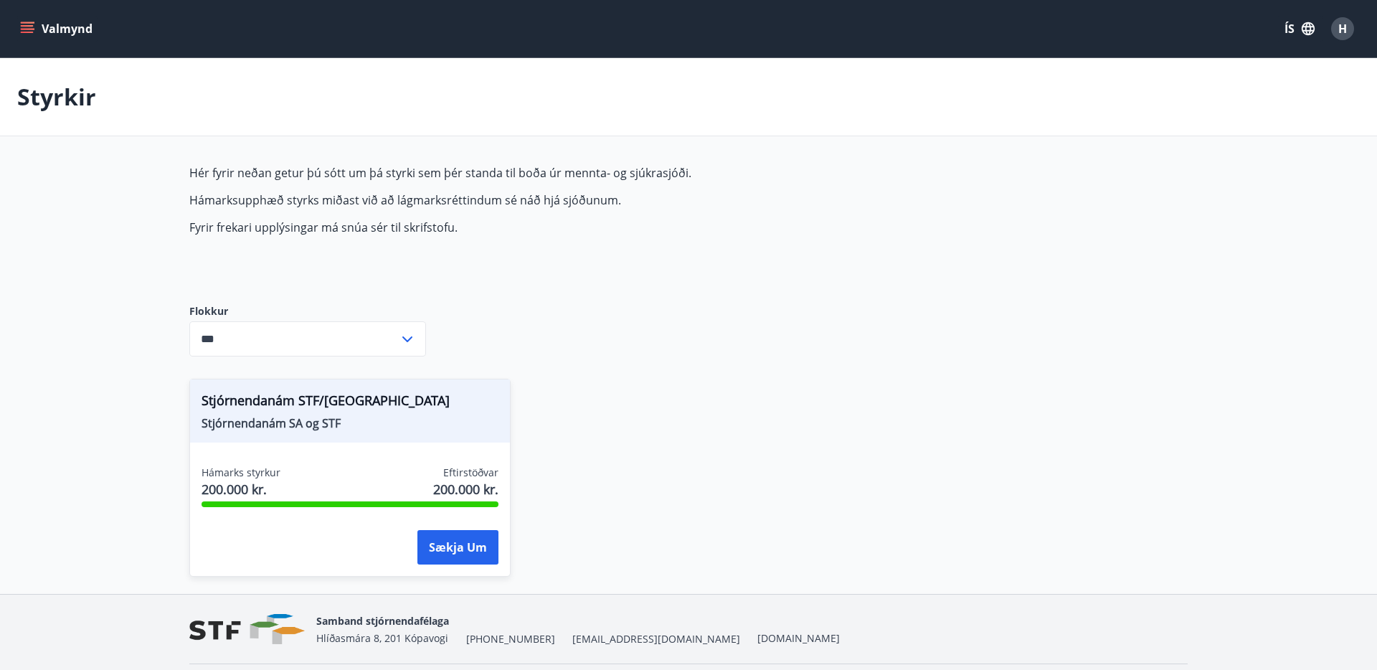
click at [572, 636] on span "[EMAIL_ADDRESS][DOMAIN_NAME]" at bounding box center [656, 639] width 168 height 14
click at [621, 473] on div "Stjórnendanám STF/SA Stjórnendanám SA og STF Hámarks styrkur 200.000 kr. Eftirs…" at bounding box center [680, 469] width 1016 height 215
click at [616, 571] on div "Stjórnendanám STF/SA Stjórnendanám SA og STF Hámarks styrkur 200.000 kr. Eftirs…" at bounding box center [680, 469] width 1016 height 215
drag, startPoint x: 551, startPoint y: 635, endPoint x: 597, endPoint y: 641, distance: 46.3
click at [597, 641] on div "Samband stjórnendafélaga [STREET_ADDRESS] [PHONE_NUMBER] [EMAIL_ADDRESS][DOMAIN…" at bounding box center [578, 629] width 524 height 34
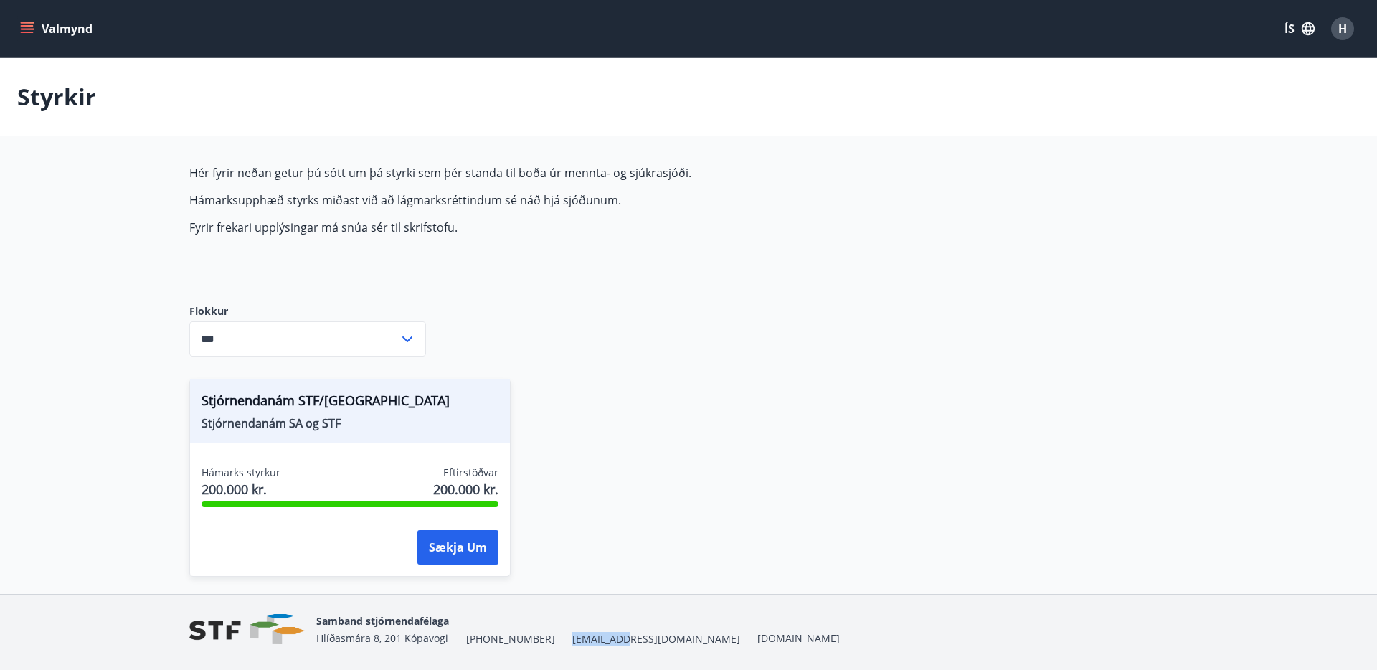
copy span "[EMAIL_ADDRESS][DOMAIN_NAME]"
click at [673, 265] on div "Hér fyrir neðan getur þú sótt um þá styrki sem þér standa til boða úr mennta- o…" at bounding box center [527, 223] width 677 height 116
click at [105, 276] on main "Styrkir Hér fyrir neðan getur þú sótt um þá styrki sem þér standa til boða úr m…" at bounding box center [688, 326] width 1377 height 536
click at [97, 265] on main "Styrkir Hér fyrir neðan getur þú sótt um þá styrki sem þér standa til boða úr m…" at bounding box center [688, 326] width 1377 height 536
